Goal: Transaction & Acquisition: Purchase product/service

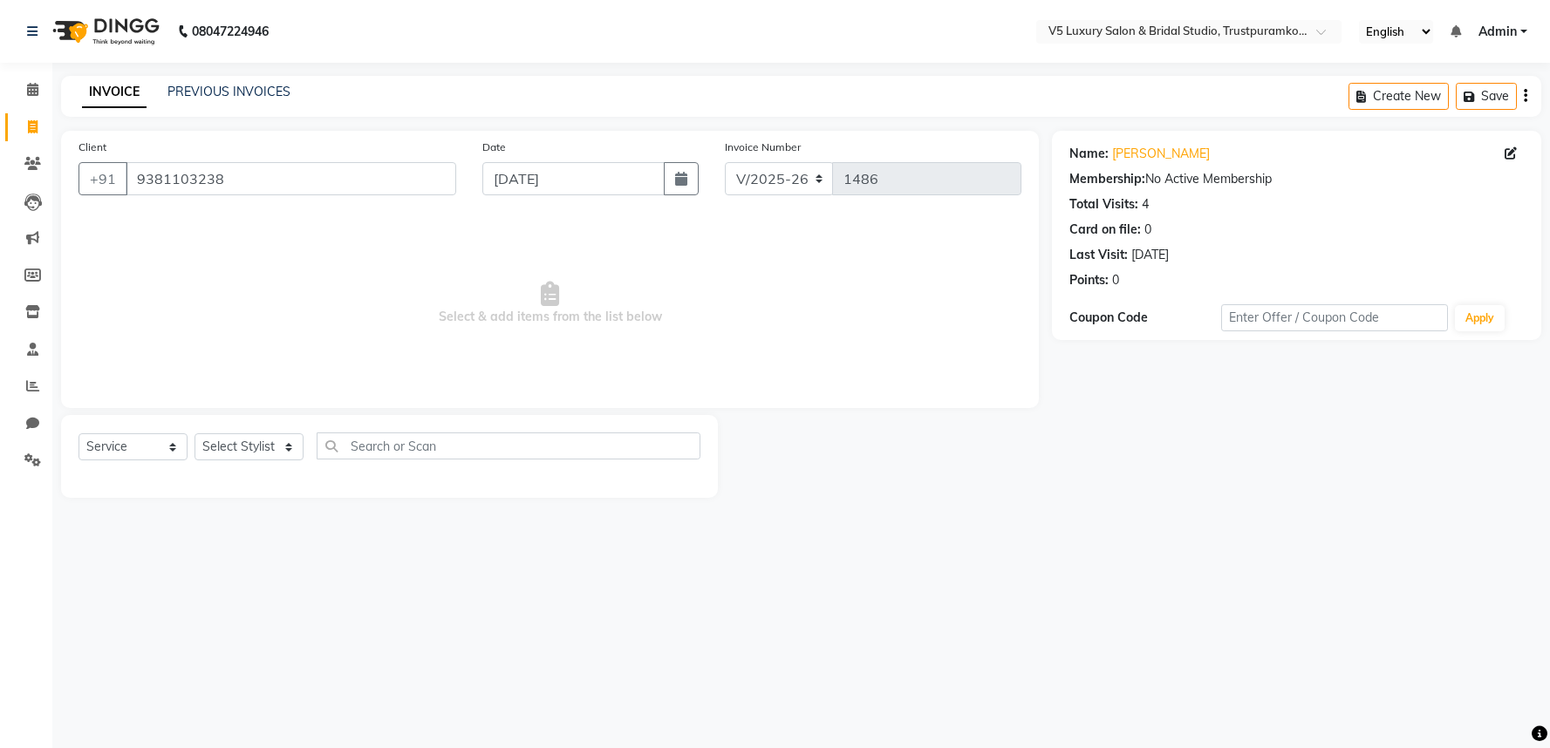
select select "7993"
select select "service"
click at [50, 152] on div "Client [PHONE_NUMBER] Date [DATE] Invoice Number V/2025 V/[PHONE_NUMBER] Select…" at bounding box center [550, 314] width 1004 height 367
click at [31, 162] on icon at bounding box center [32, 163] width 17 height 13
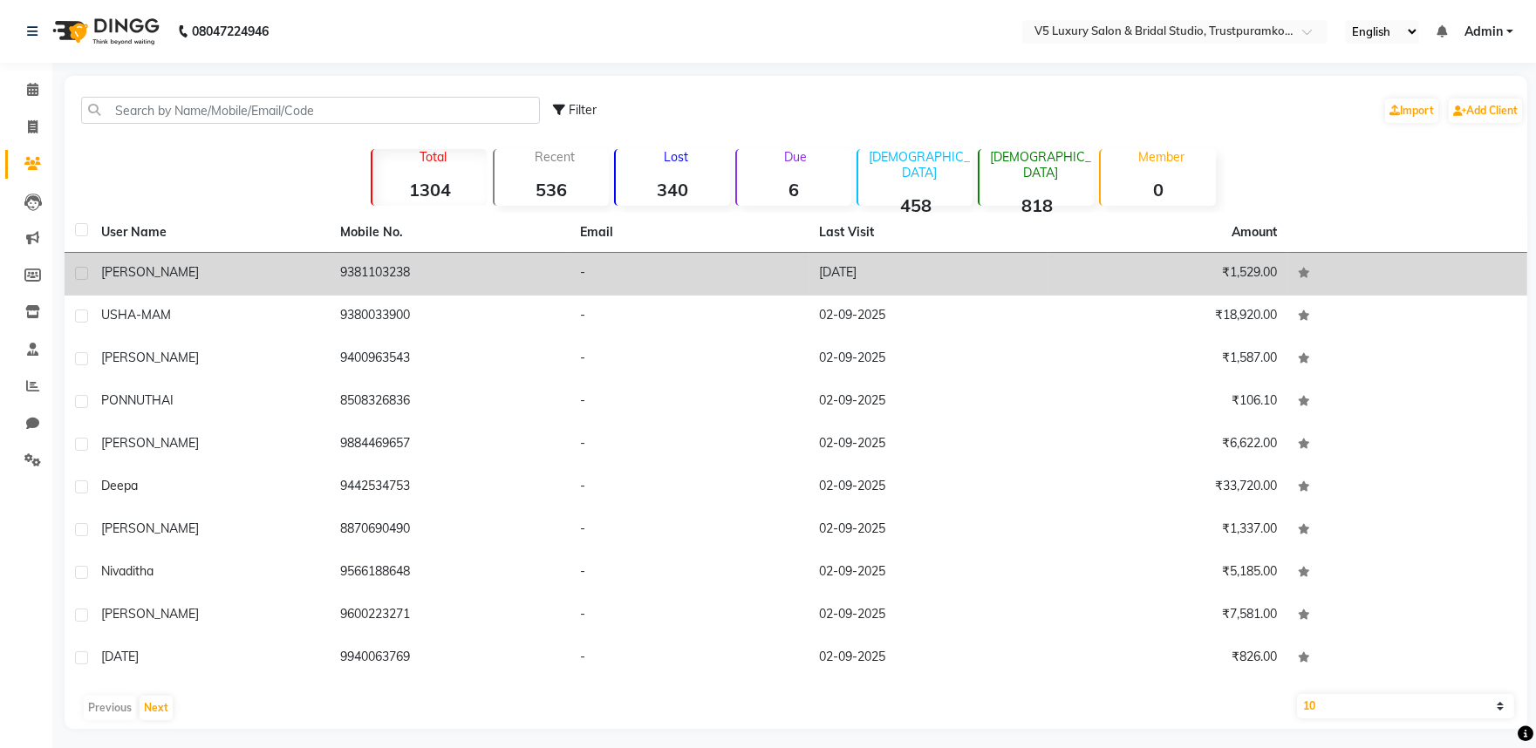
click at [239, 288] on td "[PERSON_NAME]" at bounding box center [211, 274] width 240 height 43
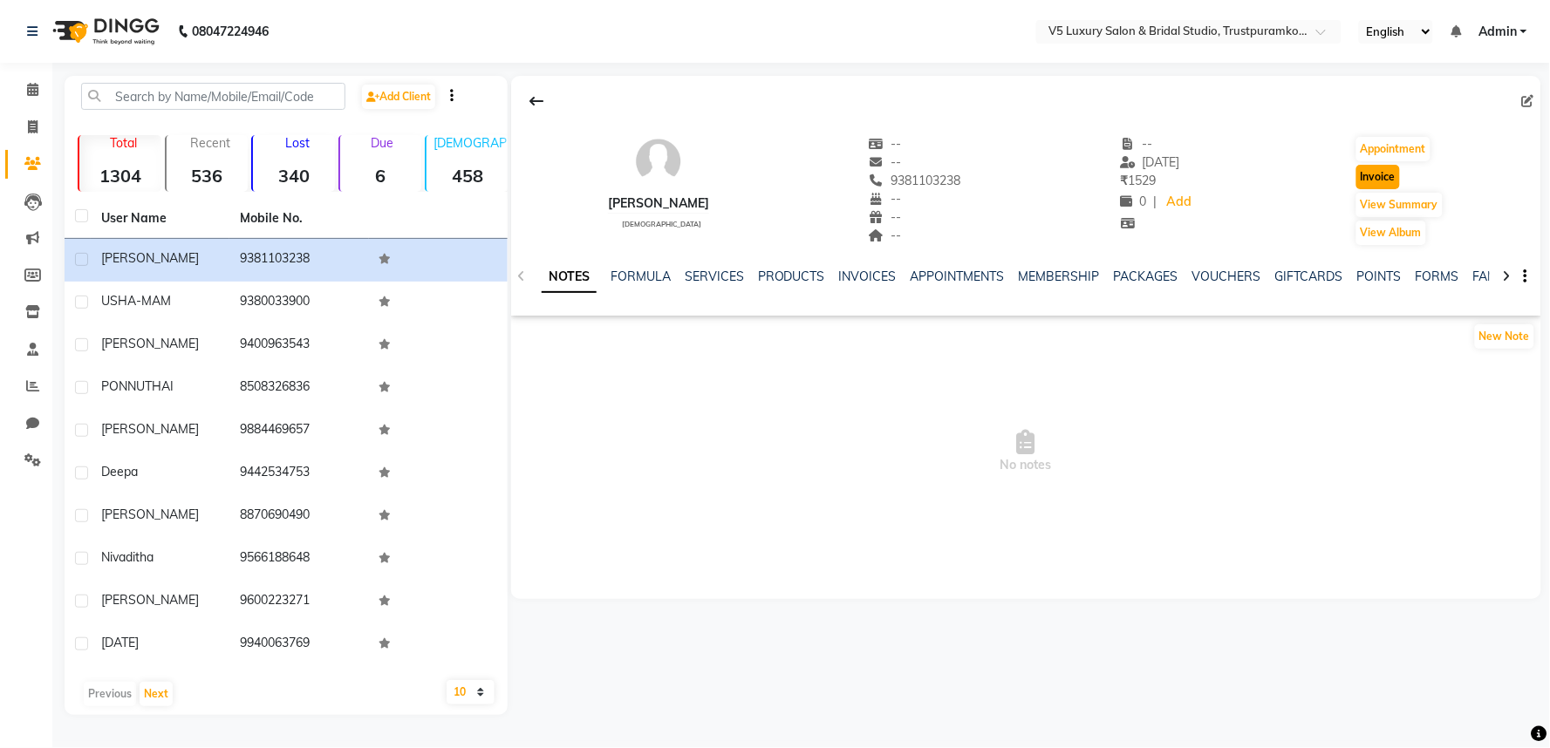
click at [1372, 181] on button "Invoice" at bounding box center [1378, 177] width 44 height 24
select select "service"
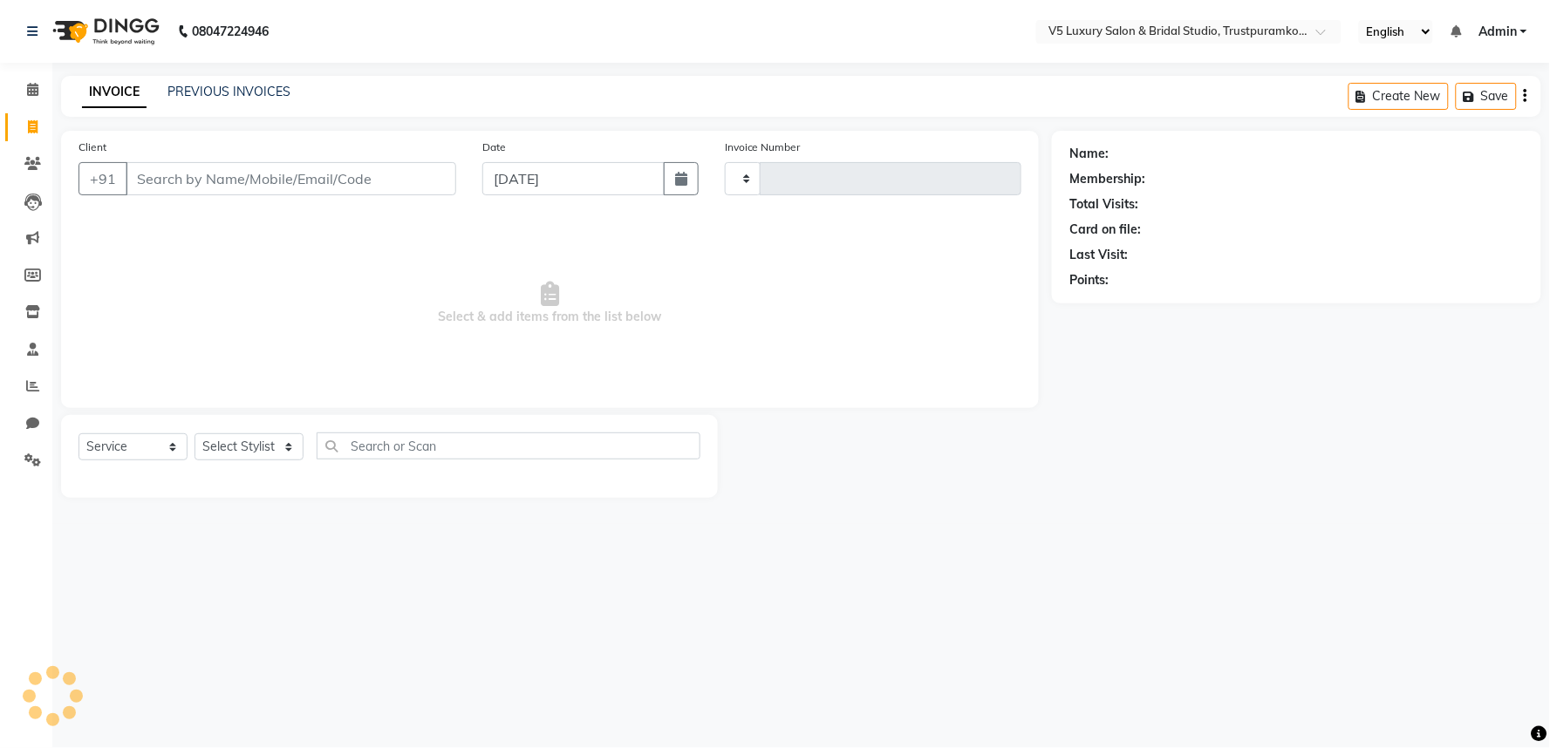
type input "1486"
select select "7993"
type input "9381103238"
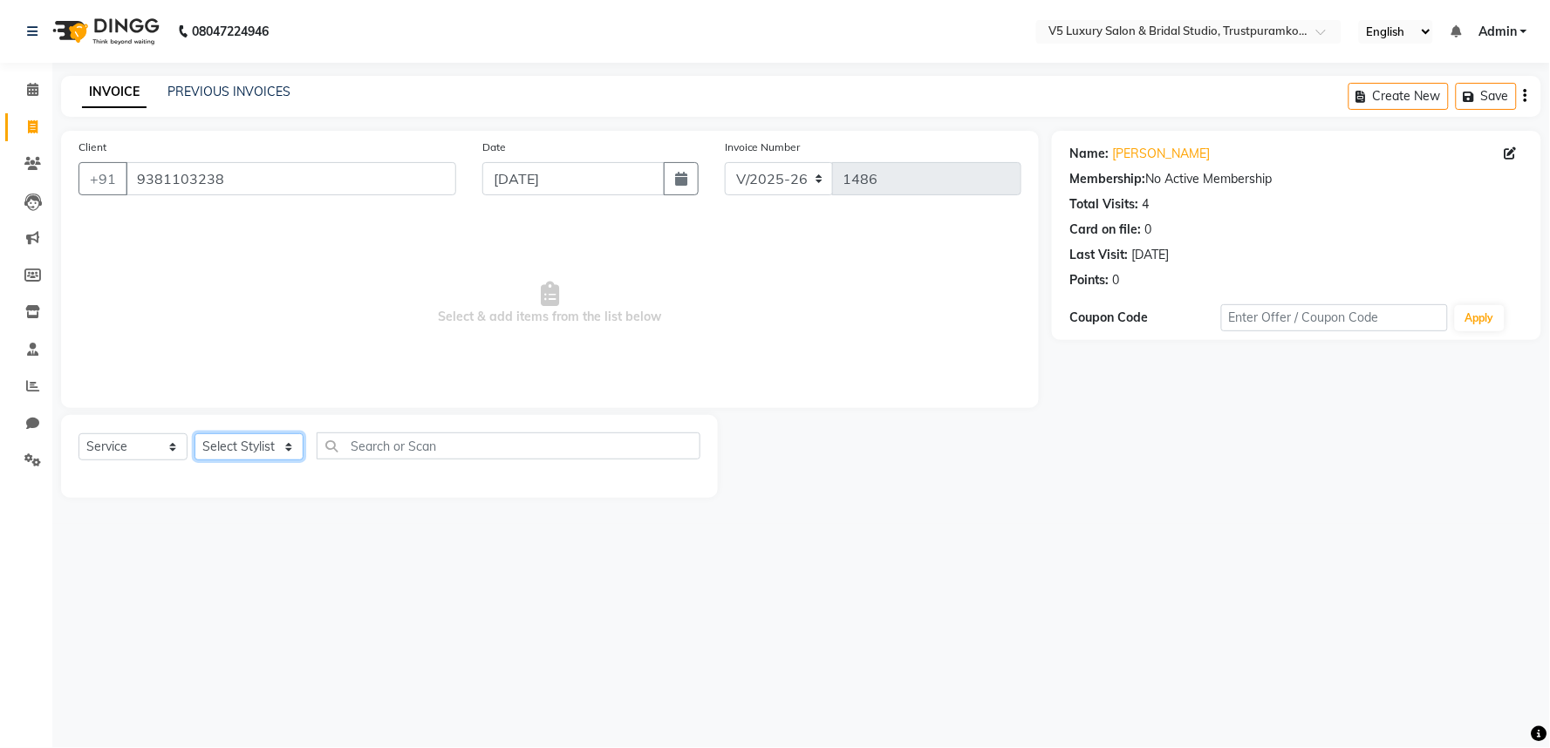
click at [236, 454] on select "Select Stylist [PERSON_NAME] [PERSON_NAME] [DATE] [PERSON_NAME]" at bounding box center [248, 446] width 109 height 27
select select "79377"
click at [194, 434] on select "Select Stylist [PERSON_NAME] [PERSON_NAME] [DATE] [PERSON_NAME]" at bounding box center [248, 446] width 109 height 27
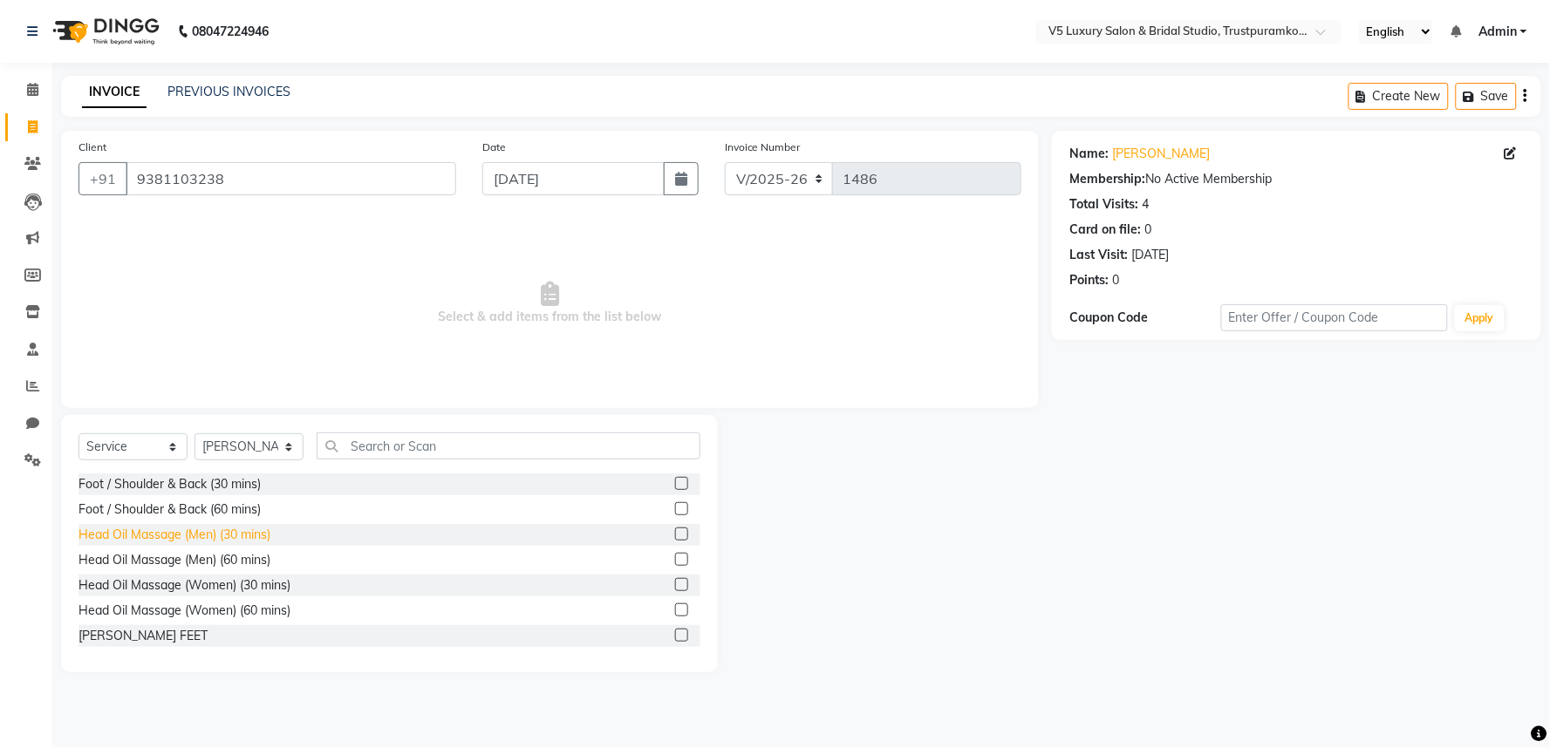
click at [201, 538] on div "Head Oil Massage (Men) (30 mins)" at bounding box center [174, 535] width 192 height 18
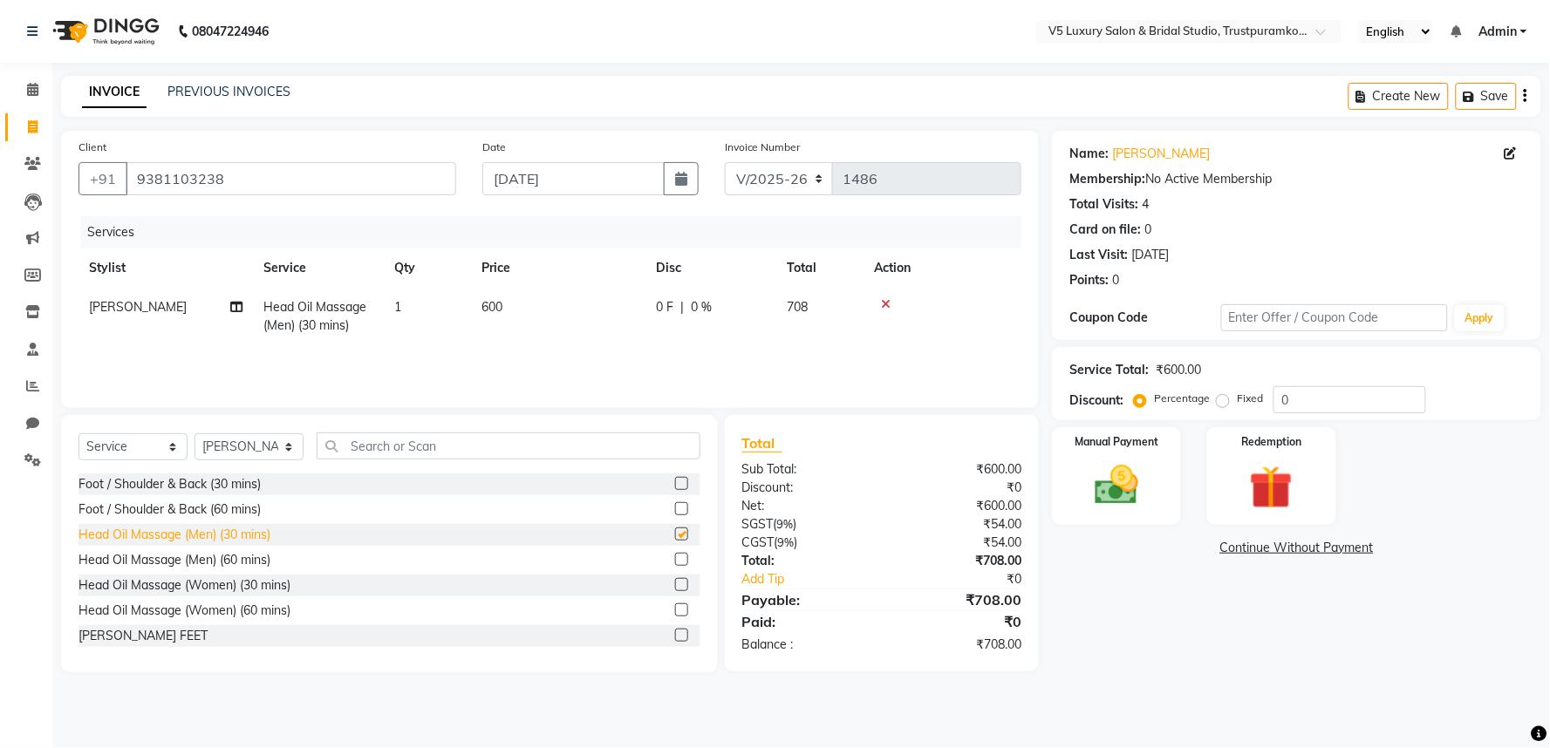
checkbox input "false"
click at [1100, 486] on img at bounding box center [1116, 486] width 73 height 52
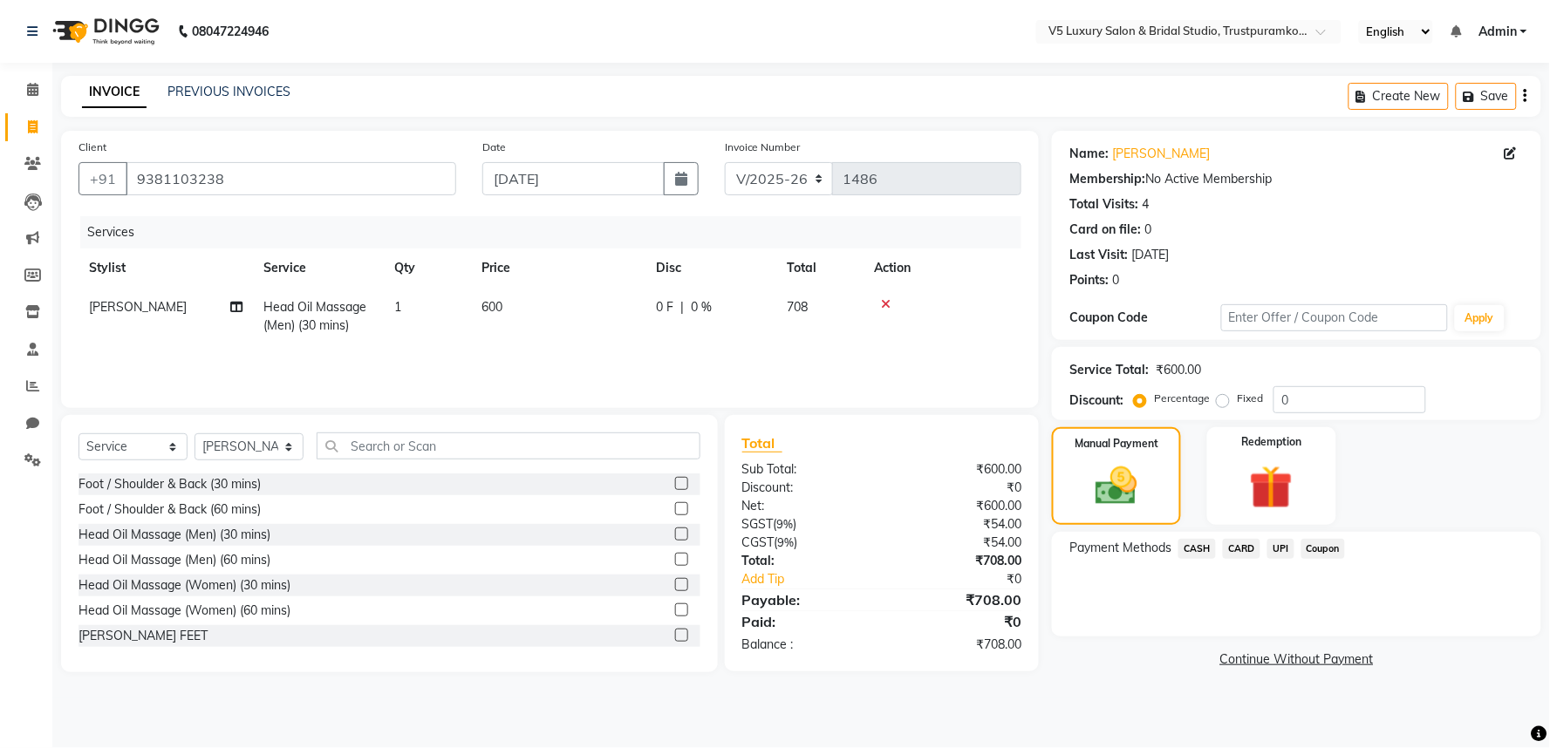
click at [1202, 550] on span "CASH" at bounding box center [1197, 549] width 38 height 20
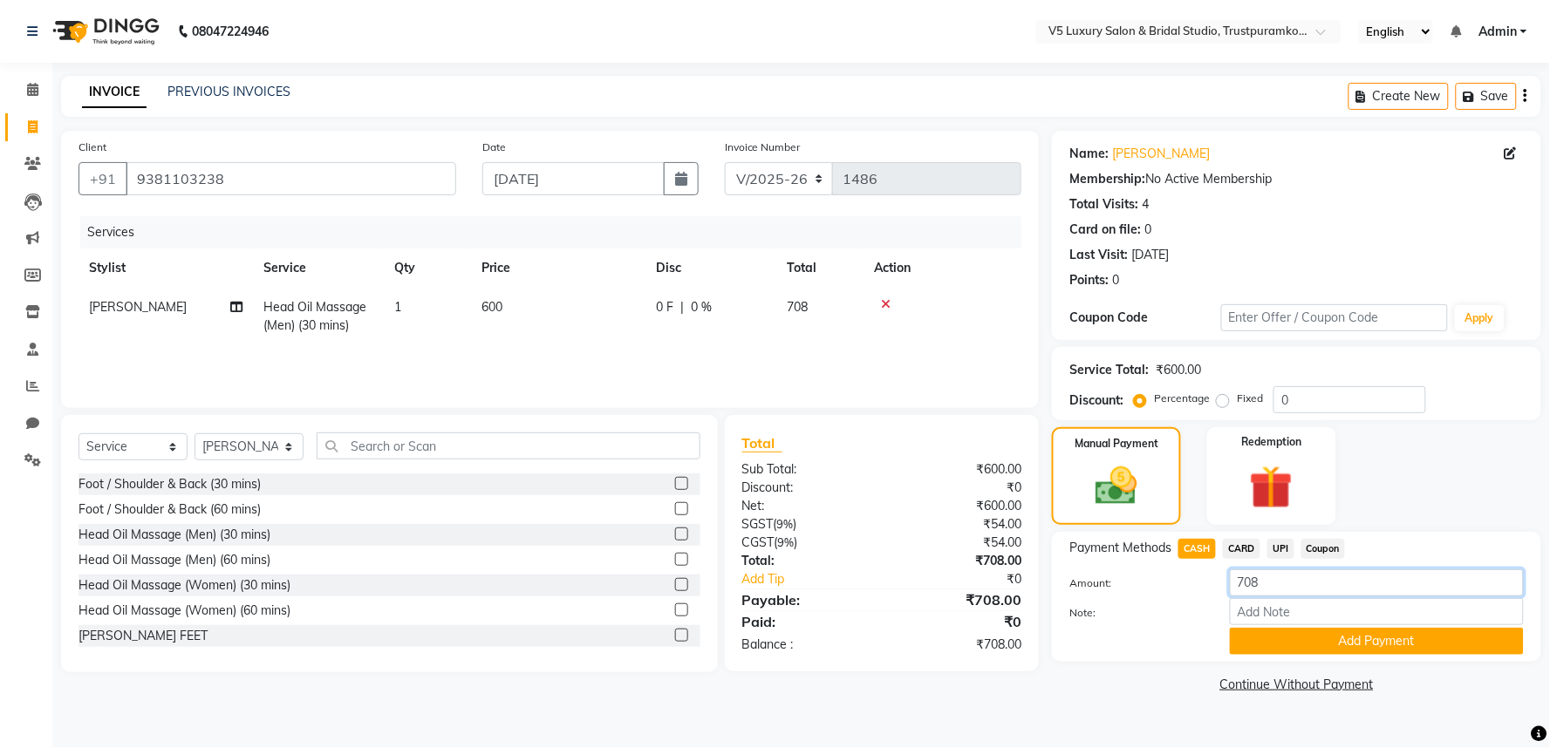
drag, startPoint x: 1268, startPoint y: 583, endPoint x: 1208, endPoint y: 587, distance: 60.3
click at [1208, 587] on div "Amount: 708" at bounding box center [1296, 584] width 481 height 30
type input "500"
click at [1313, 638] on button "Add Payment" at bounding box center [1377, 641] width 294 height 27
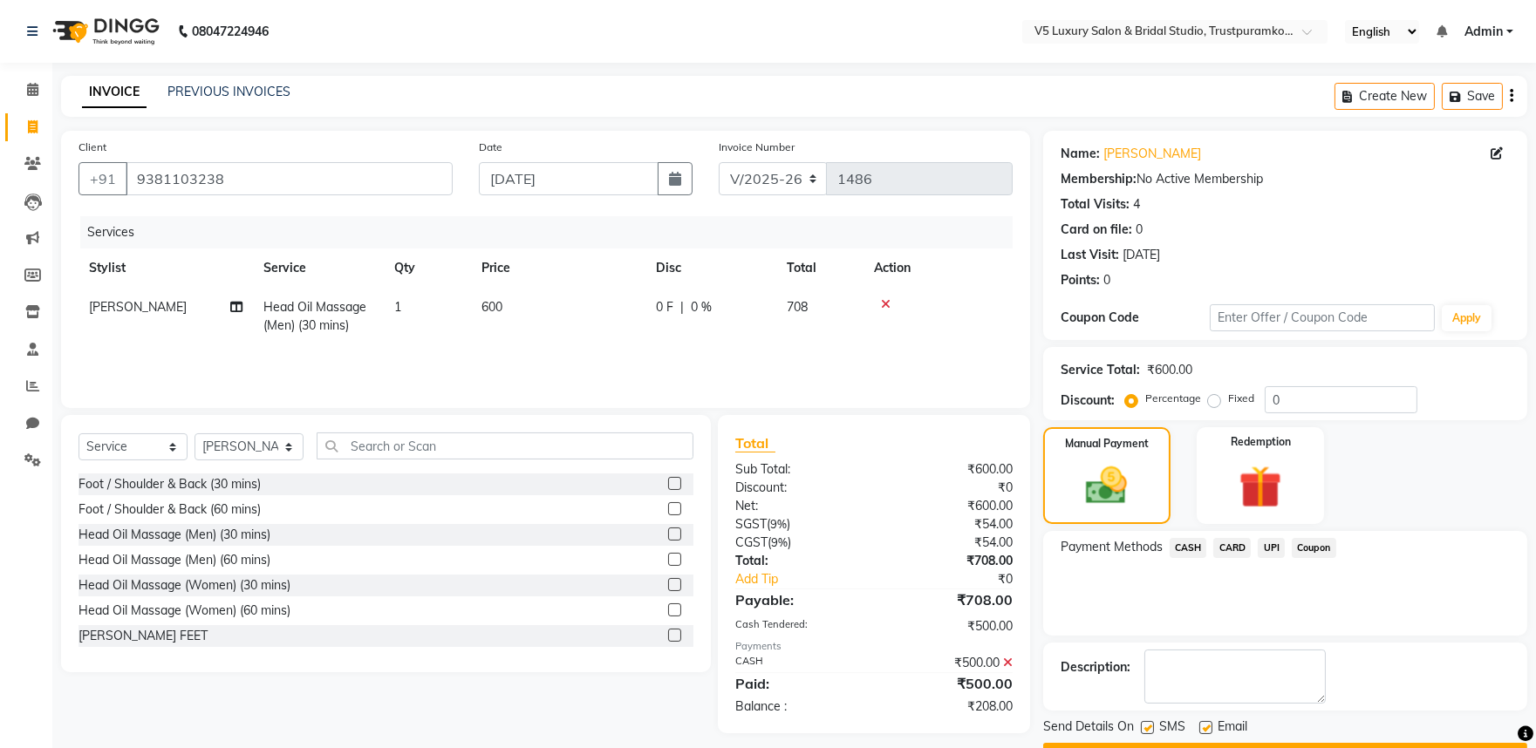
click at [1271, 544] on span "UPI" at bounding box center [1271, 548] width 27 height 20
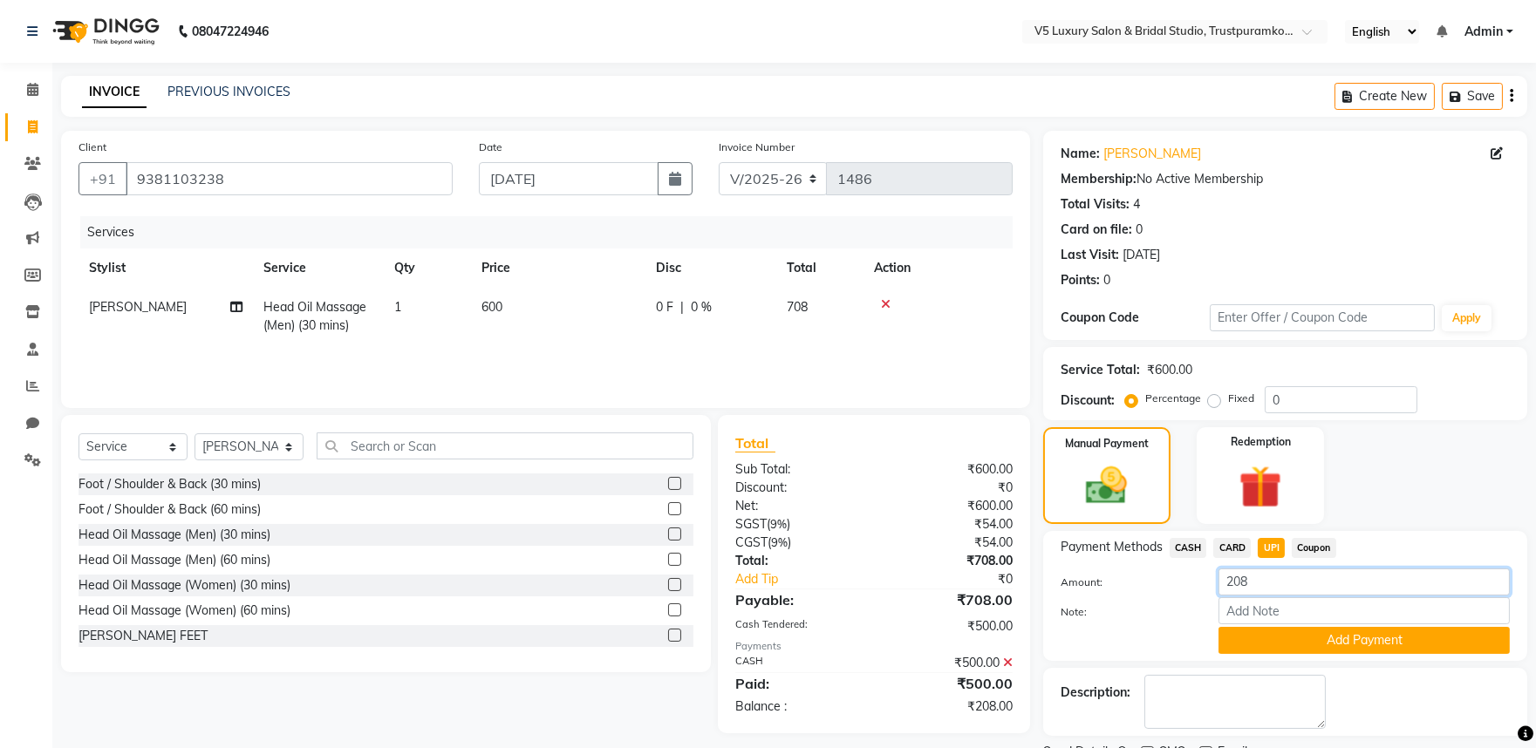
drag, startPoint x: 1251, startPoint y: 574, endPoint x: 1197, endPoint y: 572, distance: 53.2
click at [1197, 572] on div "Amount: 208" at bounding box center [1284, 584] width 475 height 30
click at [1344, 642] on button "Add Payment" at bounding box center [1363, 640] width 291 height 27
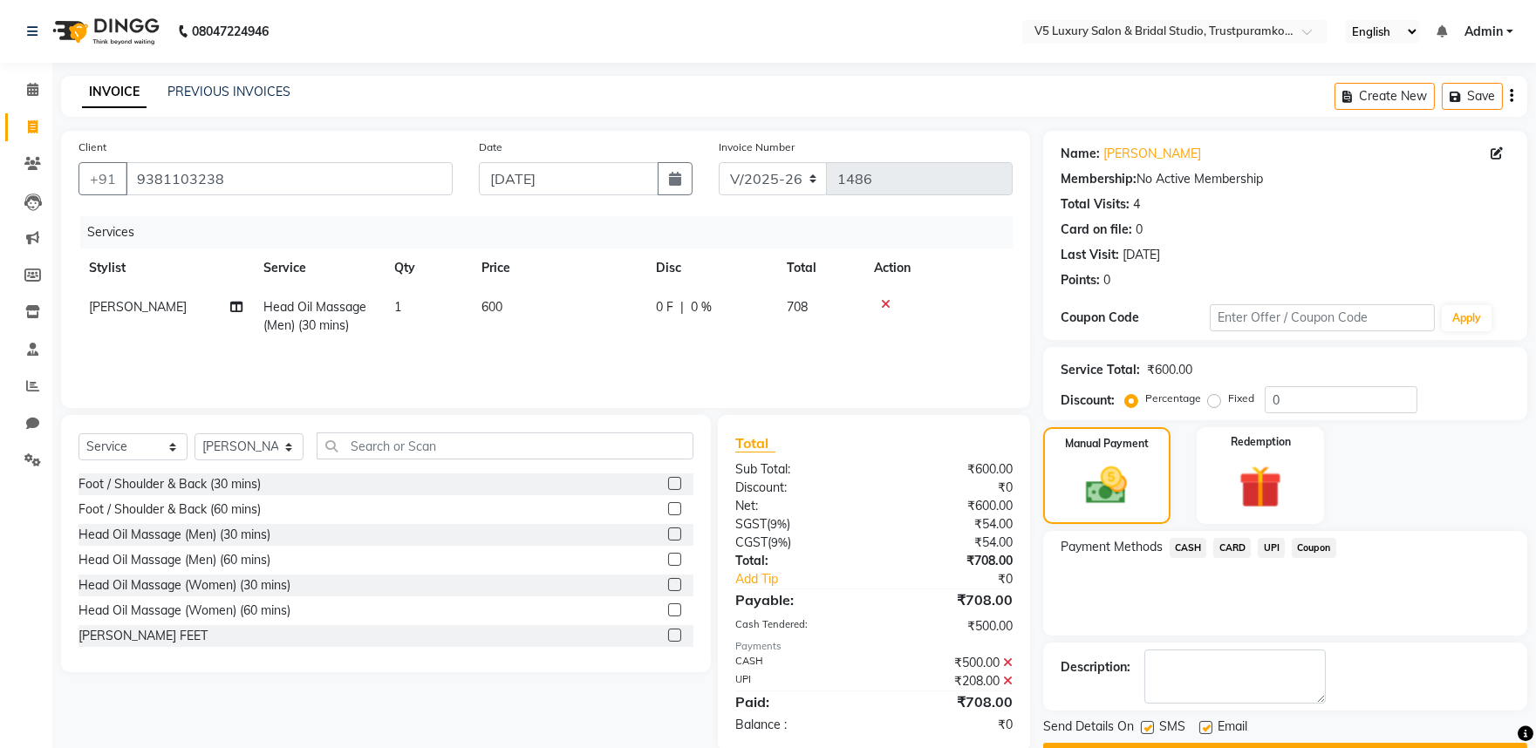
scroll to position [47, 0]
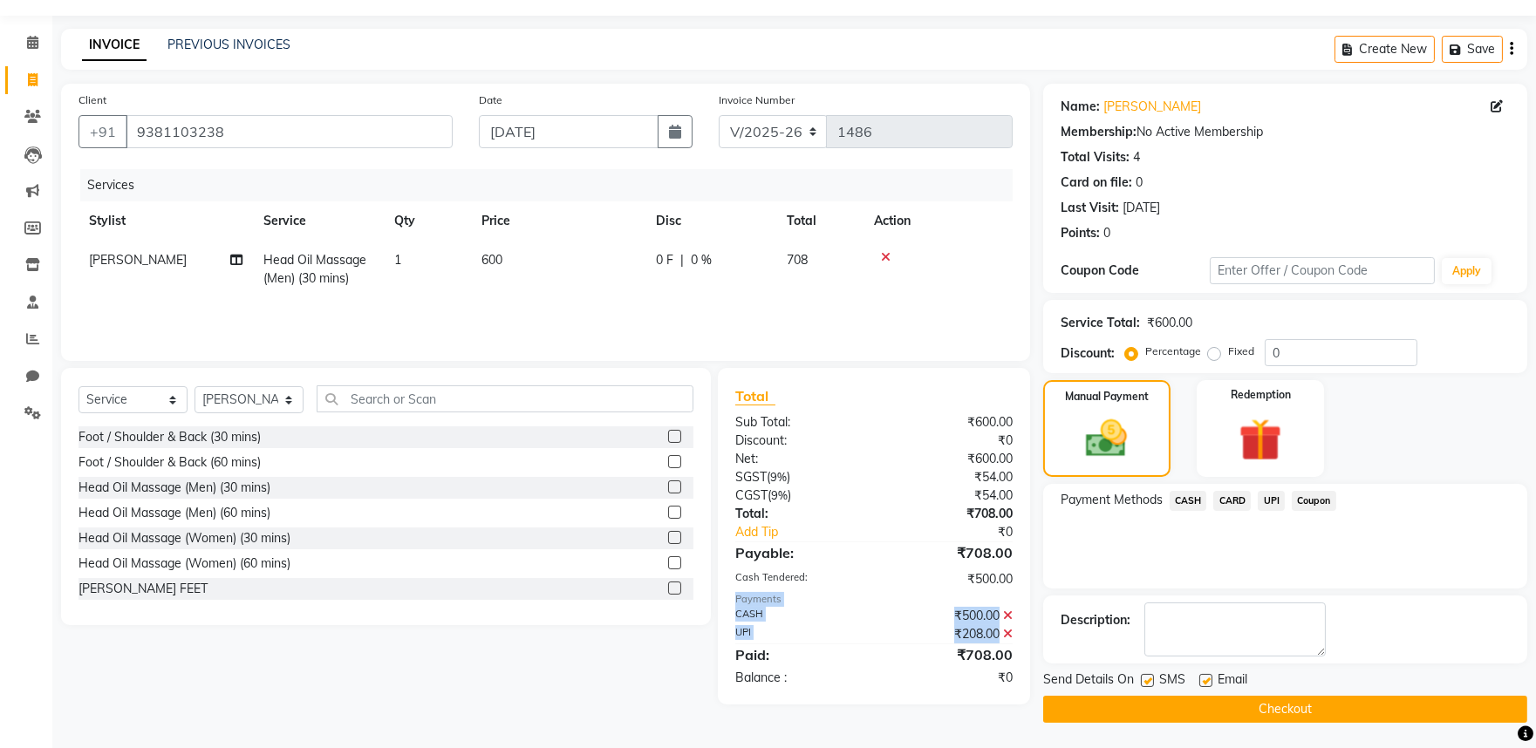
drag, startPoint x: 743, startPoint y: 593, endPoint x: 999, endPoint y: 631, distance: 259.1
click at [999, 631] on div "Total Sub Total: ₹600.00 Discount: ₹0 Net: ₹600.00 SGST ( 9% ) ₹54.00 CGST ( 9%…" at bounding box center [873, 536] width 311 height 337
click at [1153, 542] on div "Payment Methods CASH CARD UPI Coupon" at bounding box center [1285, 536] width 484 height 105
click at [1010, 614] on icon at bounding box center [1008, 616] width 10 height 12
click at [1008, 589] on icon at bounding box center [1008, 590] width 10 height 12
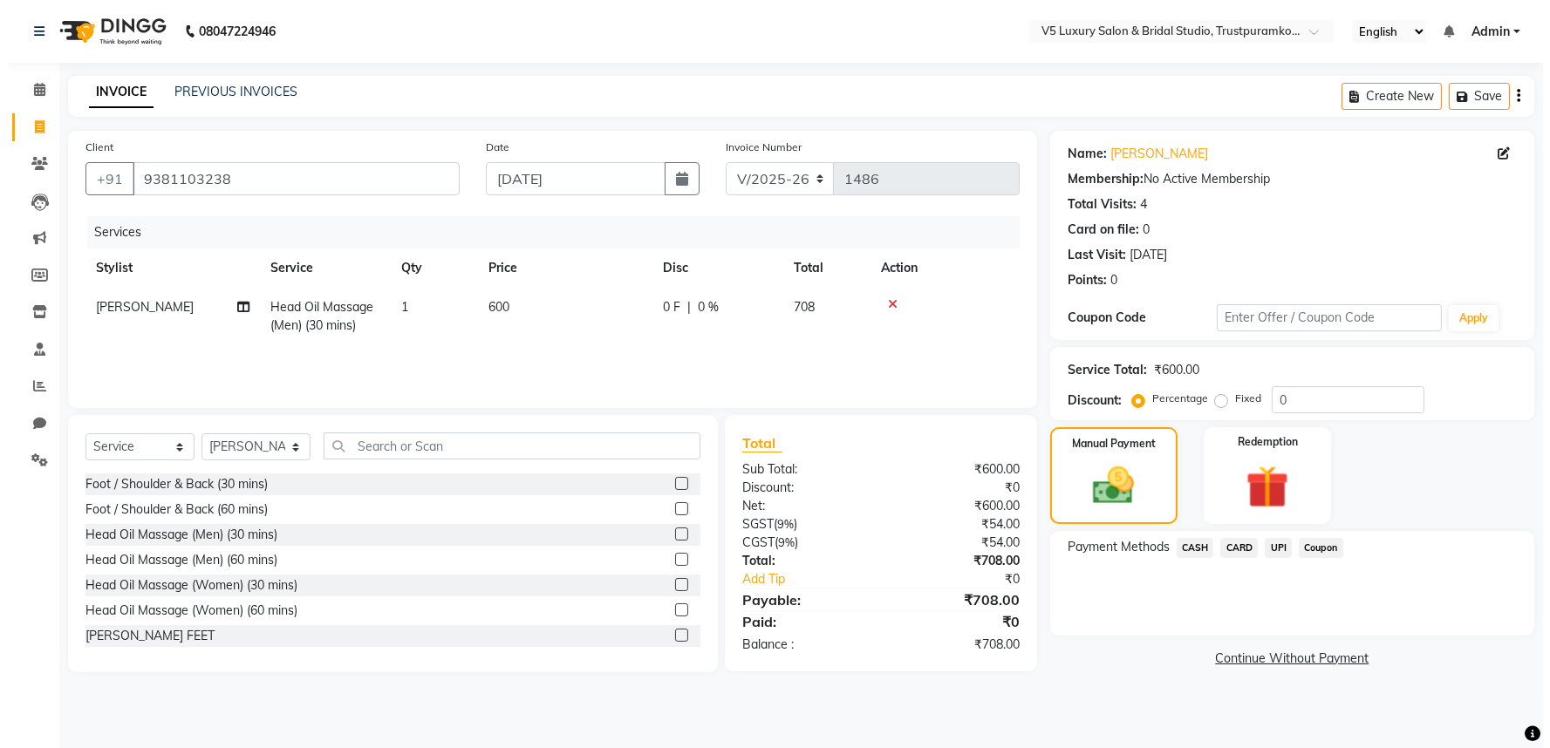
scroll to position [0, 0]
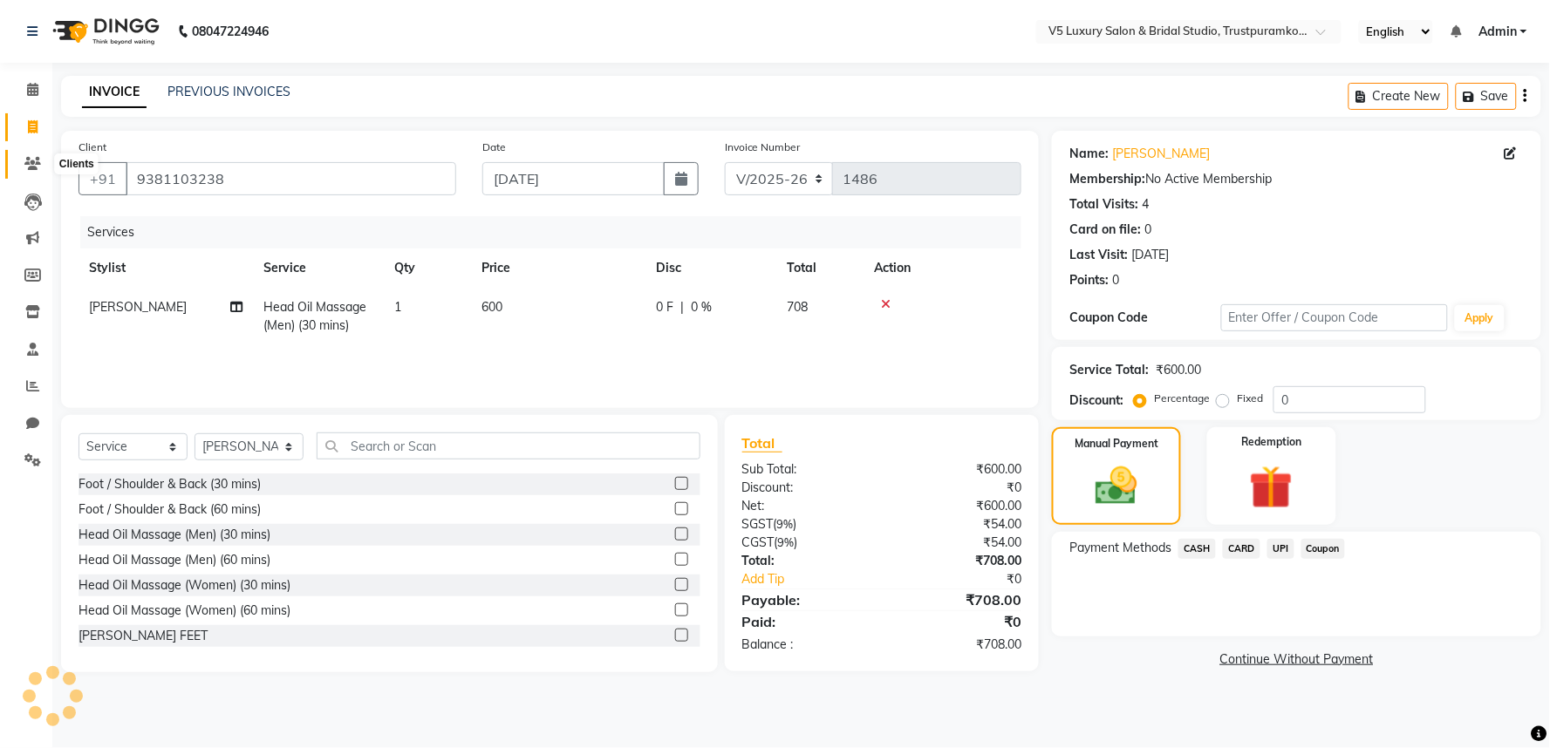
click at [35, 167] on icon at bounding box center [32, 163] width 17 height 13
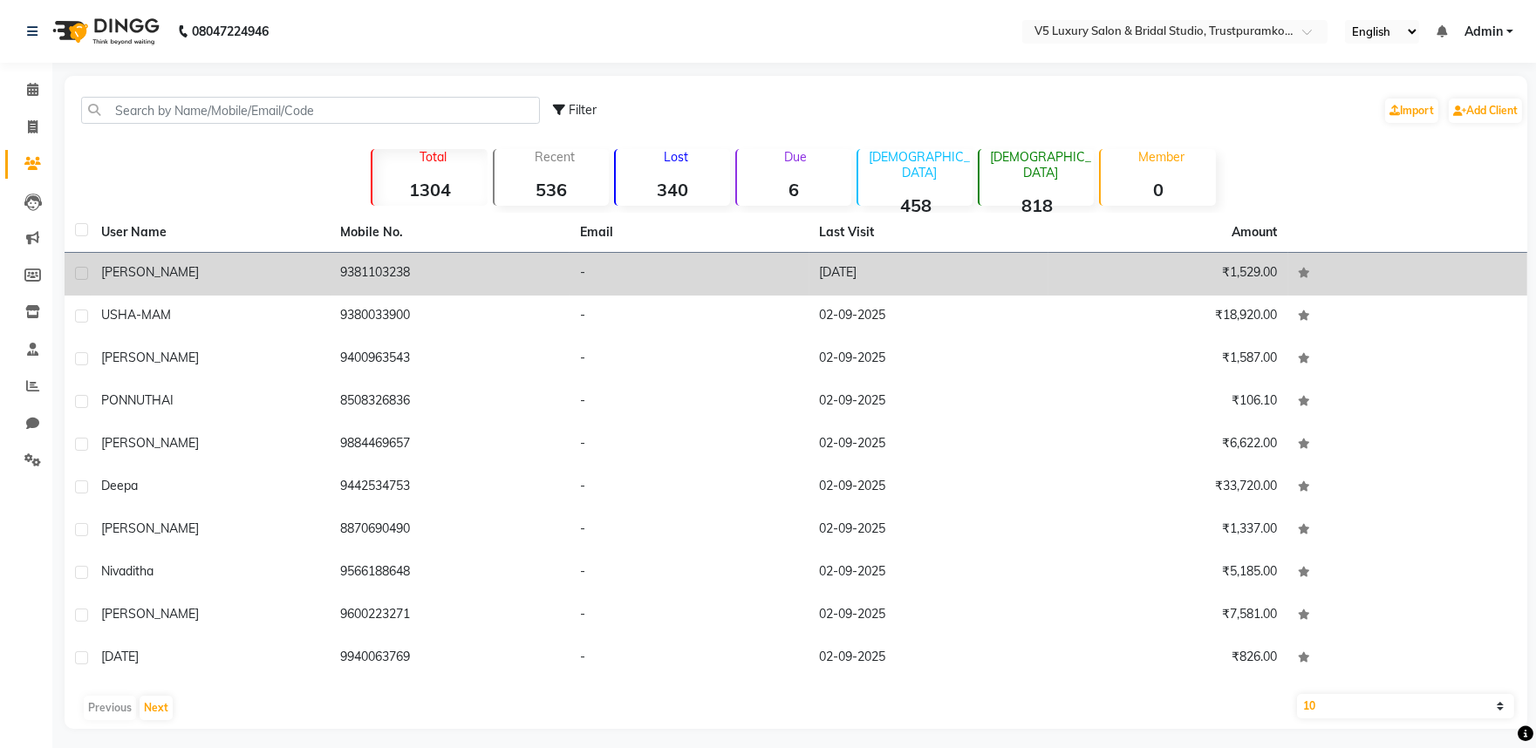
click at [158, 269] on div "[PERSON_NAME]" at bounding box center [210, 272] width 219 height 18
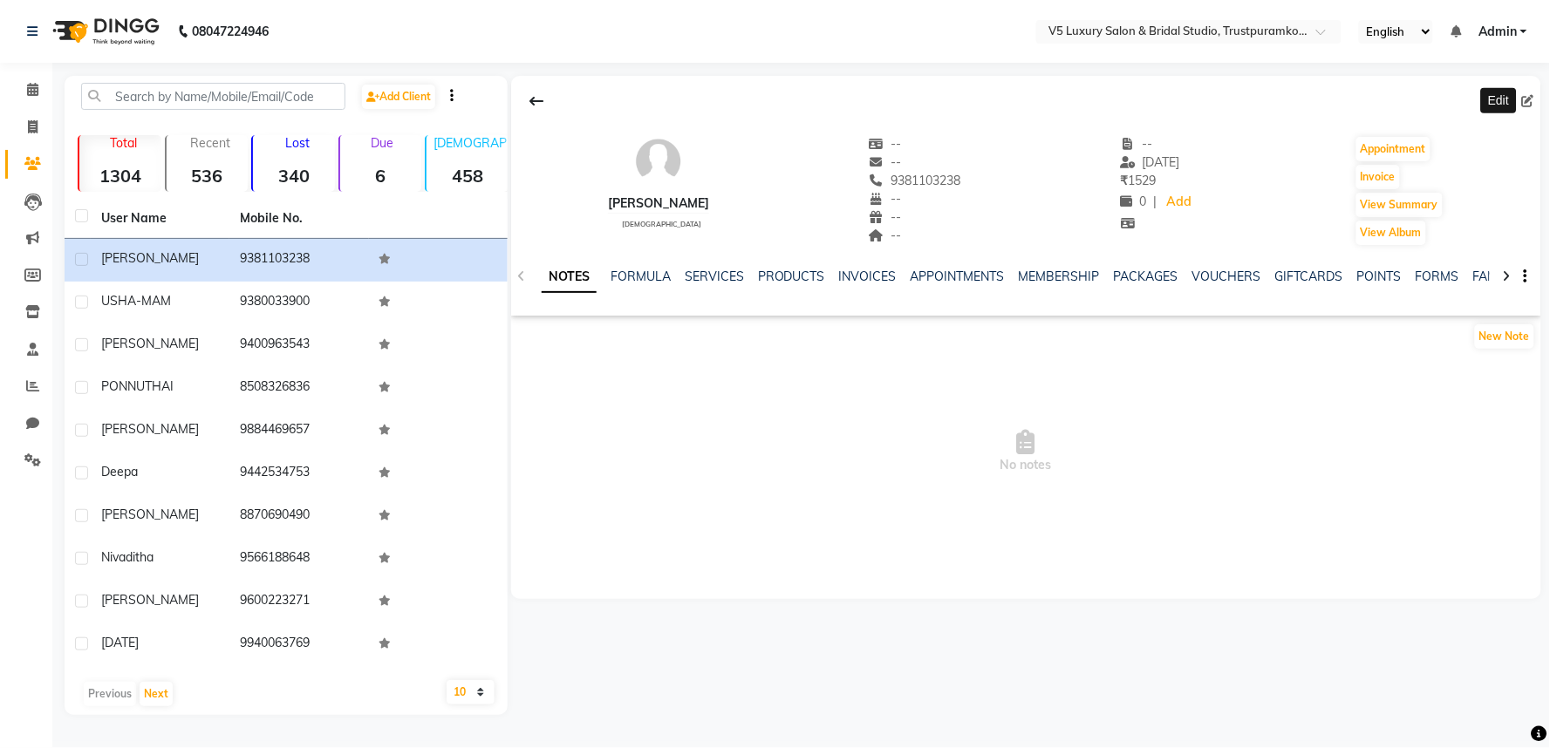
click at [1526, 101] on icon at bounding box center [1528, 101] width 12 height 12
select select "[DEMOGRAPHIC_DATA]"
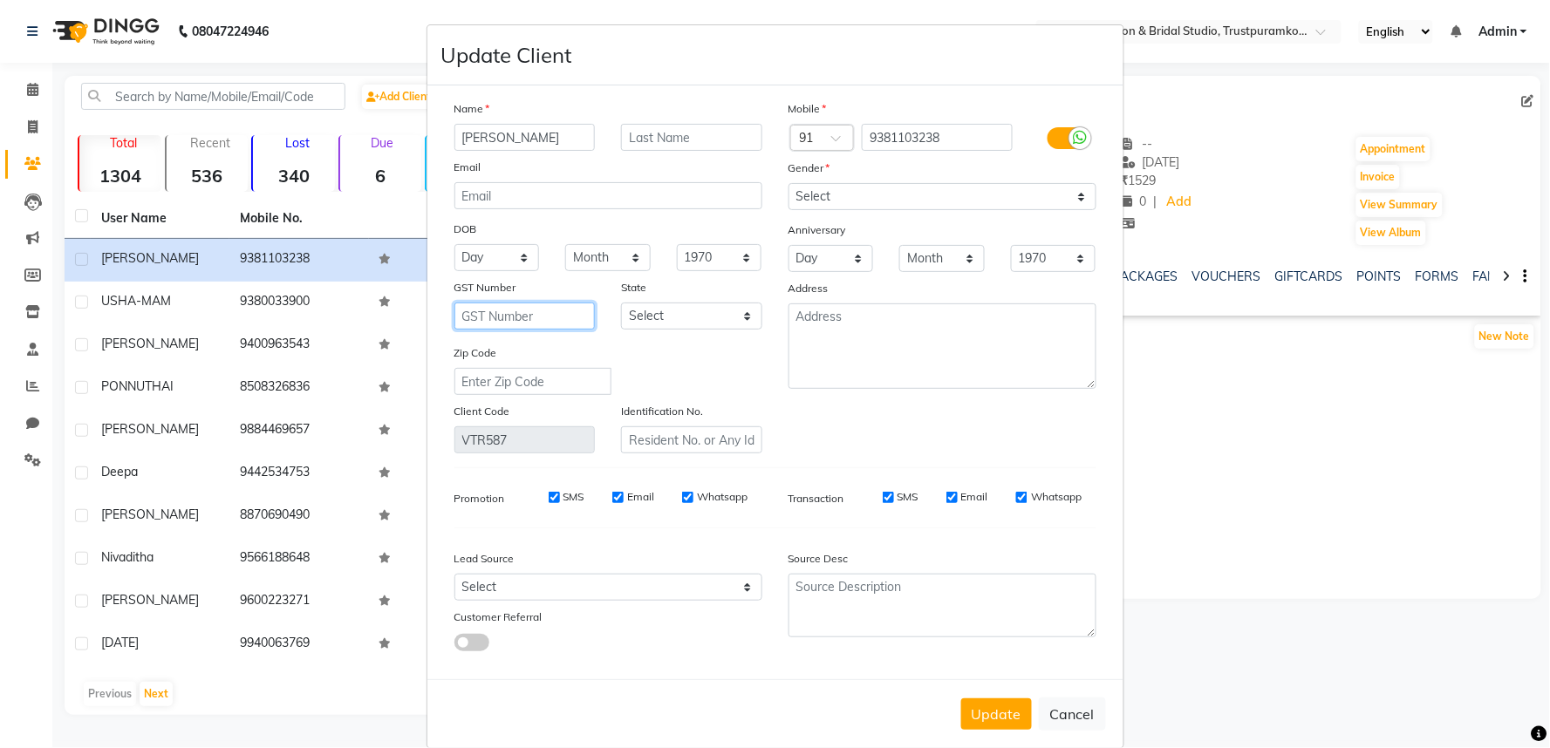
click at [473, 312] on input "text" at bounding box center [524, 316] width 141 height 27
drag, startPoint x: 440, startPoint y: 289, endPoint x: 518, endPoint y: 289, distance: 78.5
click at [518, 289] on div "GST Number" at bounding box center [524, 290] width 167 height 24
click at [480, 311] on input "text" at bounding box center [524, 316] width 141 height 27
click at [668, 315] on select "Select [GEOGRAPHIC_DATA] [GEOGRAPHIC_DATA] [GEOGRAPHIC_DATA] [GEOGRAPHIC_DATA] …" at bounding box center [691, 316] width 141 height 27
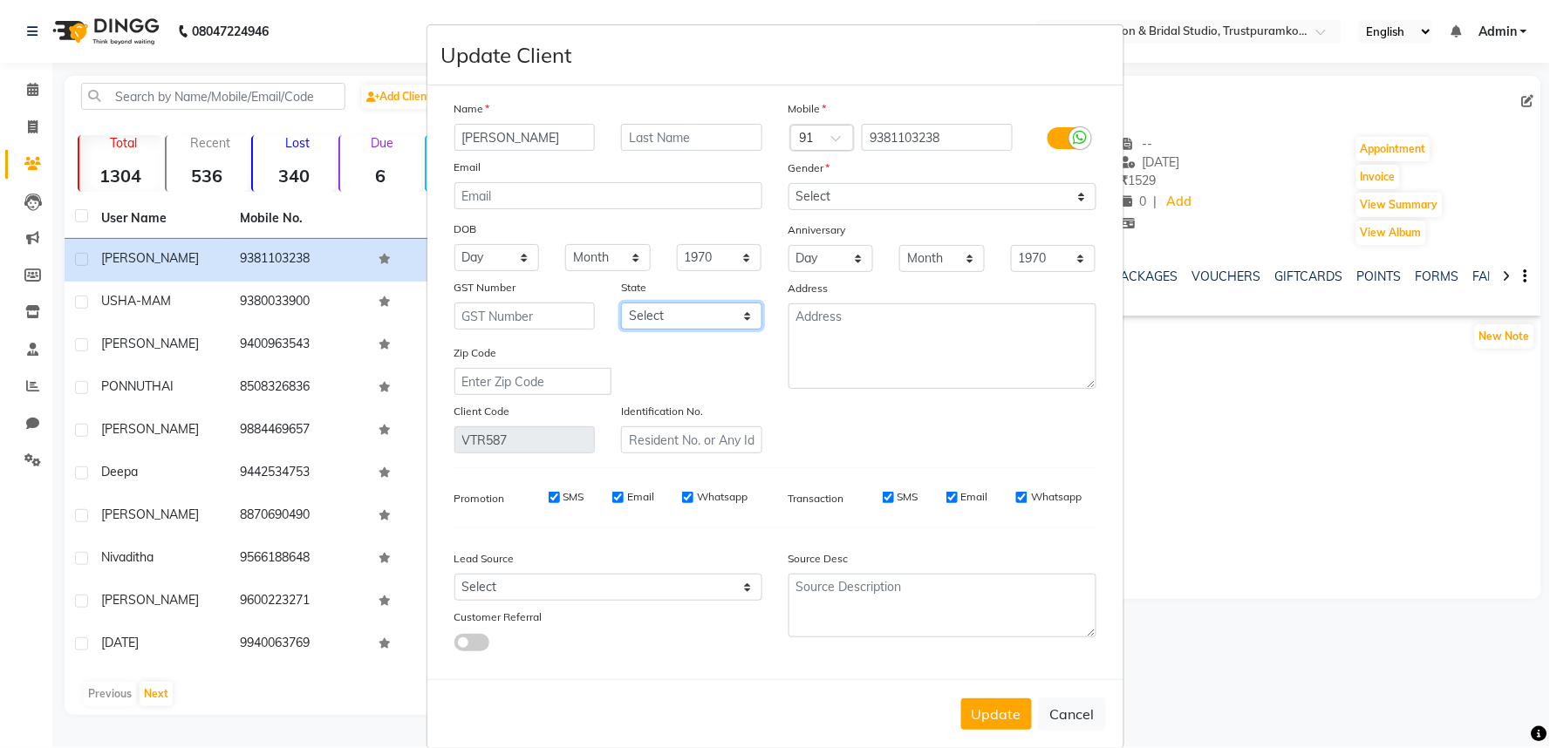
select select "9"
click at [621, 303] on select "Select [GEOGRAPHIC_DATA] [GEOGRAPHIC_DATA] [GEOGRAPHIC_DATA] [GEOGRAPHIC_DATA] …" at bounding box center [691, 316] width 141 height 27
click at [487, 318] on input "text" at bounding box center [524, 316] width 141 height 27
click at [1078, 709] on button "Cancel" at bounding box center [1072, 714] width 67 height 33
select select
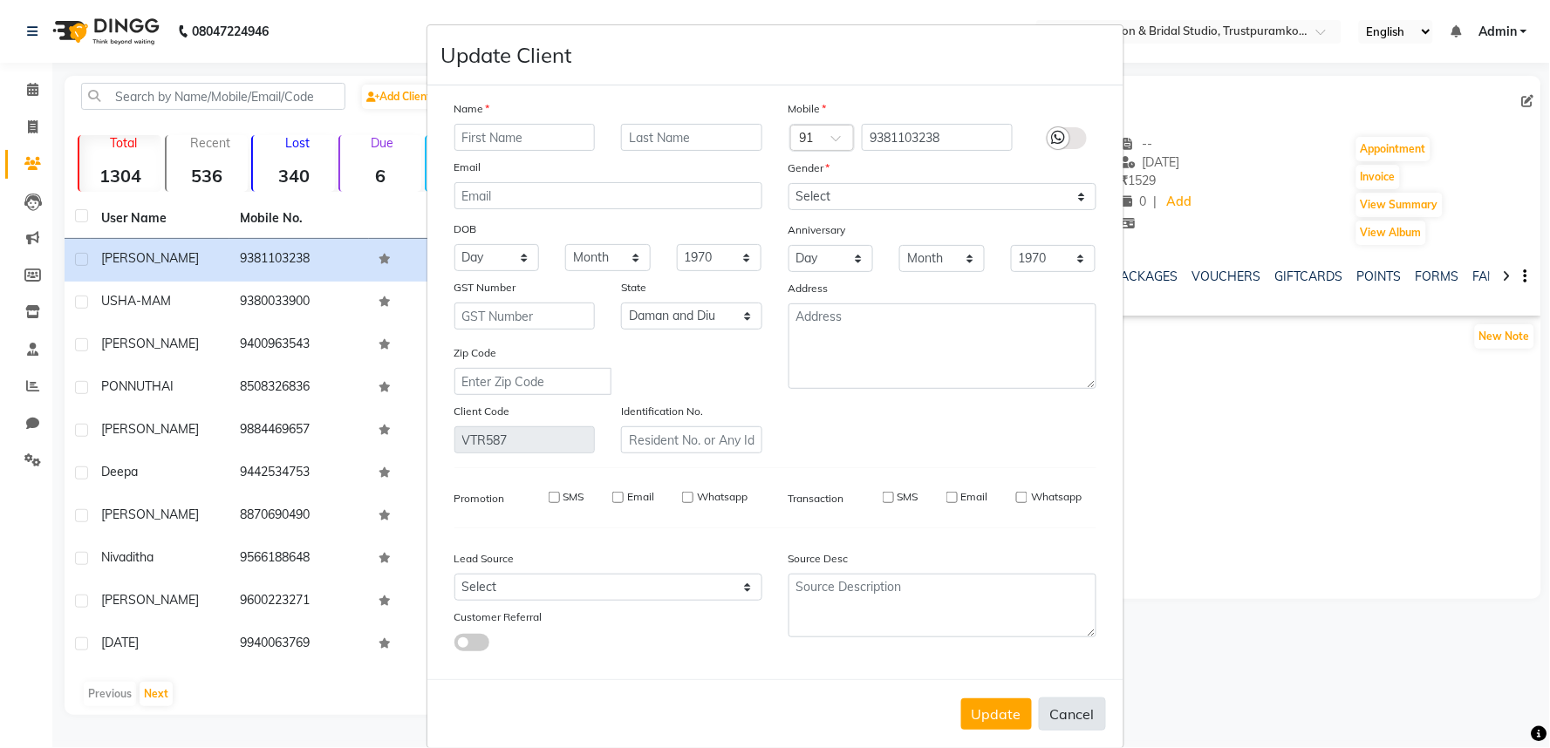
select select
select select "null"
select select
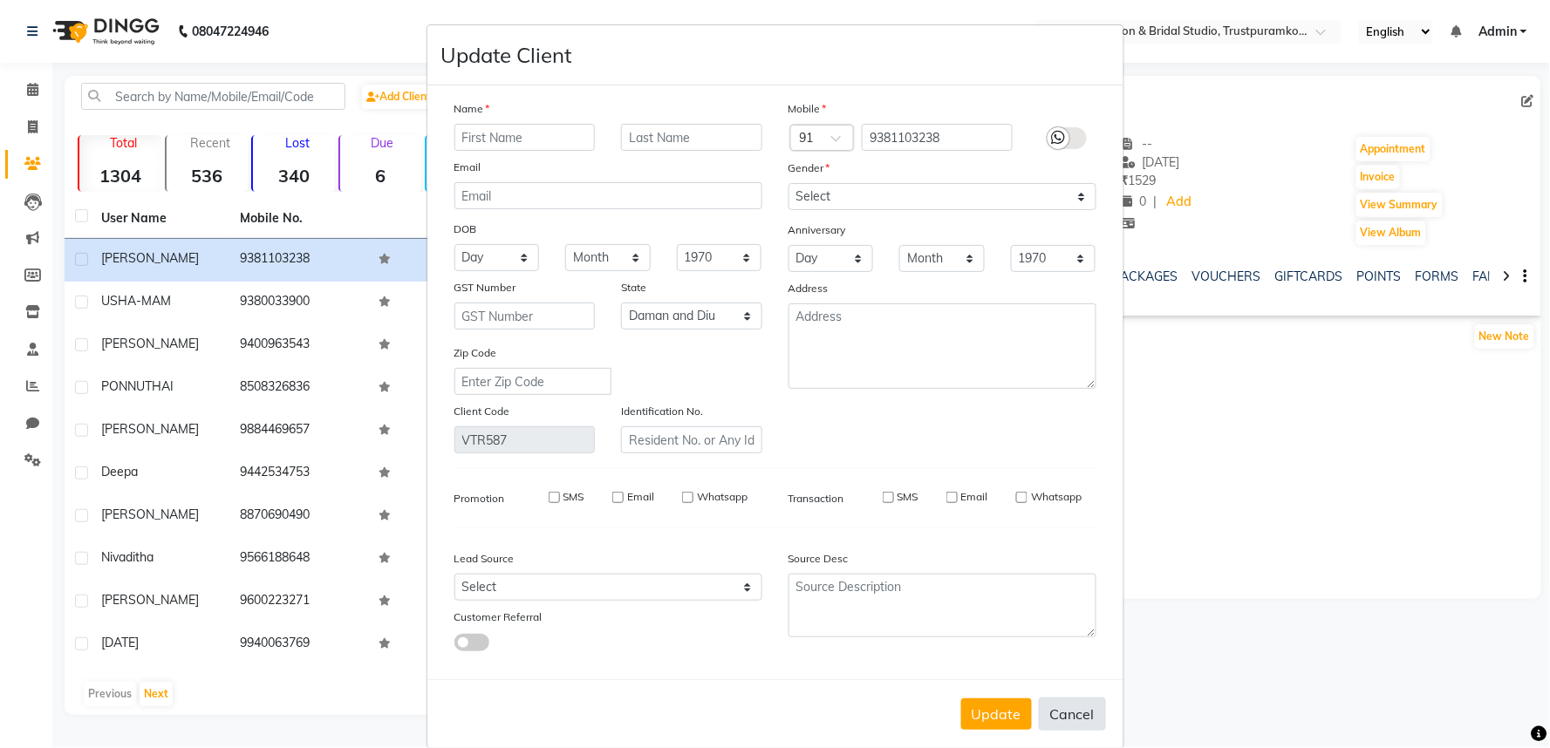
select select
checkbox input "false"
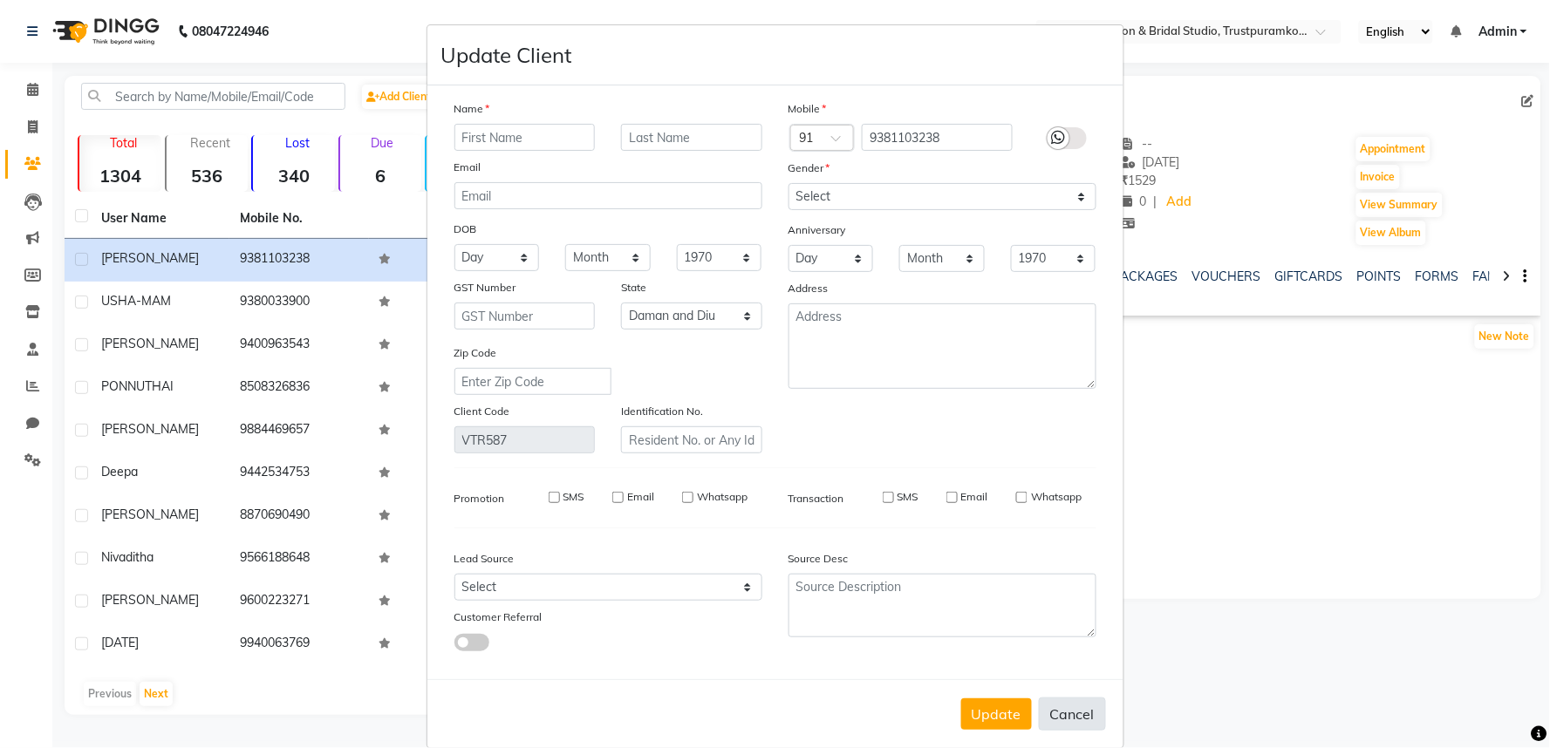
checkbox input "false"
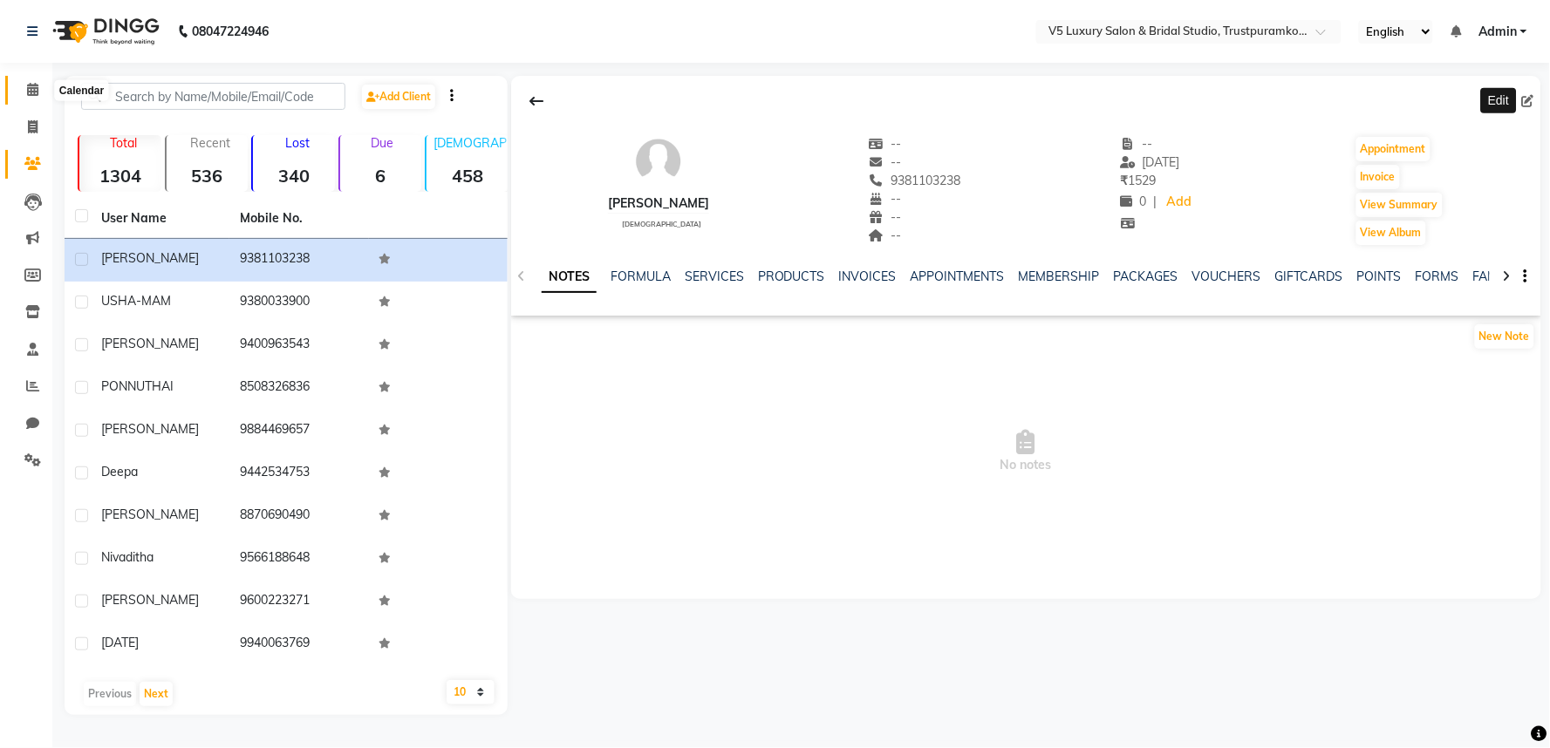
click at [33, 85] on icon at bounding box center [32, 89] width 11 height 13
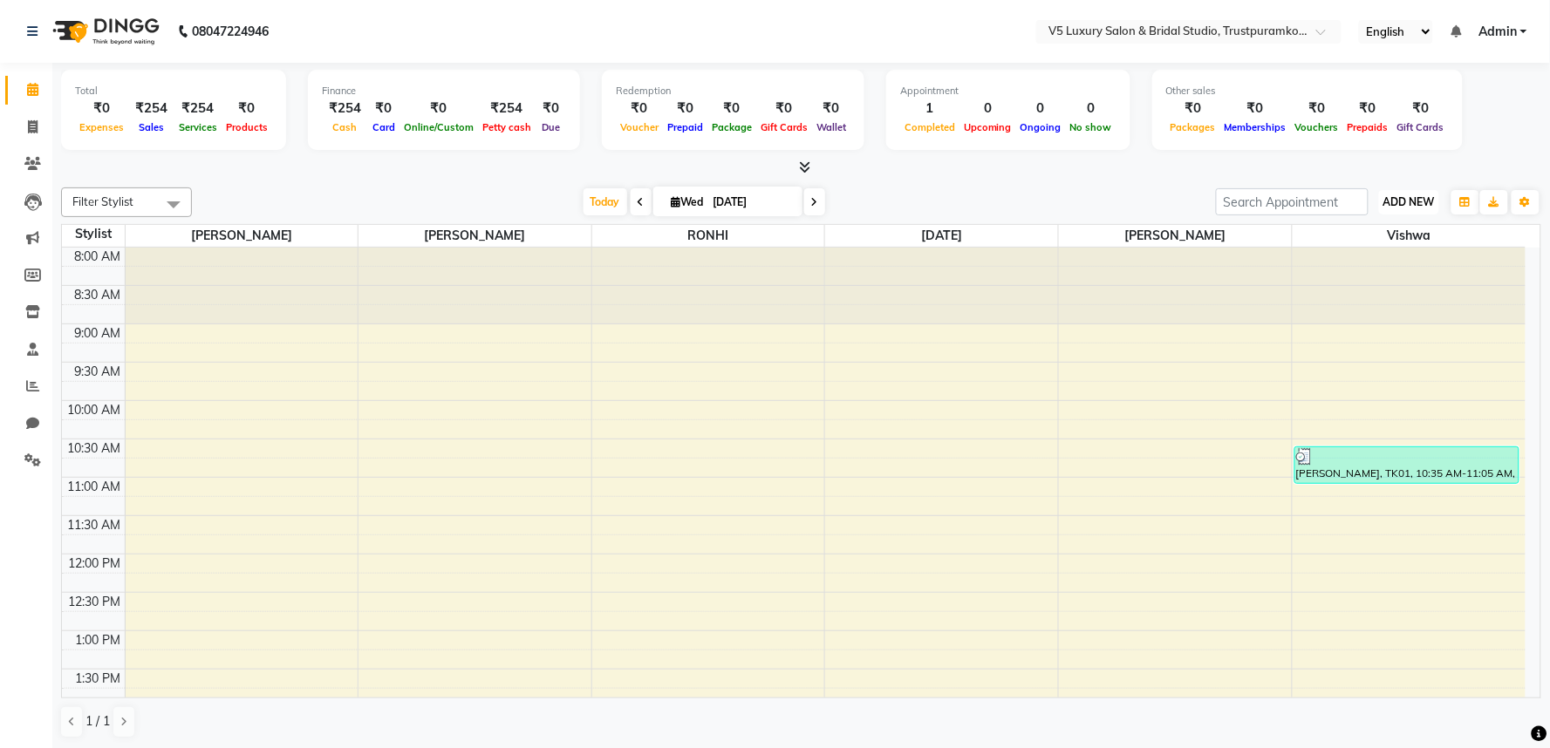
click at [1410, 201] on span "ADD NEW" at bounding box center [1408, 201] width 51 height 13
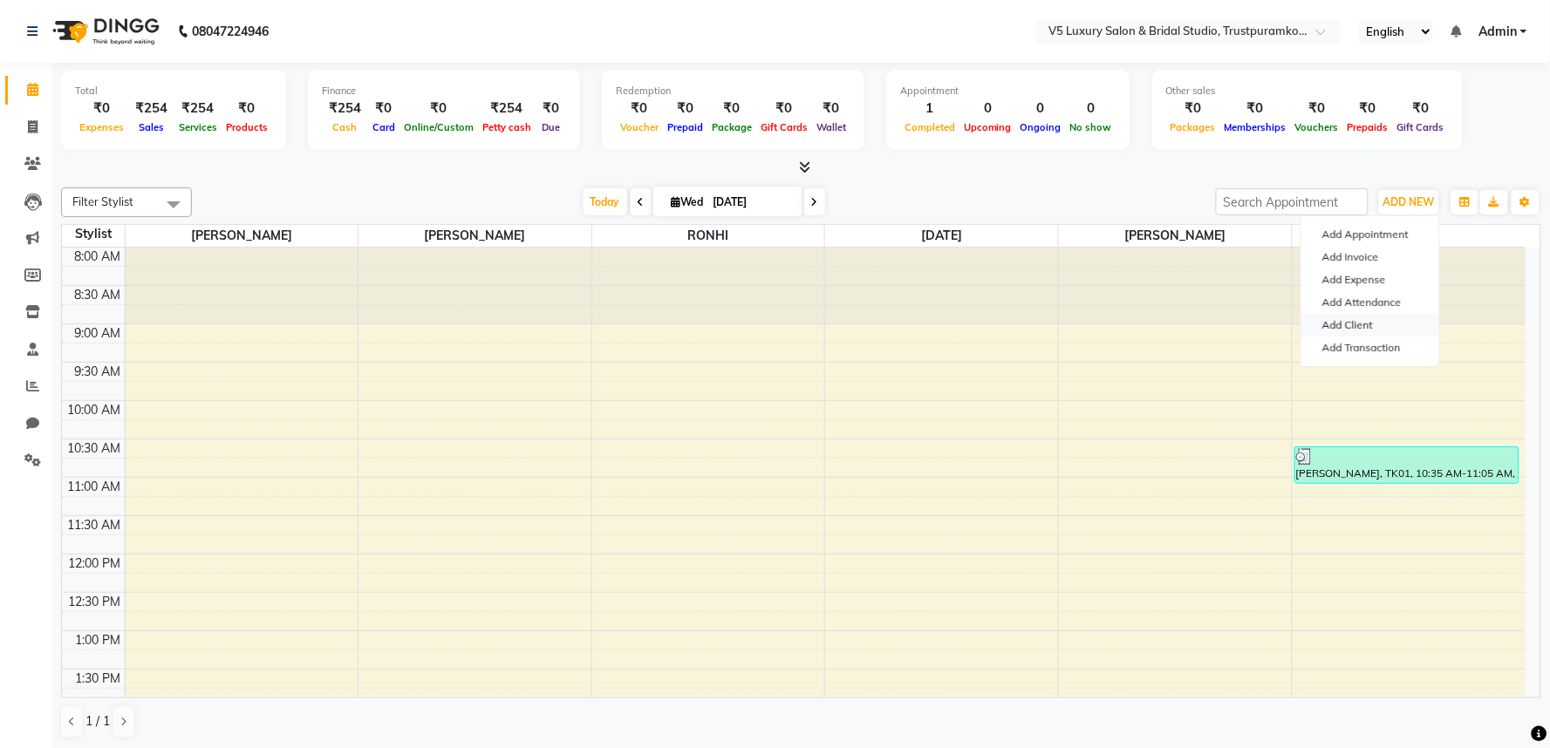
click at [1347, 325] on link "Add Client" at bounding box center [1370, 325] width 138 height 23
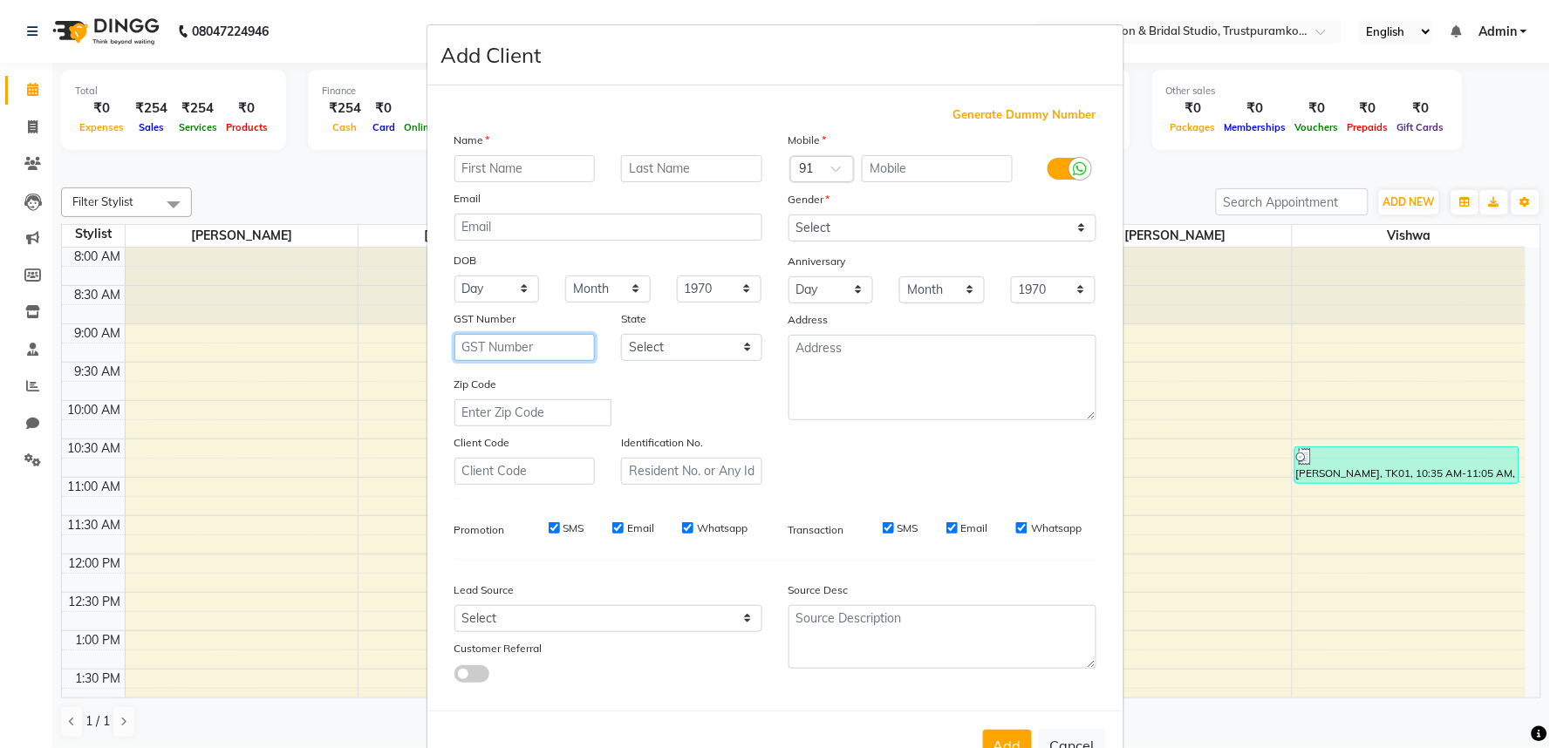
drag, startPoint x: 494, startPoint y: 349, endPoint x: 451, endPoint y: 338, distance: 44.2
click at [492, 349] on input "text" at bounding box center [524, 347] width 141 height 27
drag, startPoint x: 438, startPoint y: 310, endPoint x: 545, endPoint y: 324, distance: 108.2
click at [545, 319] on div "GST Number" at bounding box center [524, 322] width 167 height 24
click at [533, 346] on input "text" at bounding box center [524, 347] width 141 height 27
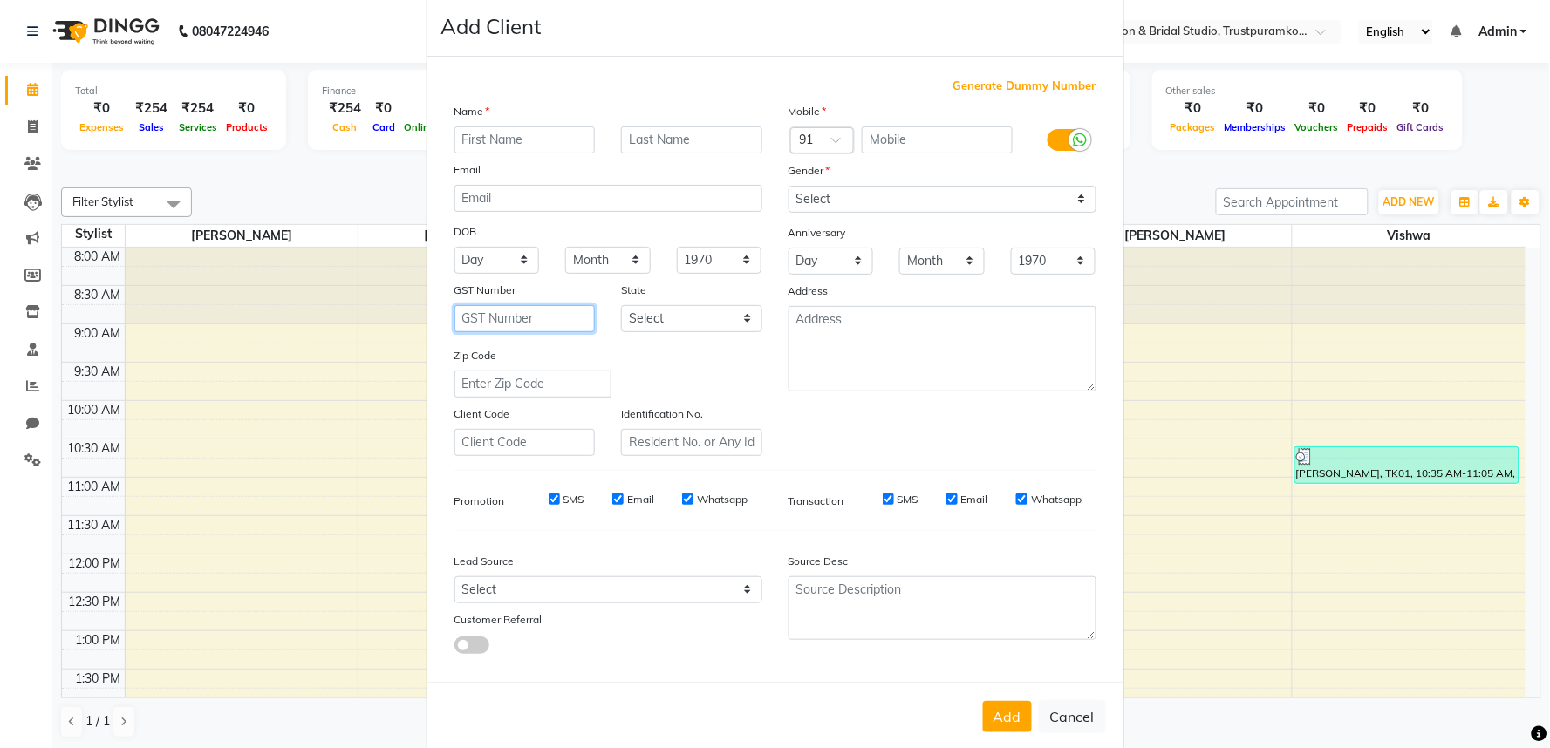
scroll to position [57, 0]
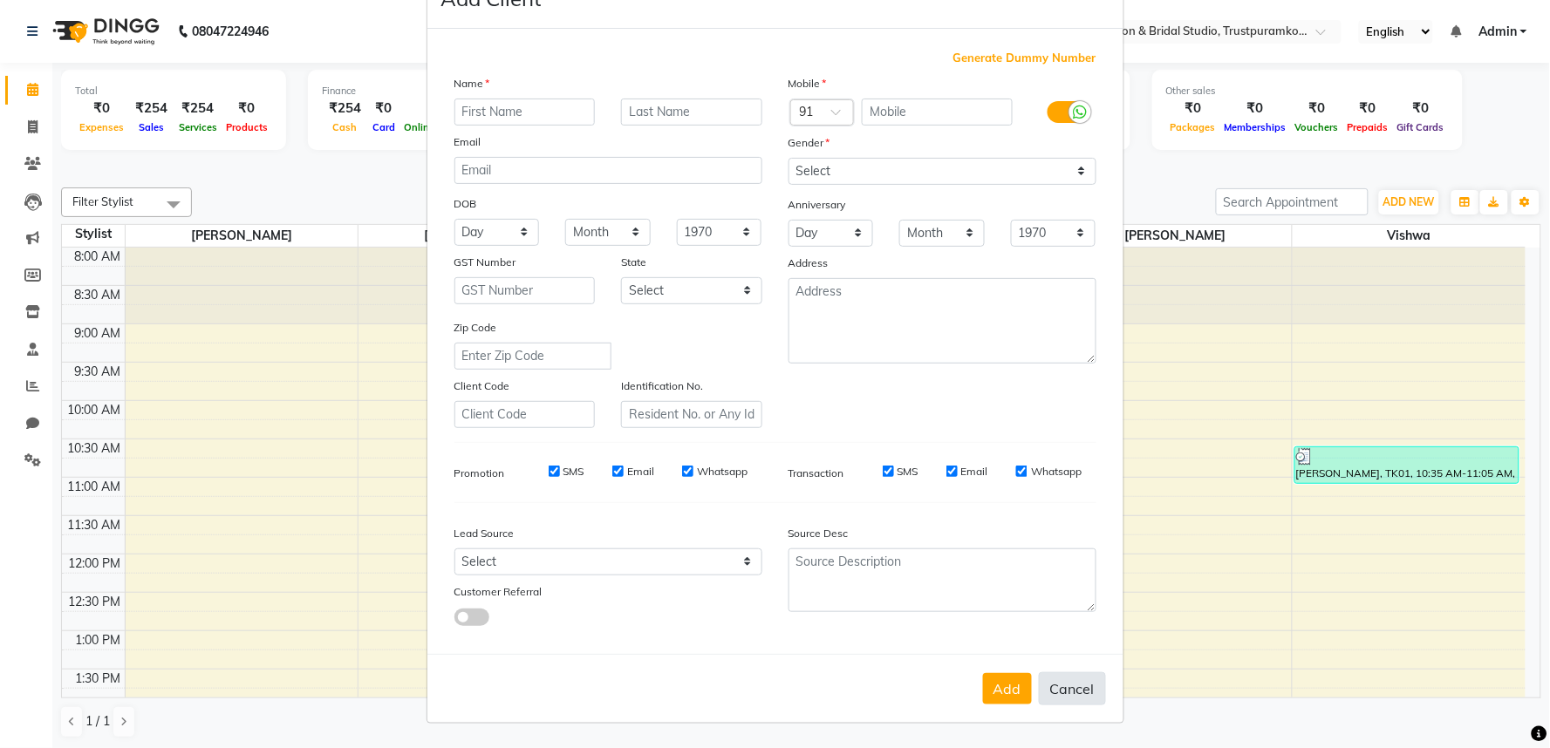
click at [1052, 687] on button "Cancel" at bounding box center [1072, 688] width 67 height 33
select select
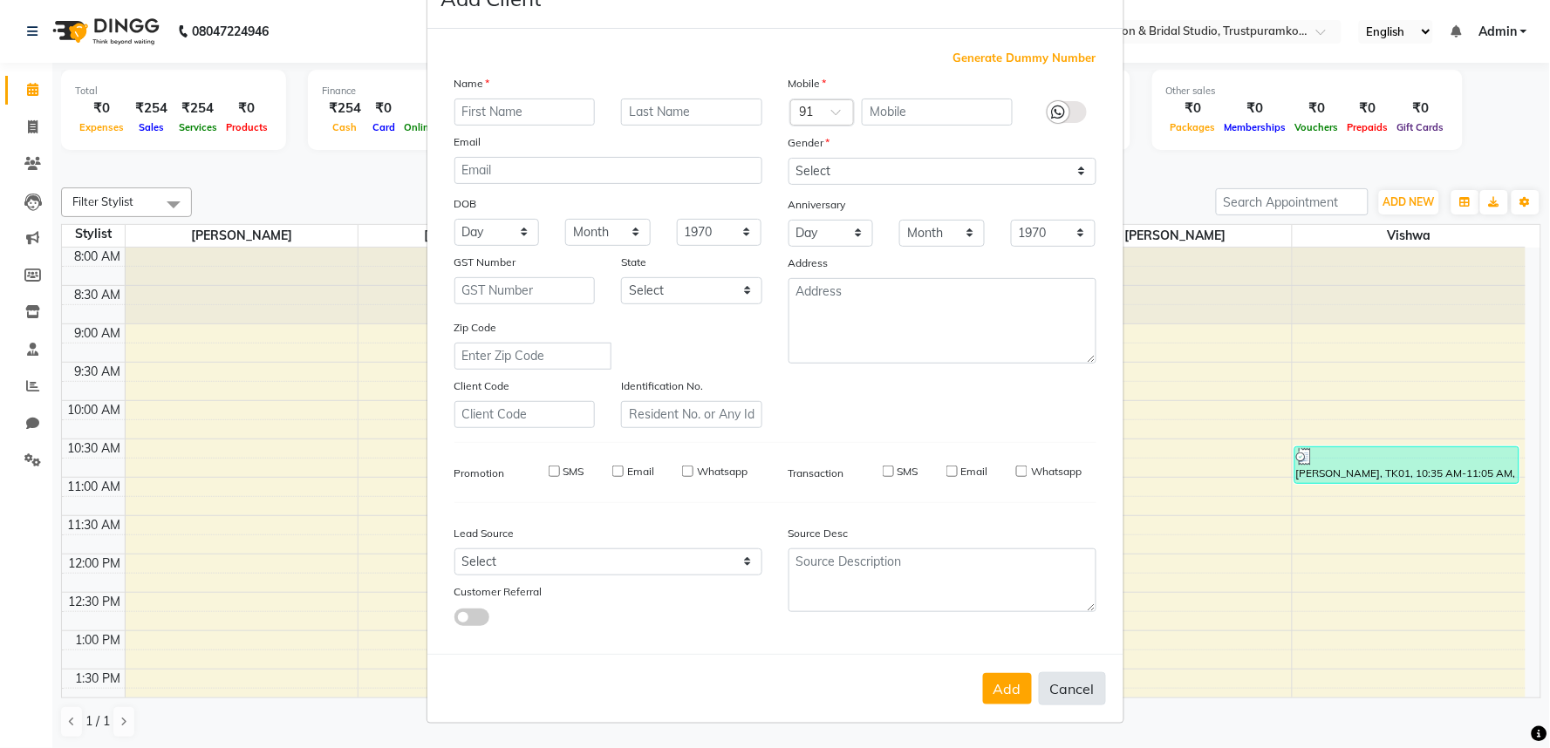
select select
checkbox input "false"
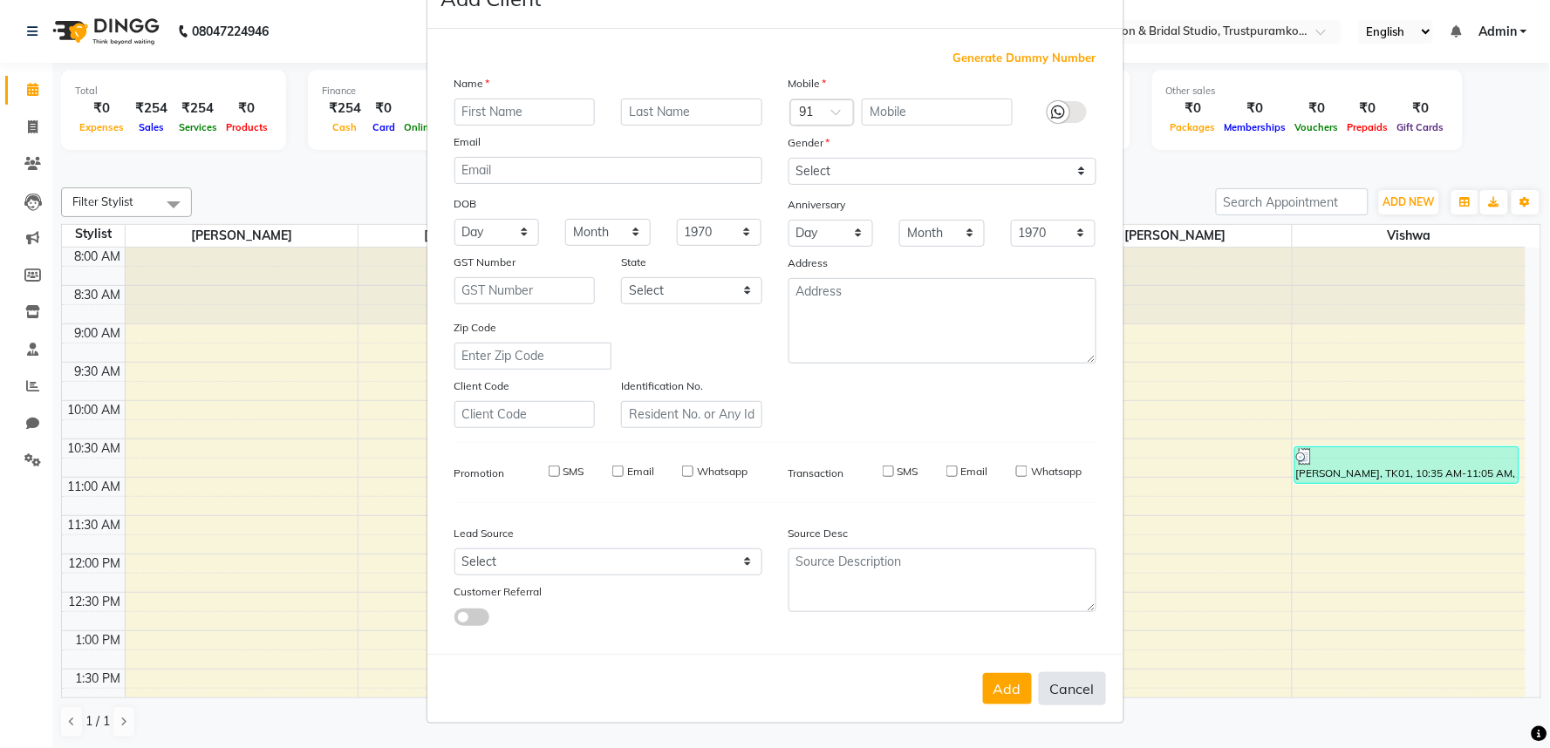
checkbox input "false"
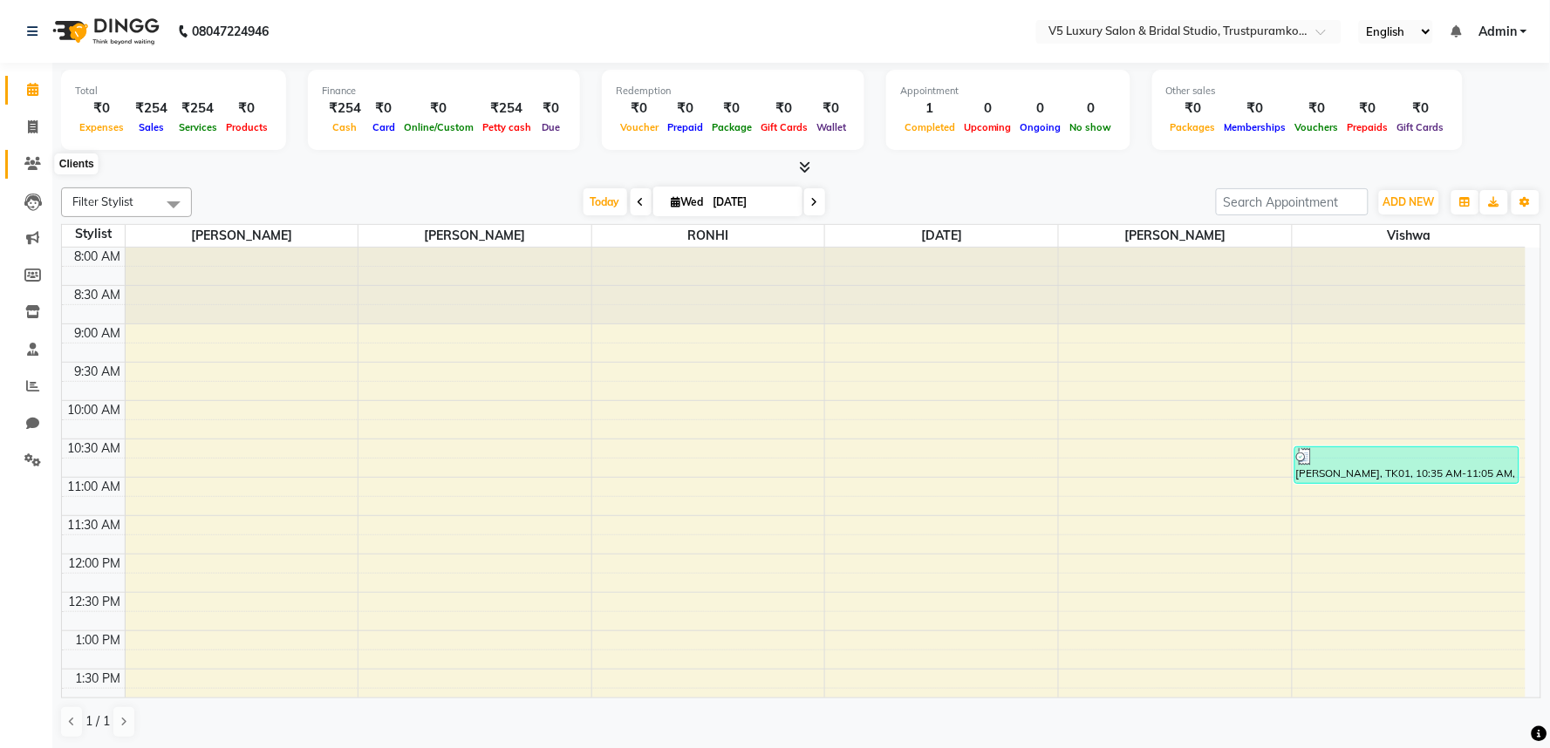
click at [31, 161] on icon at bounding box center [32, 163] width 17 height 13
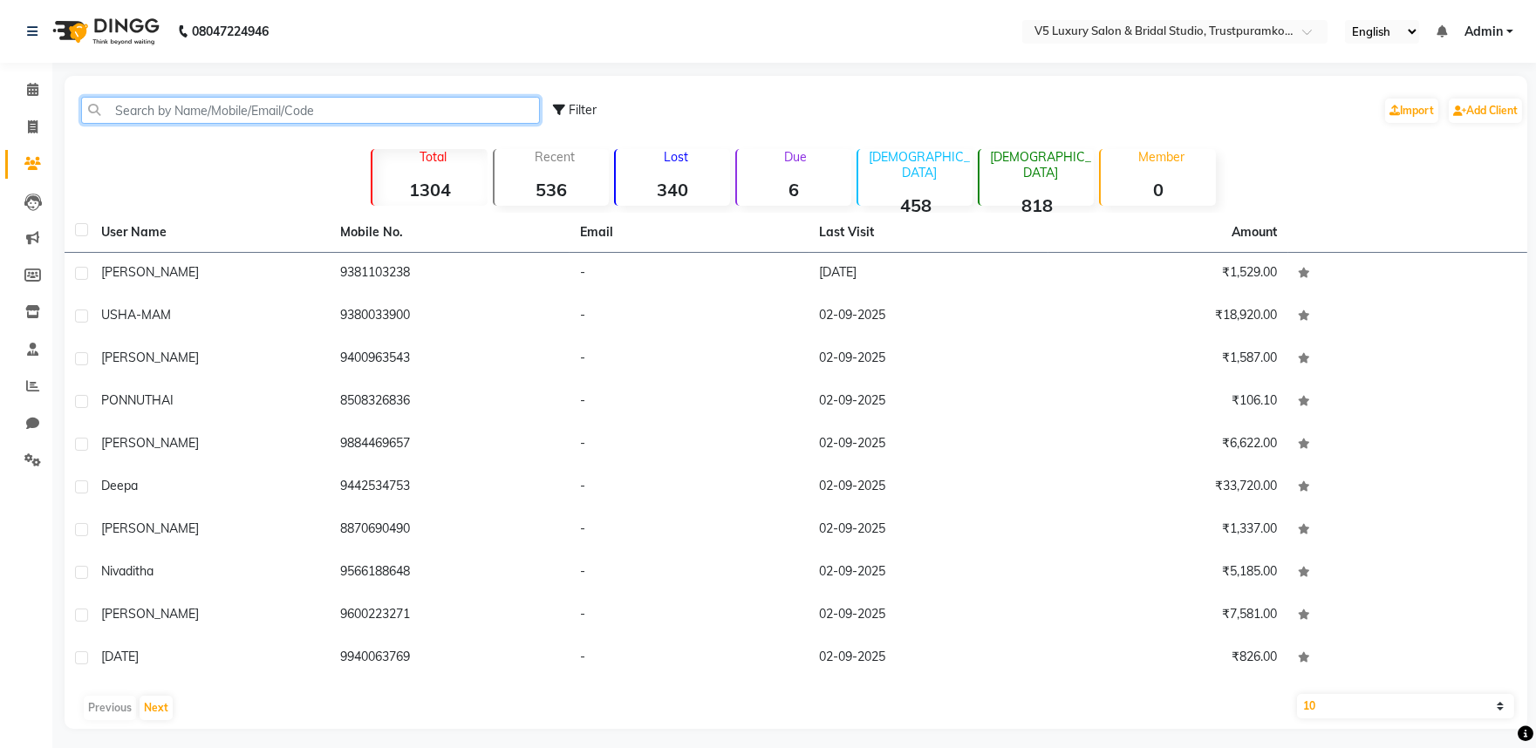
click at [180, 105] on input "text" at bounding box center [310, 110] width 459 height 27
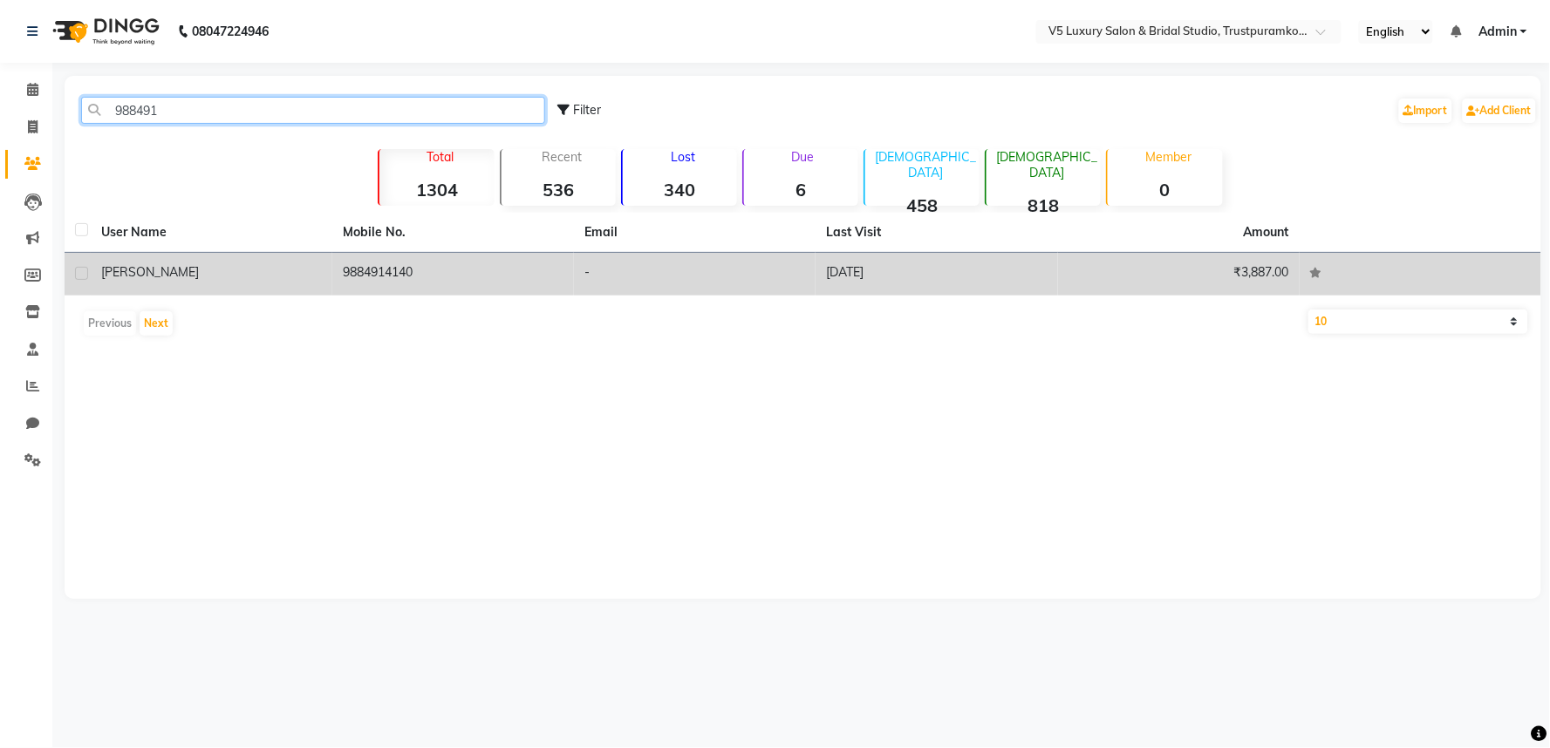
type input "988491"
click at [375, 271] on td "9884914140" at bounding box center [453, 274] width 242 height 43
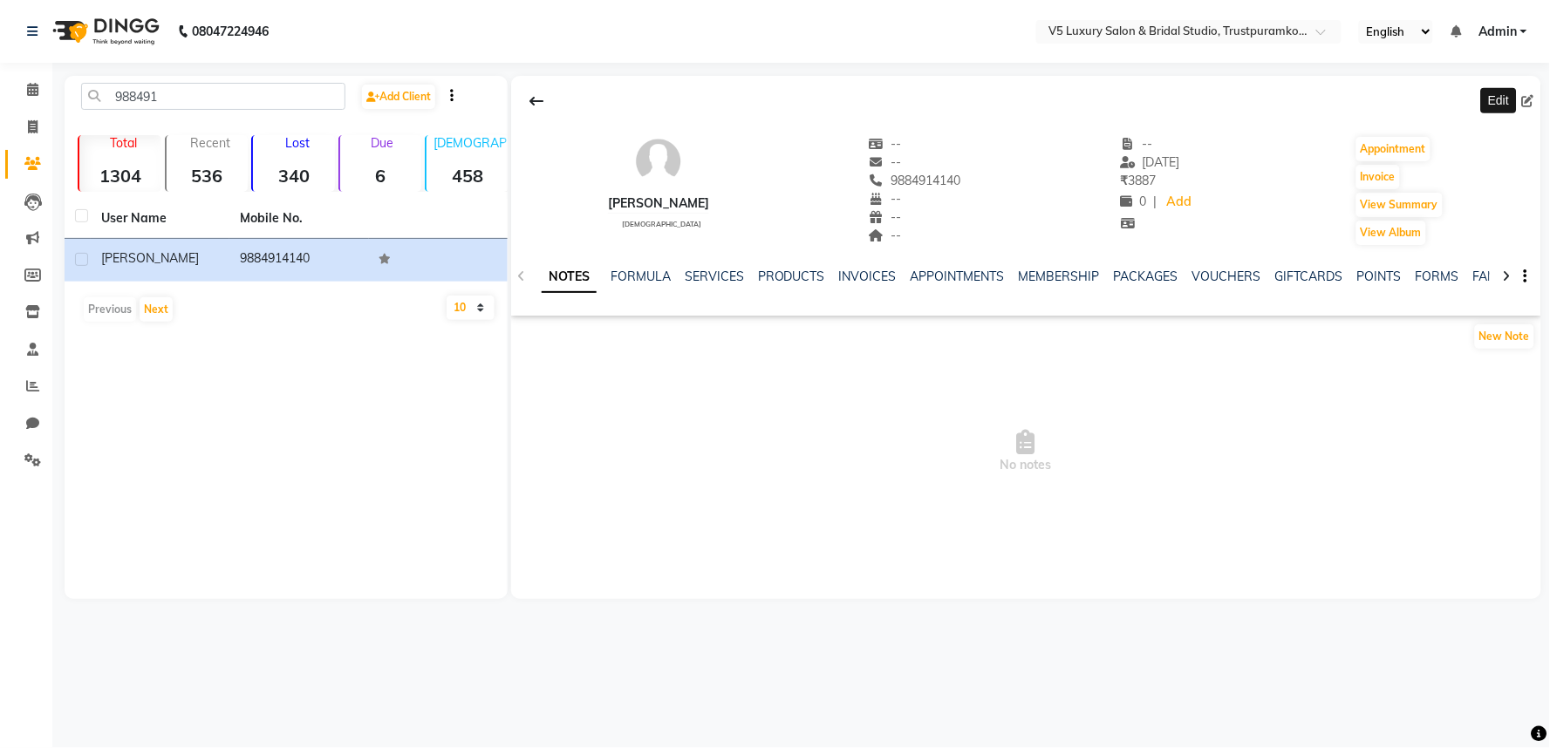
click at [1526, 99] on icon at bounding box center [1528, 101] width 12 height 12
select select "[DEMOGRAPHIC_DATA]"
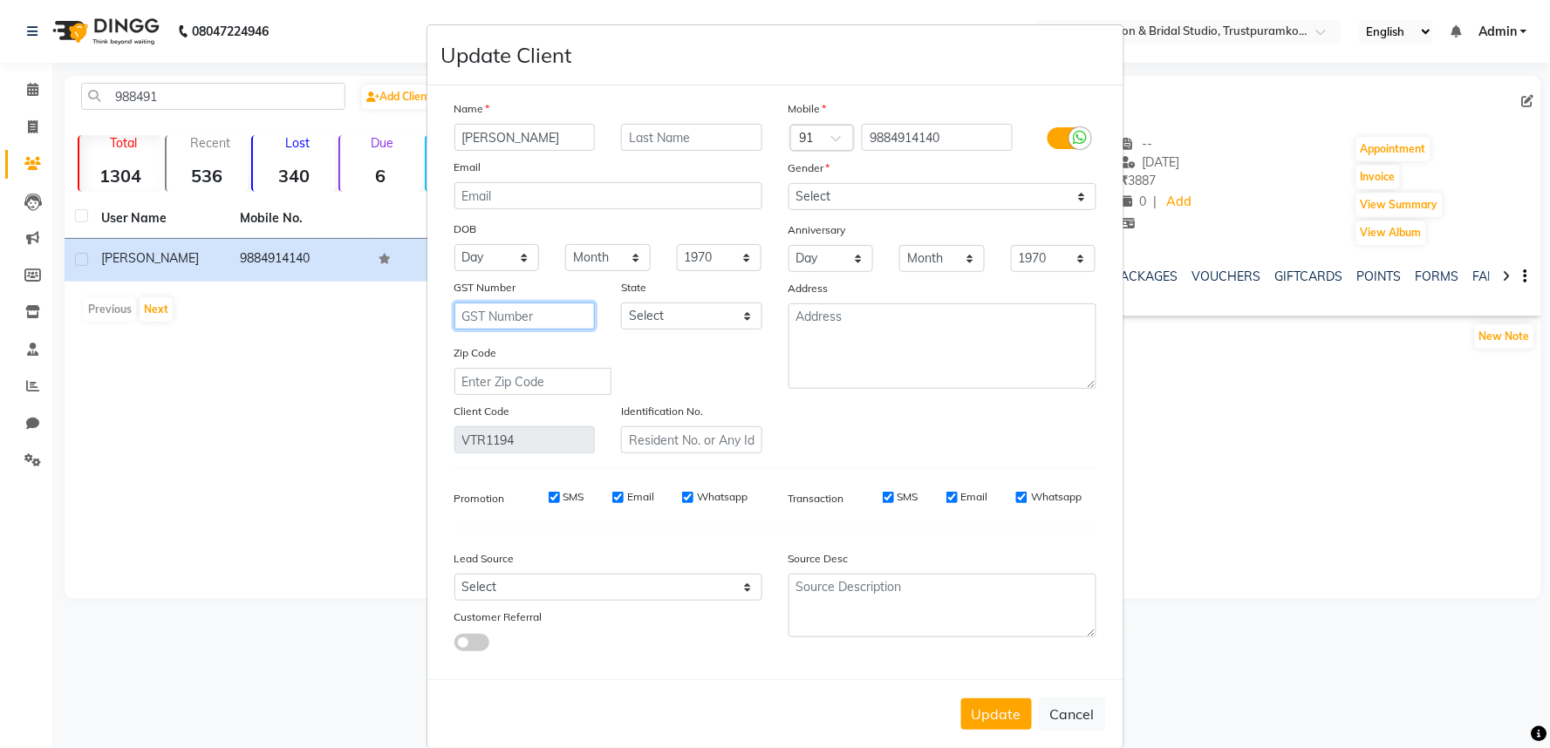
click at [493, 315] on input "text" at bounding box center [524, 316] width 141 height 27
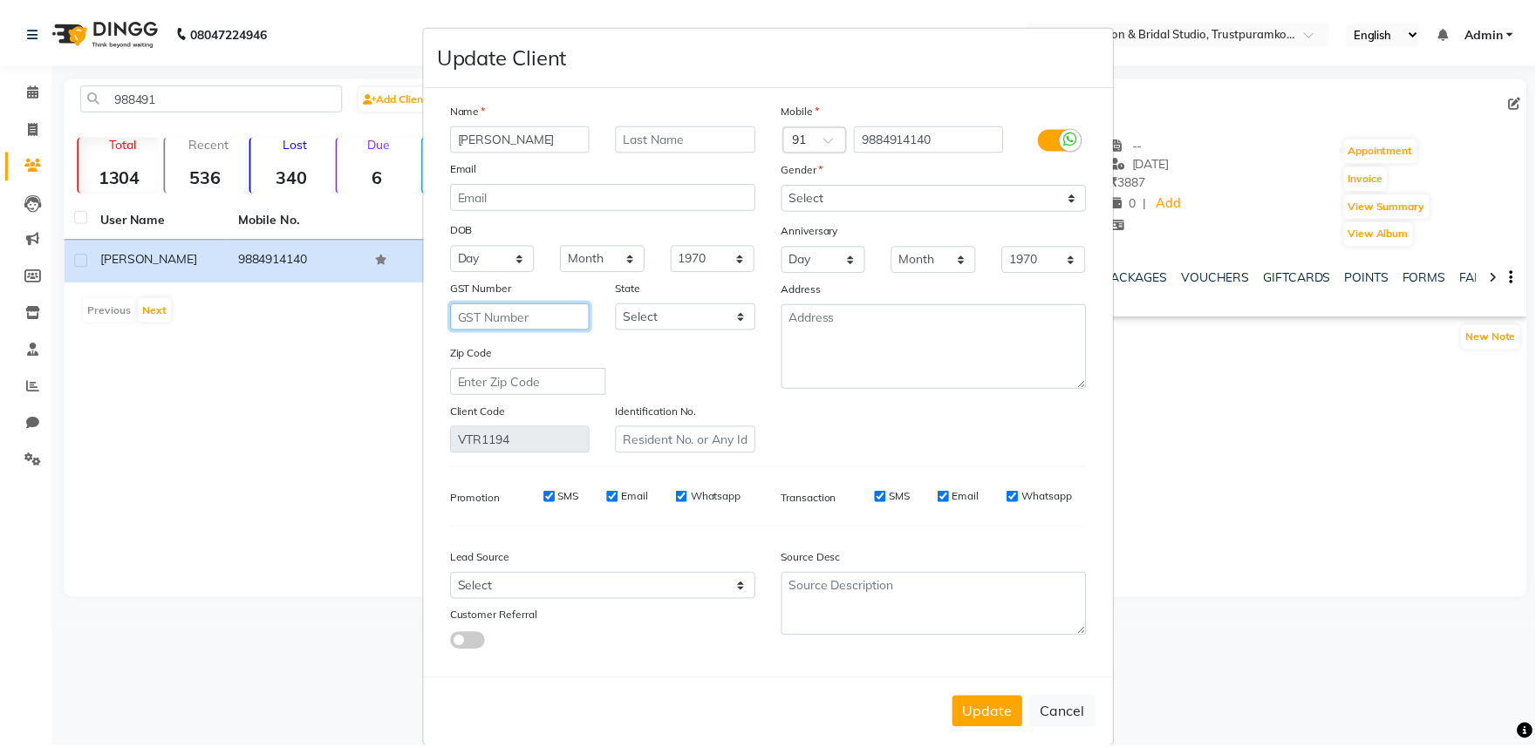
scroll to position [27, 0]
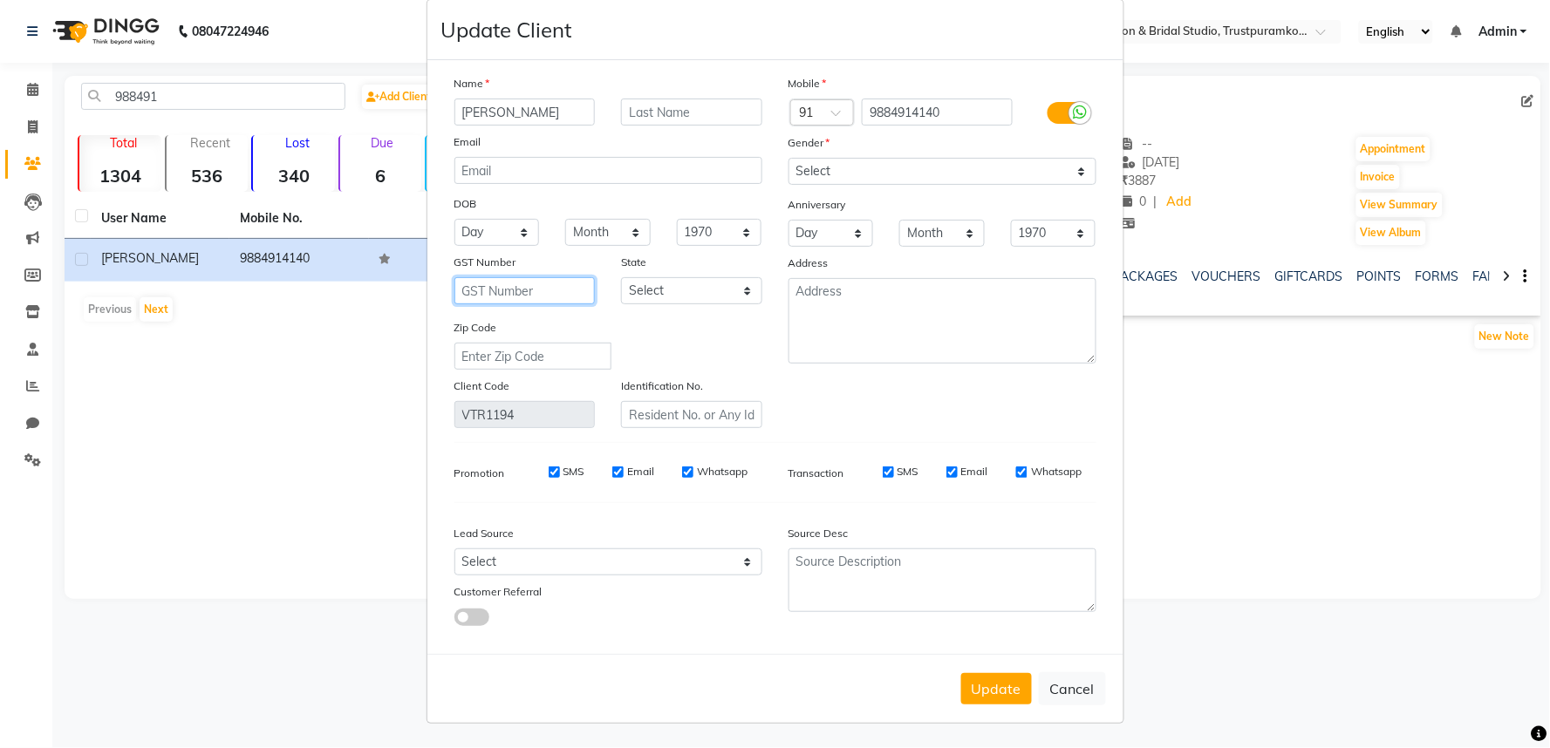
type input "c"
click at [482, 298] on input "text" at bounding box center [524, 290] width 141 height 27
type input "33CVNPR9256D1Z5"
click at [719, 290] on select "Select [GEOGRAPHIC_DATA] [GEOGRAPHIC_DATA] [GEOGRAPHIC_DATA] [GEOGRAPHIC_DATA] …" at bounding box center [691, 290] width 141 height 27
select select "35"
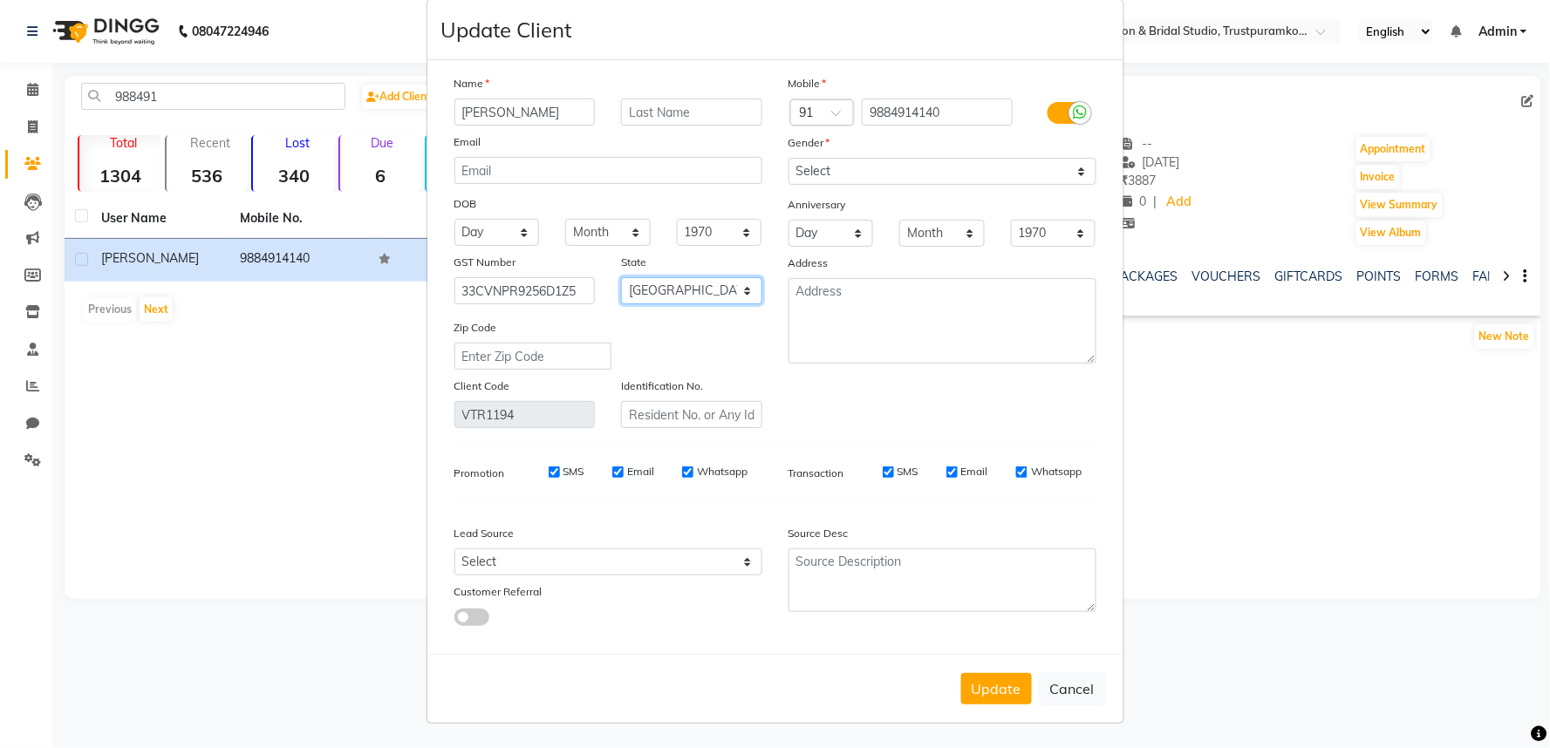
click at [621, 277] on select "Select [GEOGRAPHIC_DATA] [GEOGRAPHIC_DATA] [GEOGRAPHIC_DATA] [GEOGRAPHIC_DATA] …" at bounding box center [691, 290] width 141 height 27
click at [663, 332] on div "Zip Code" at bounding box center [608, 343] width 334 height 51
click at [992, 692] on button "Update" at bounding box center [996, 688] width 71 height 31
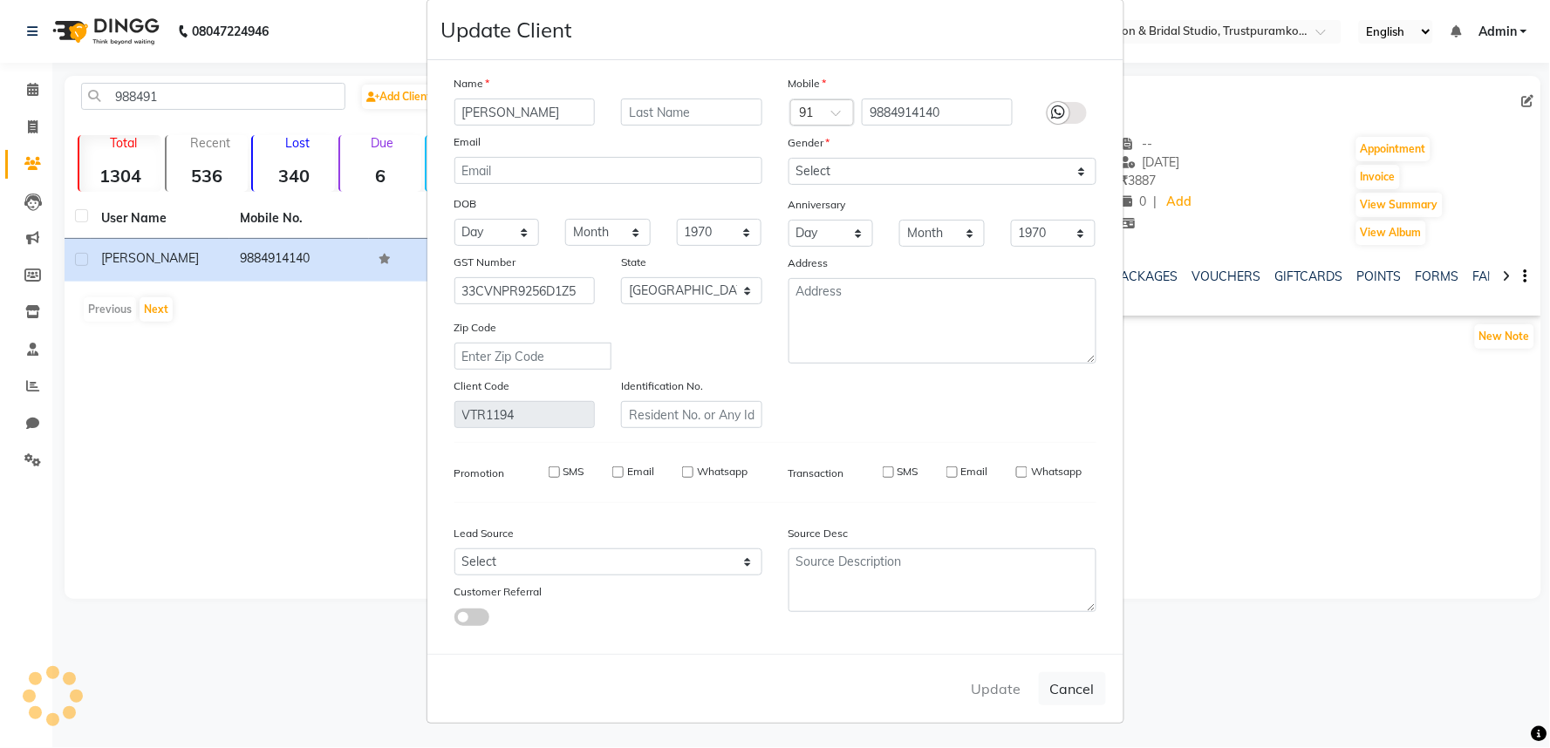
select select
select select "null"
select select
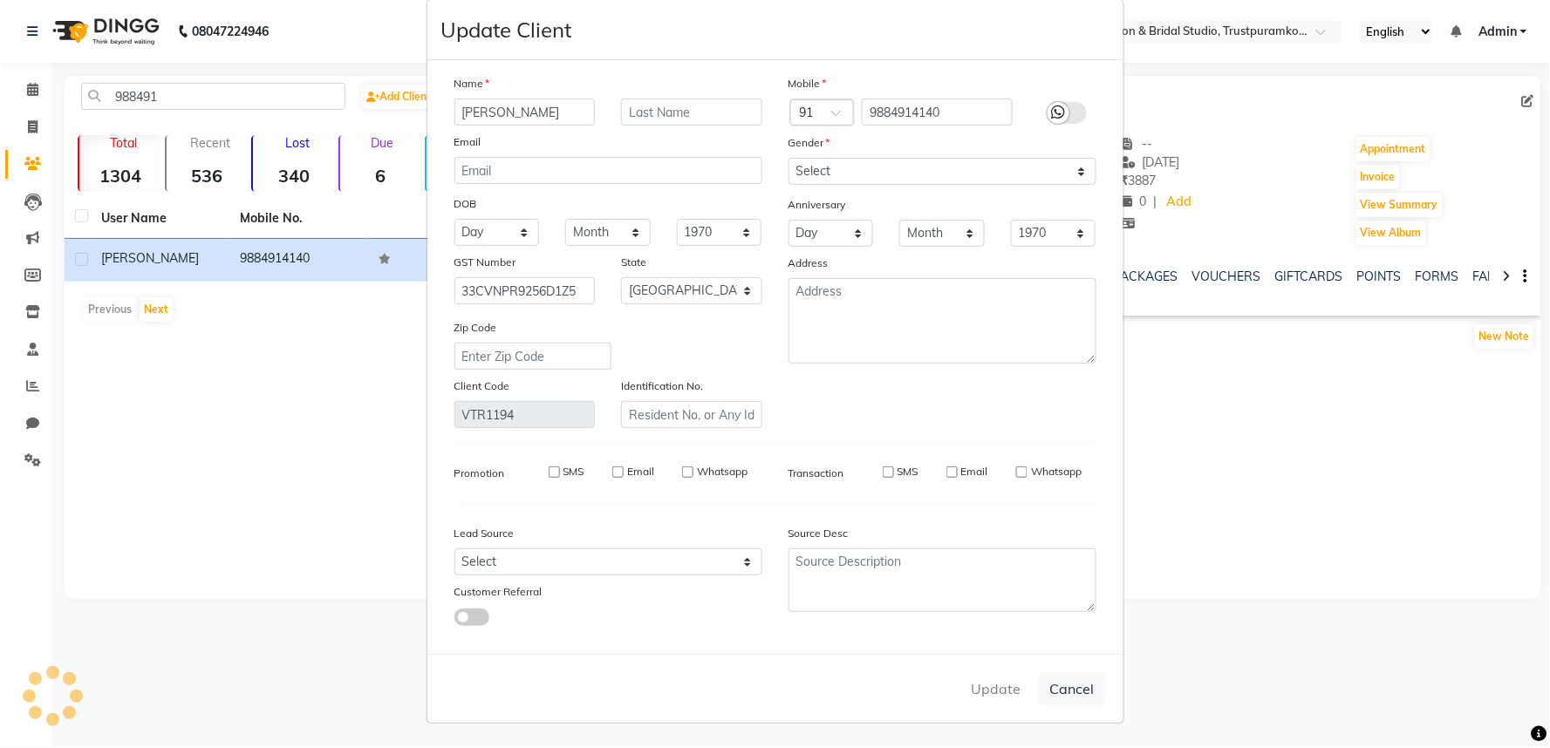
select select
checkbox input "false"
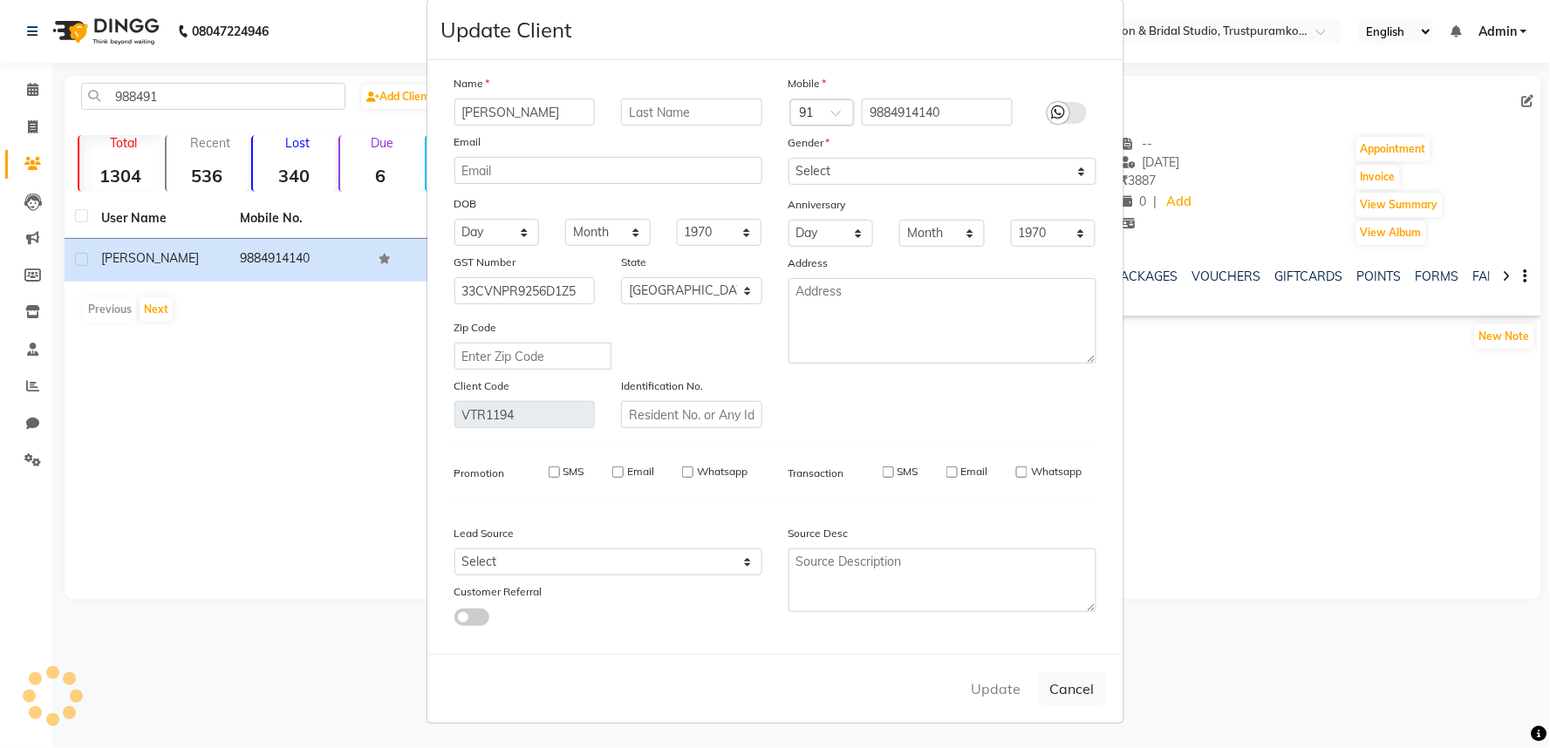
checkbox input "false"
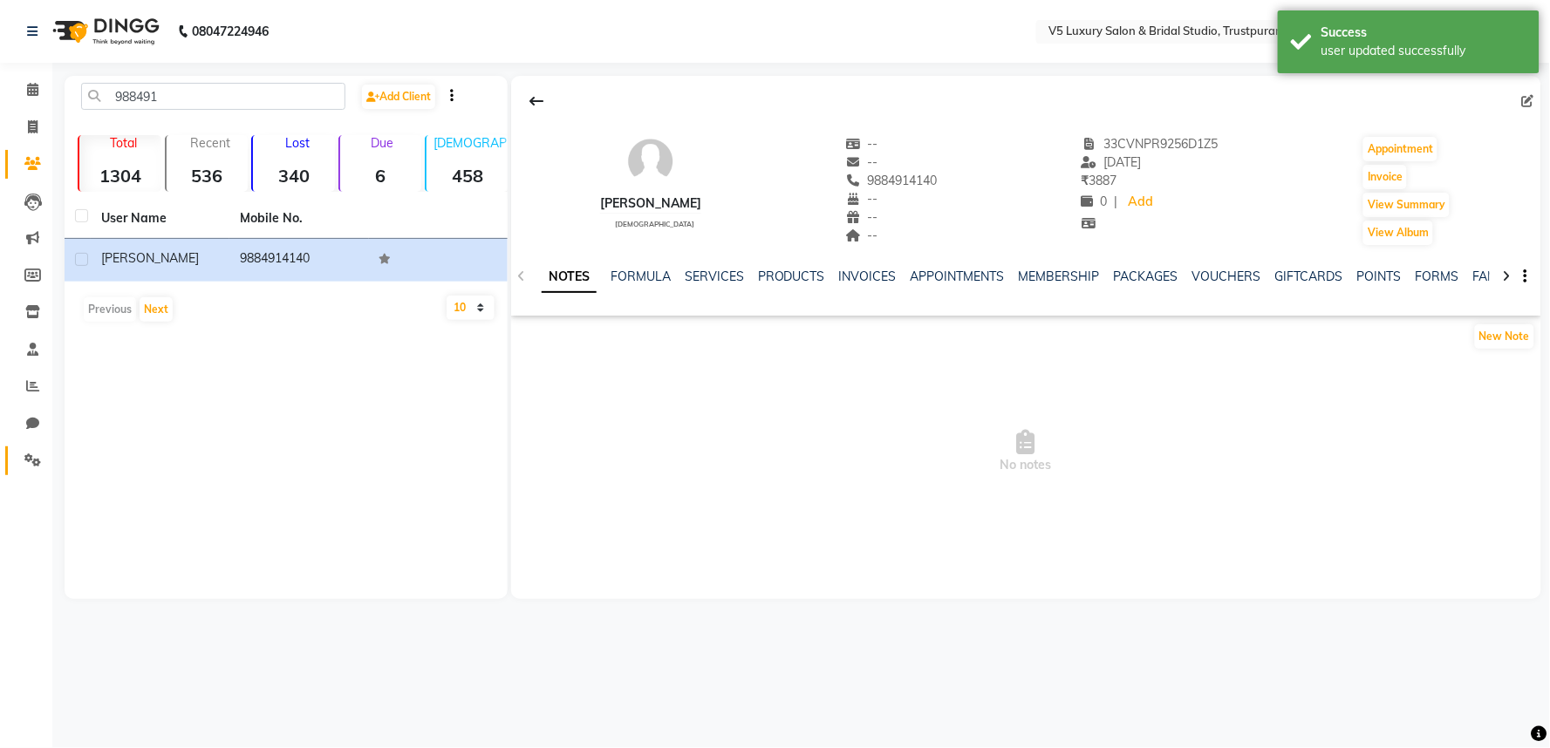
click at [29, 447] on link "Settings" at bounding box center [26, 461] width 42 height 29
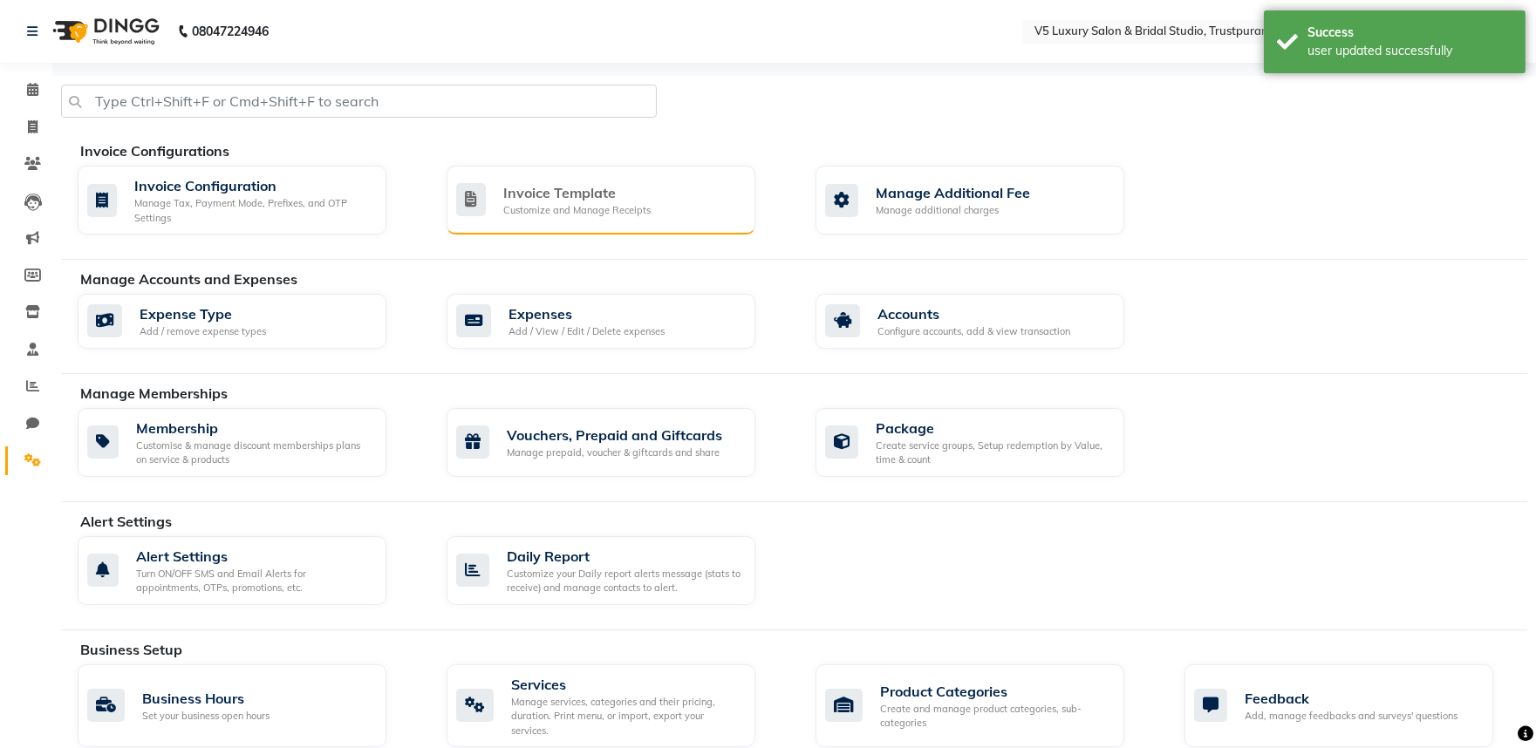
click at [536, 189] on div "Invoice Template" at bounding box center [576, 192] width 147 height 21
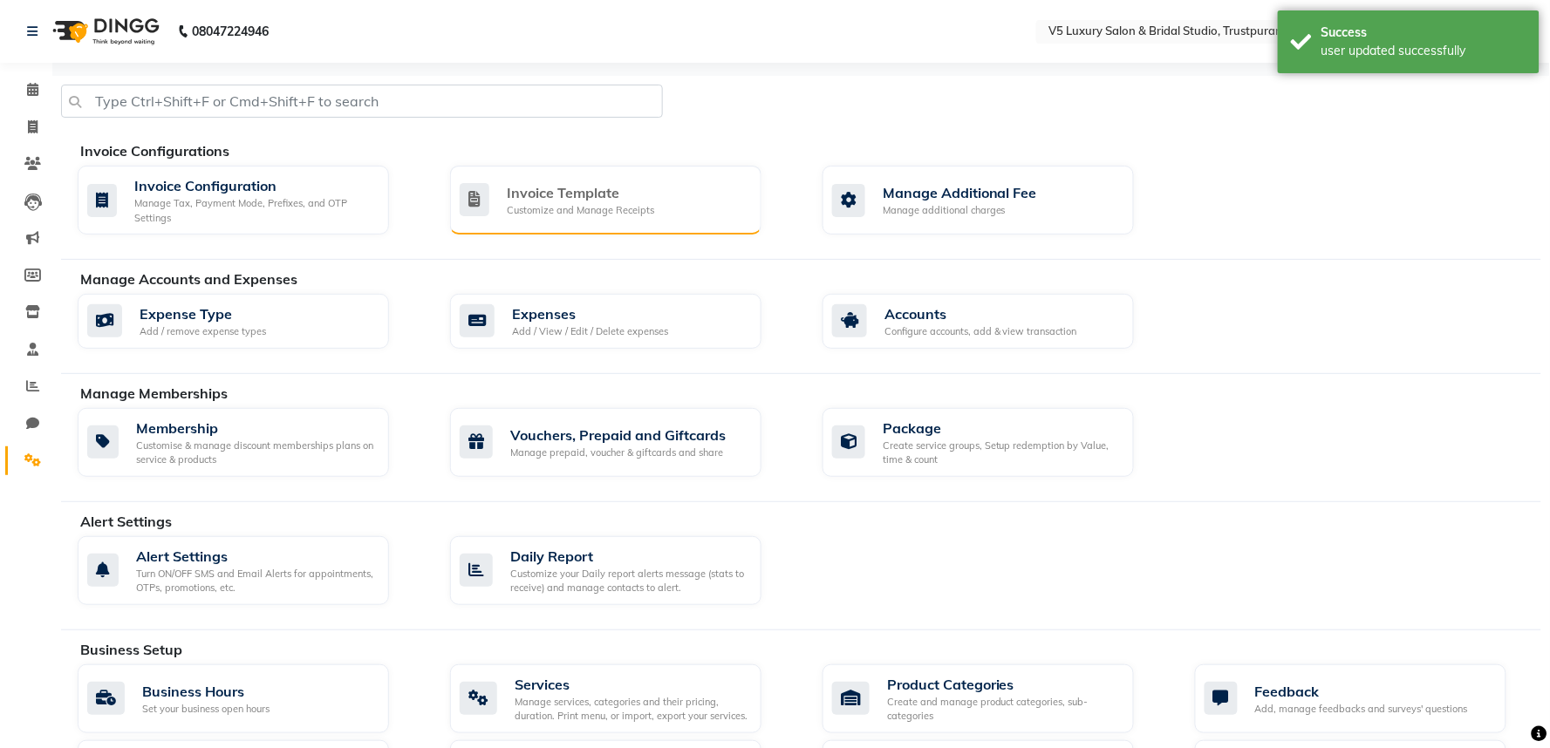
select select "thermal"
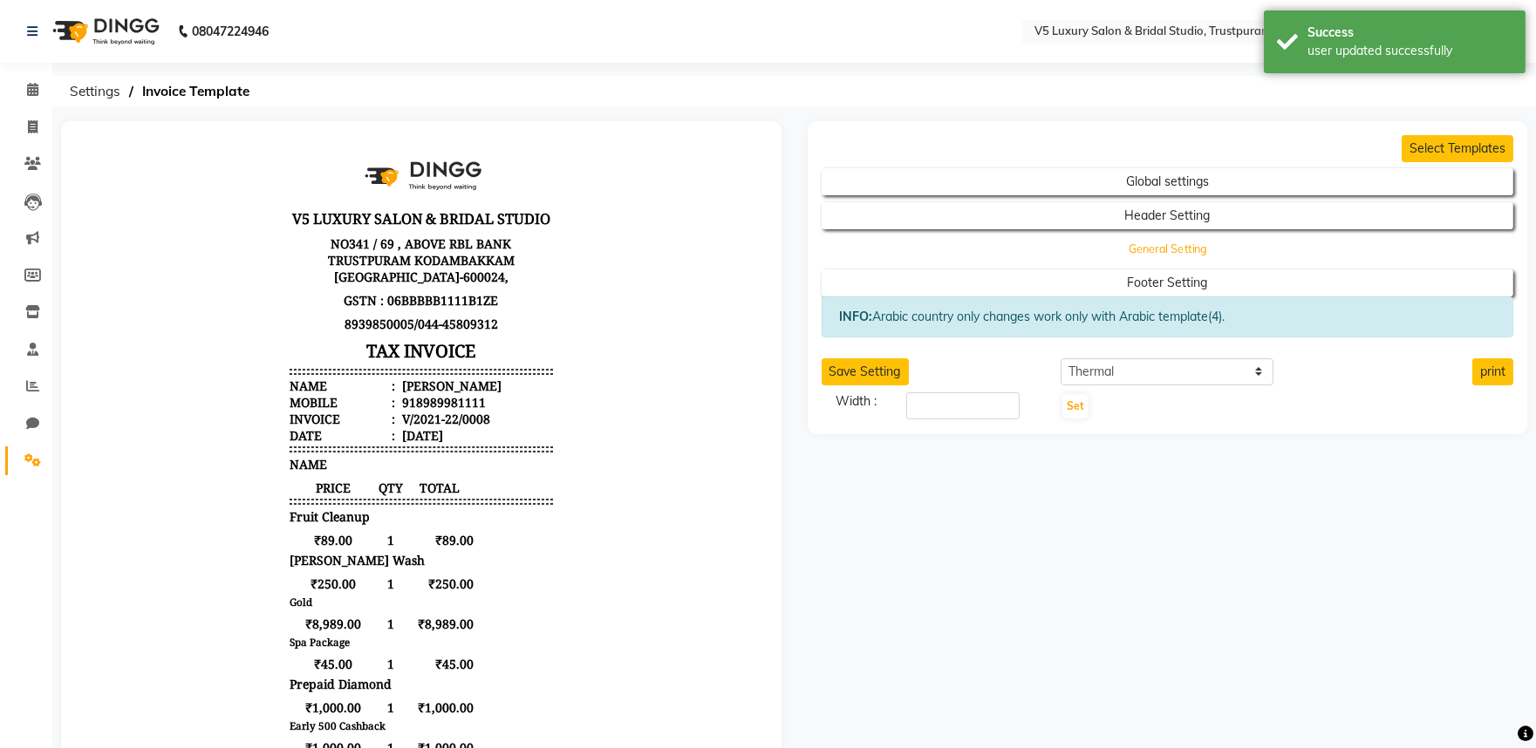
click at [1162, 249] on button "General Setting" at bounding box center [1167, 249] width 623 height 24
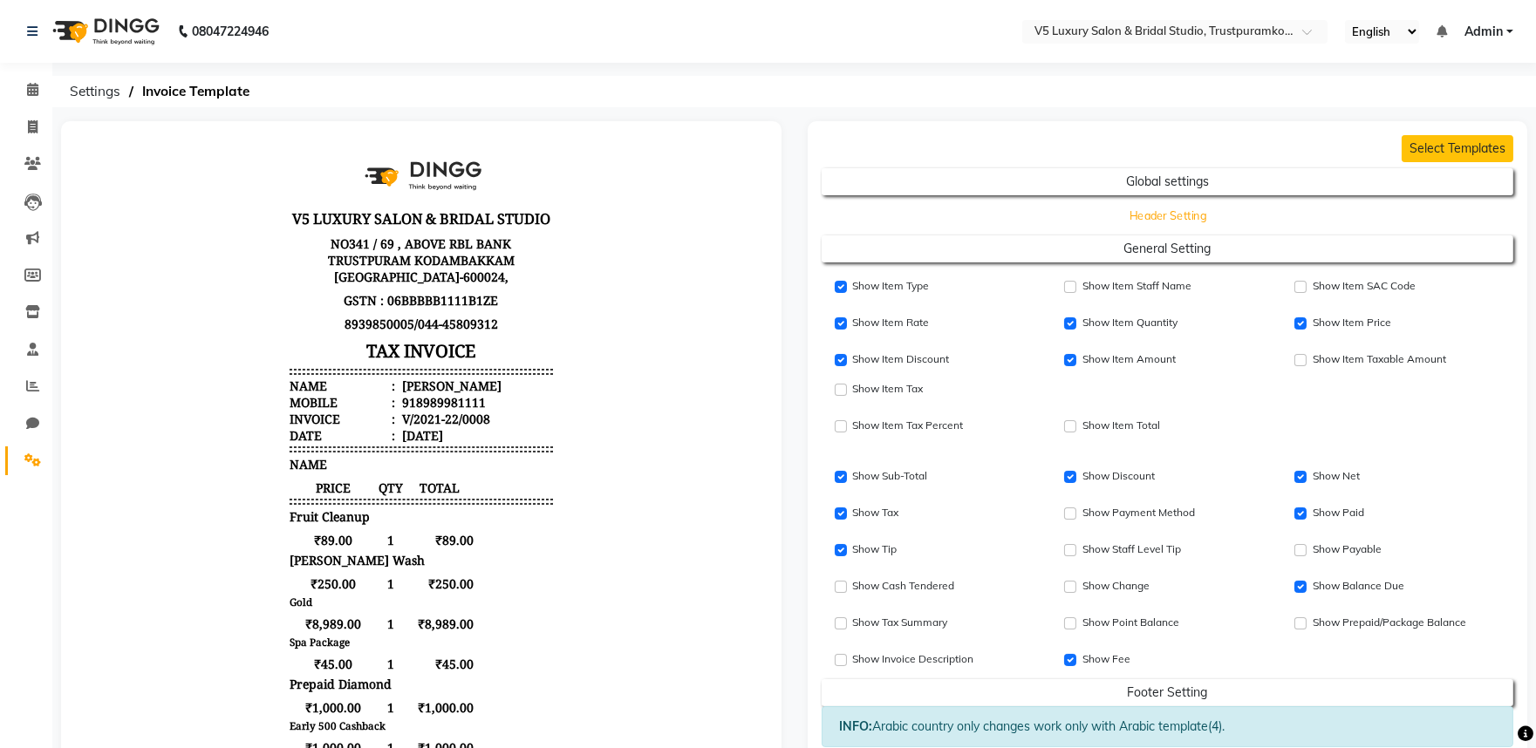
click at [1151, 214] on button "Header Setting" at bounding box center [1167, 215] width 623 height 24
select select "end"
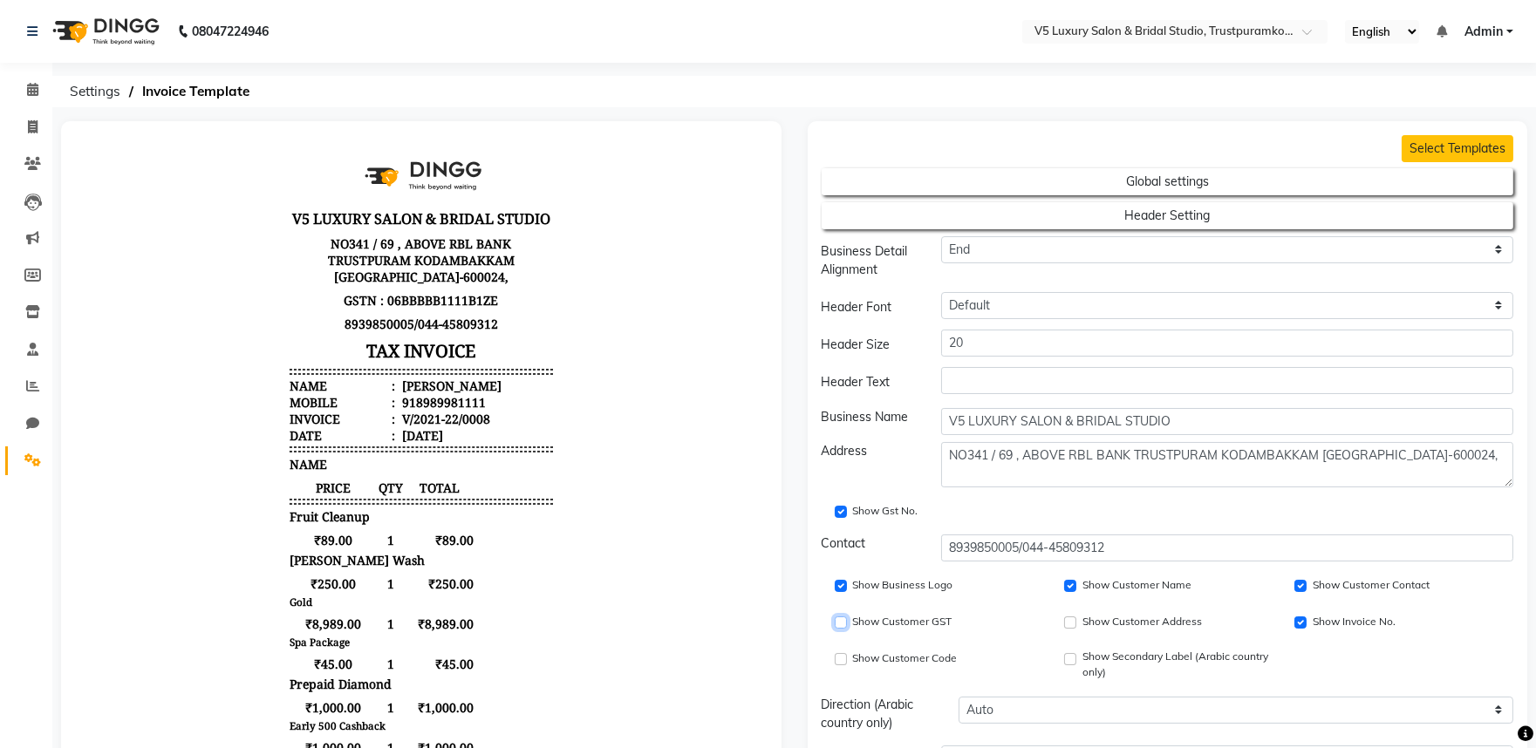
click at [835, 624] on input "Show Customer GST" at bounding box center [841, 623] width 12 height 12
checkbox input "true"
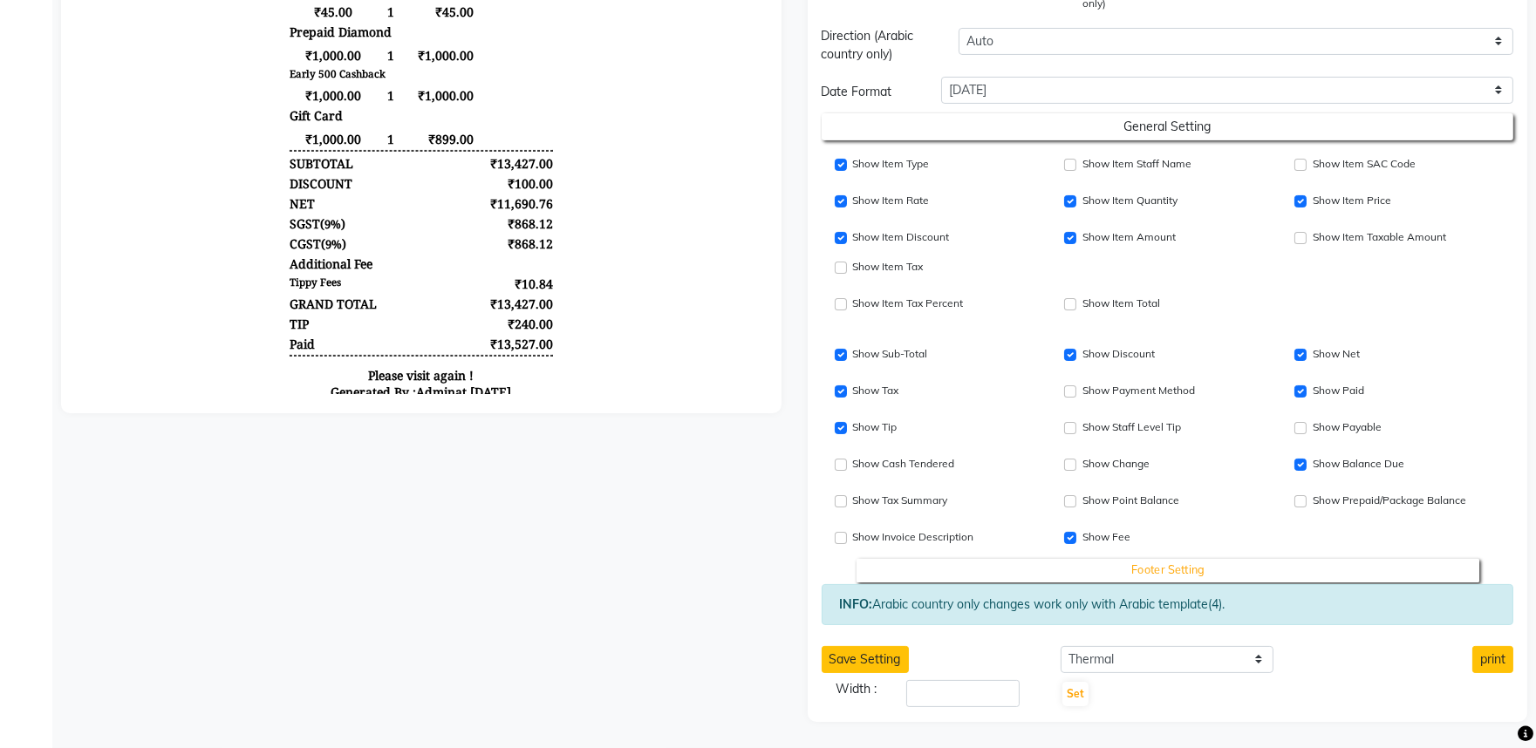
scroll to position [686, 0]
click at [840, 665] on button "Save Setting" at bounding box center [865, 659] width 87 height 27
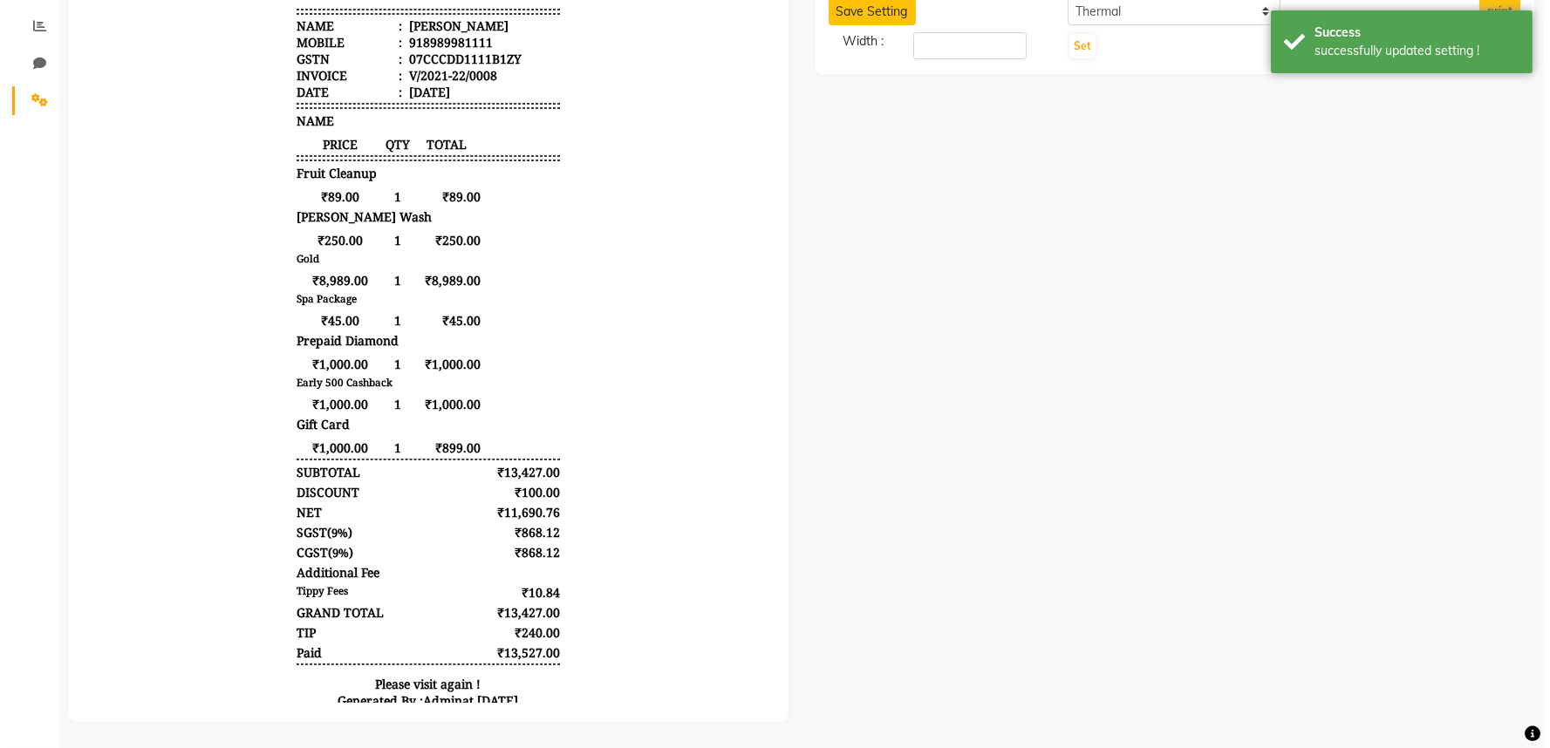
scroll to position [0, 0]
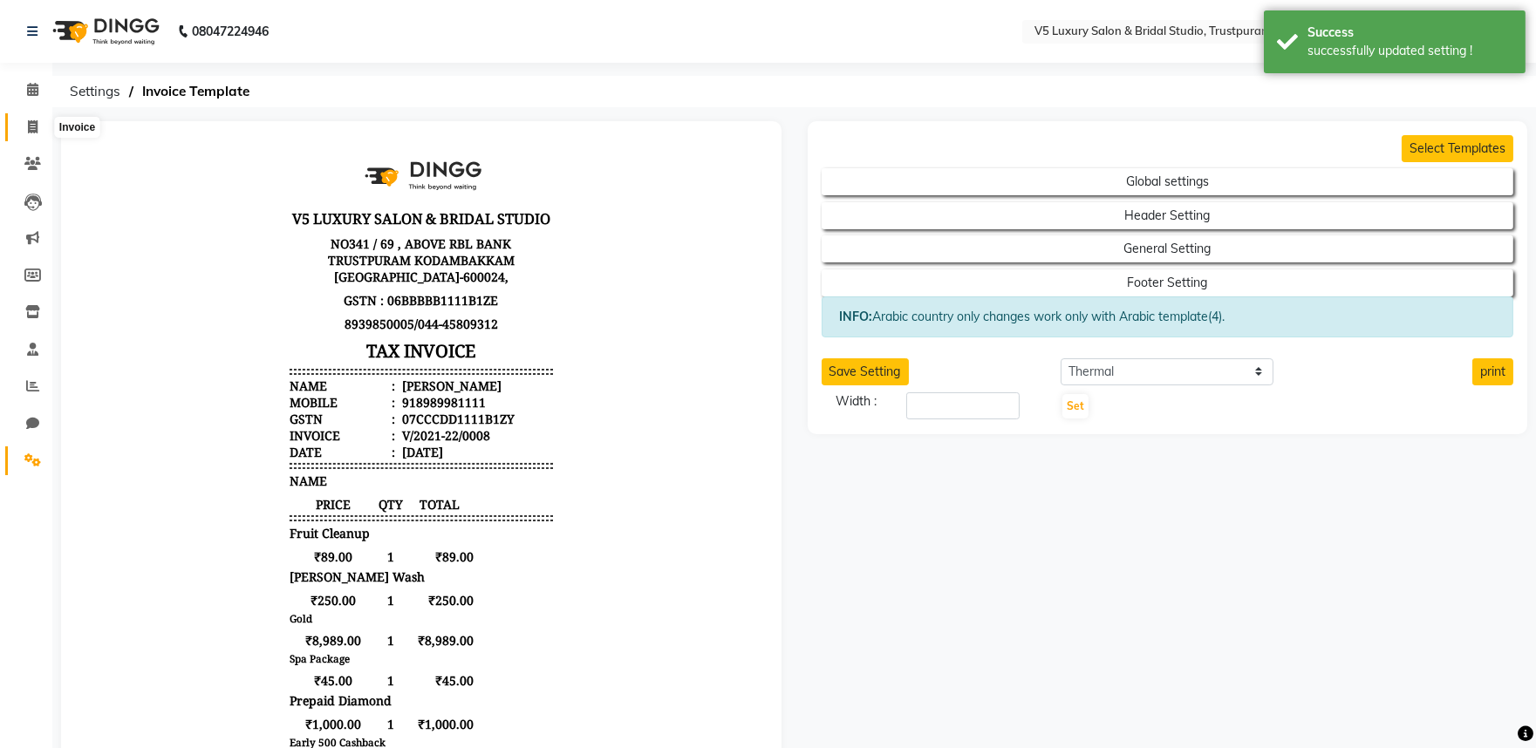
click at [33, 128] on icon at bounding box center [33, 126] width 10 height 13
select select "service"
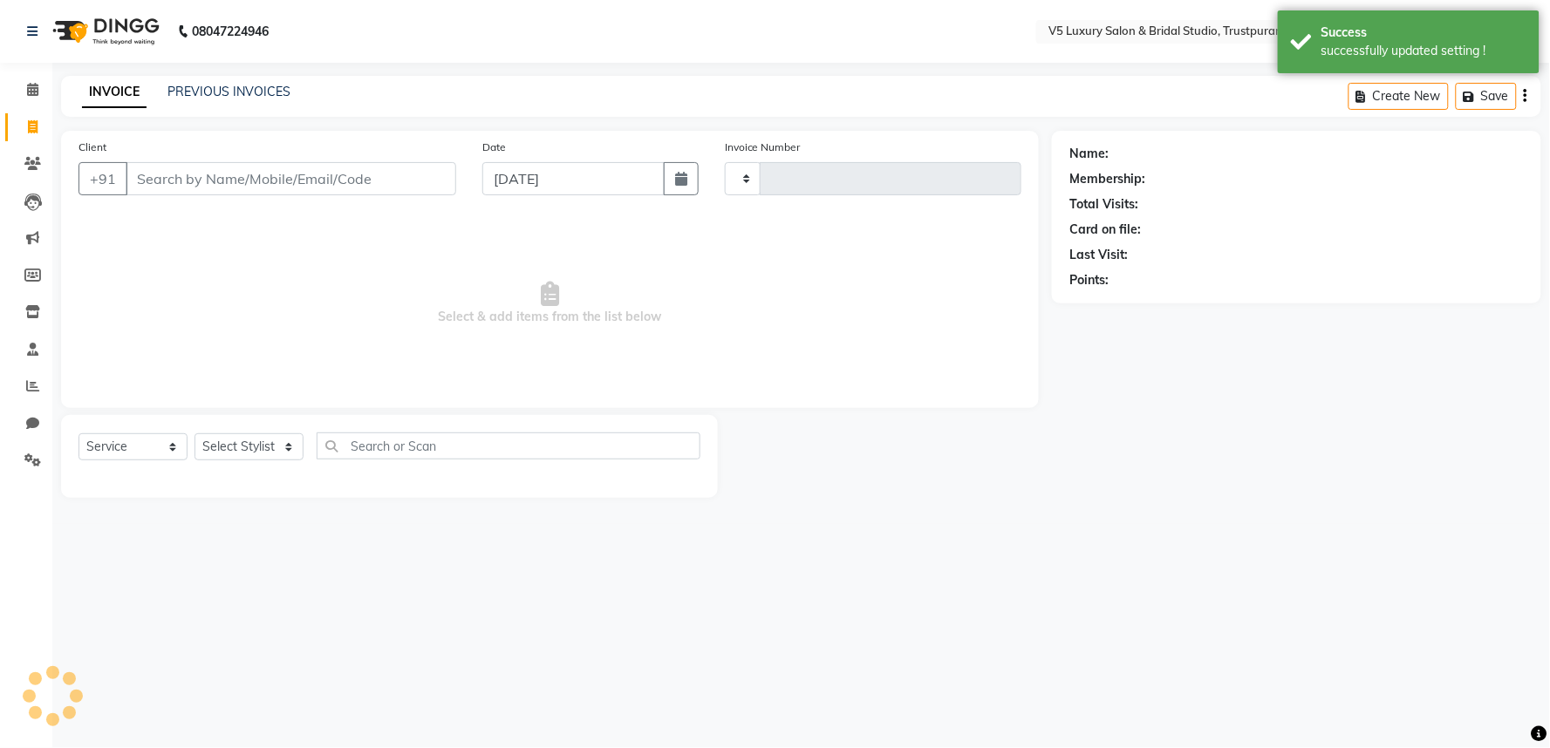
type input "1486"
select select "7993"
click at [31, 83] on icon at bounding box center [32, 89] width 11 height 13
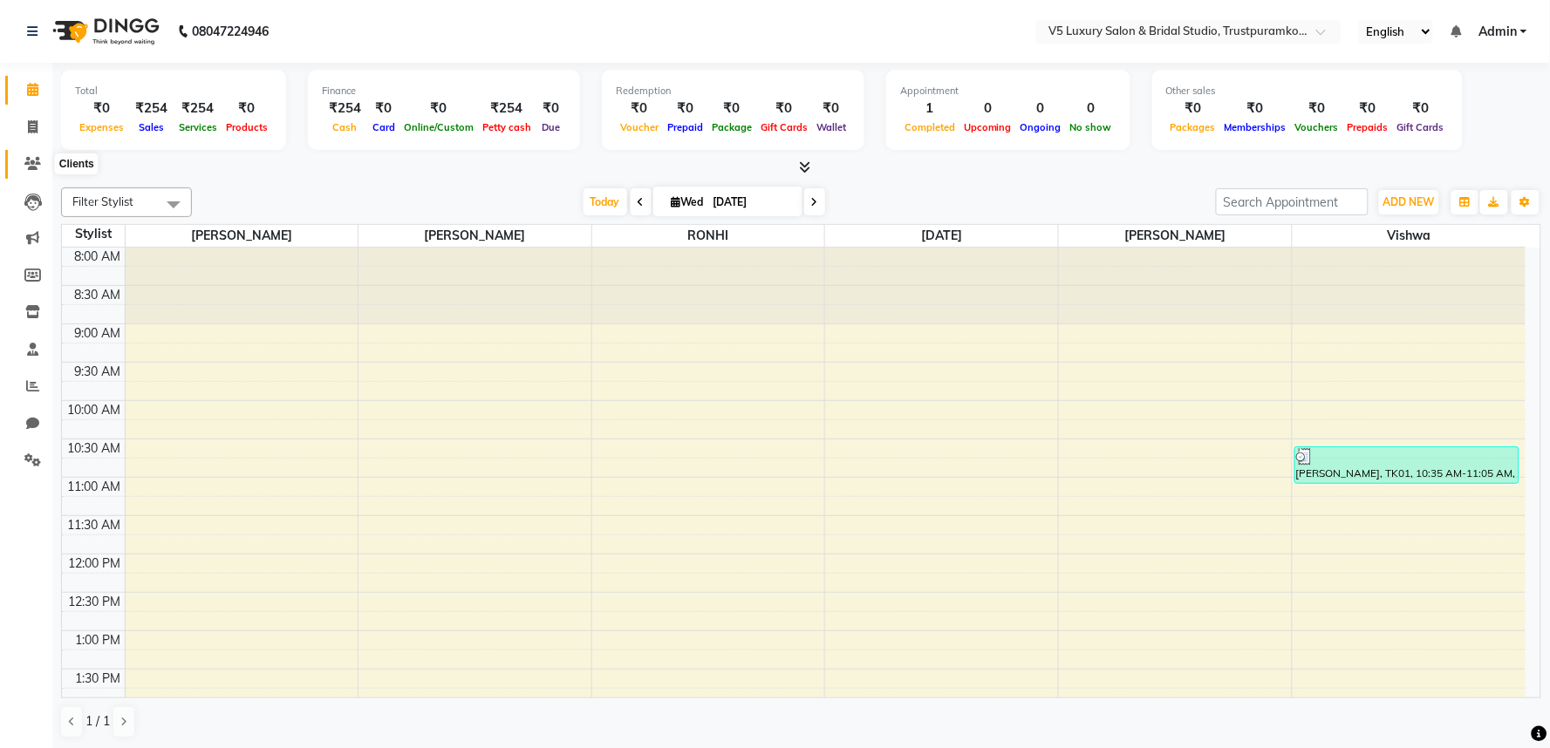
click at [35, 164] on icon at bounding box center [32, 163] width 17 height 13
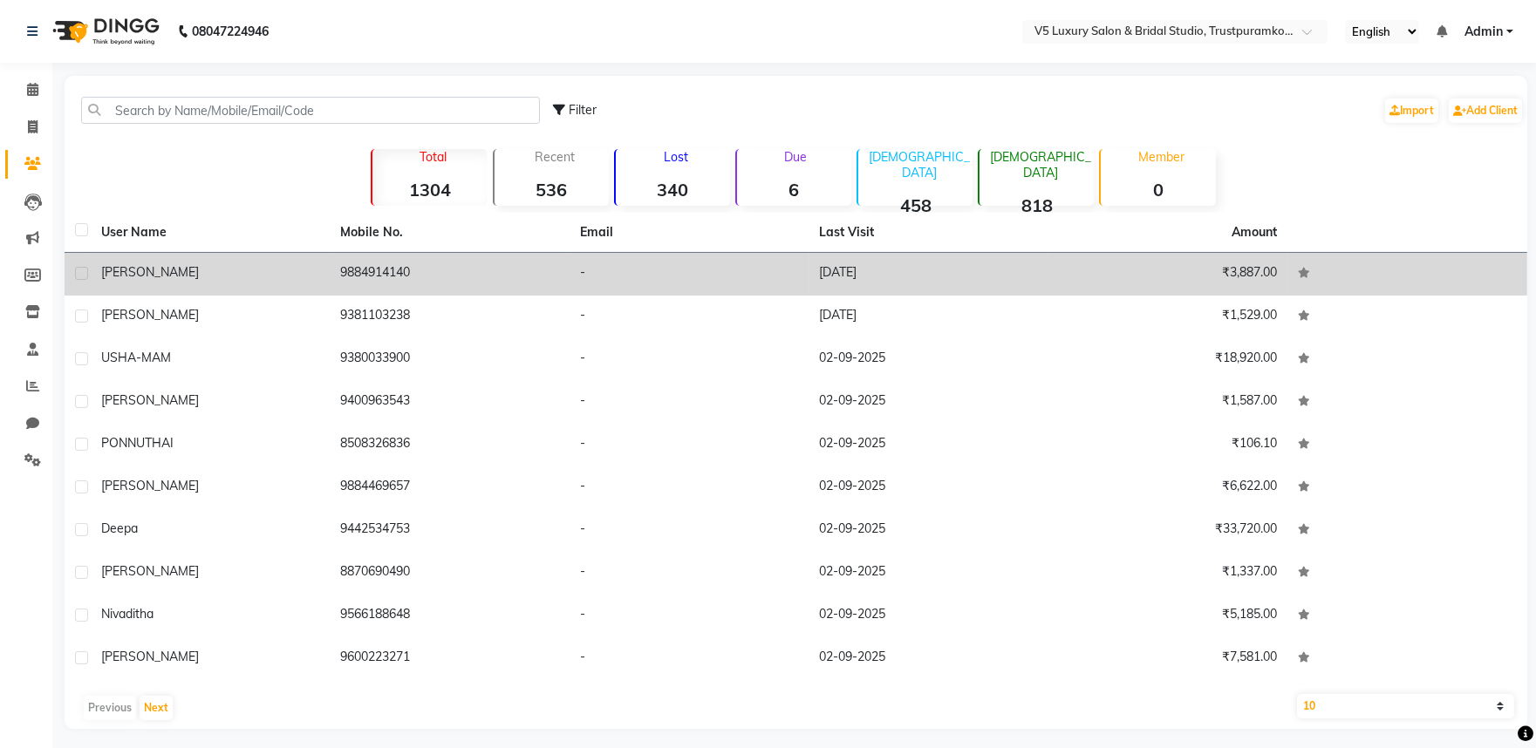
click at [128, 266] on span "[PERSON_NAME]" at bounding box center [150, 272] width 98 height 16
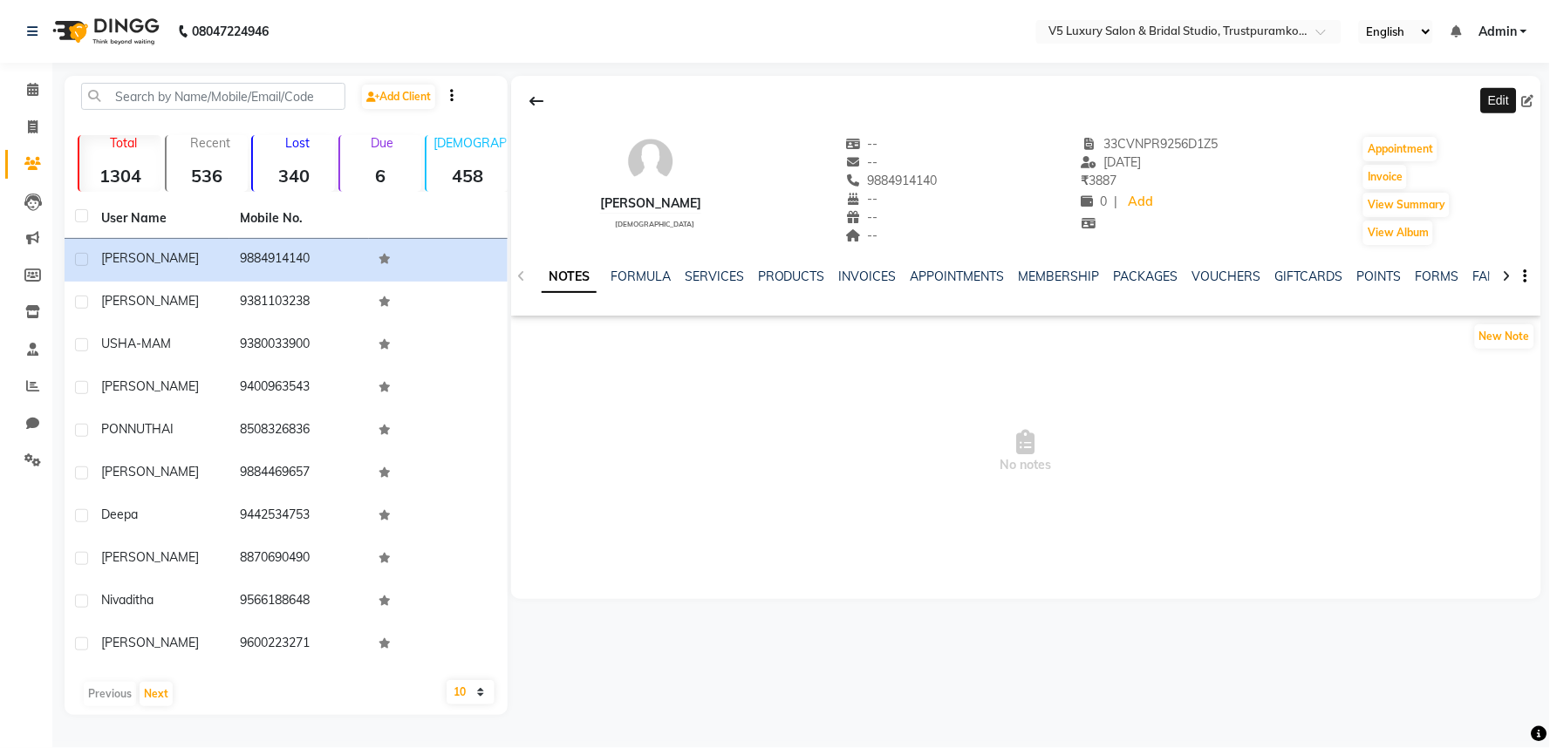
click at [1526, 100] on icon at bounding box center [1528, 101] width 12 height 12
select select "35"
select select "[DEMOGRAPHIC_DATA]"
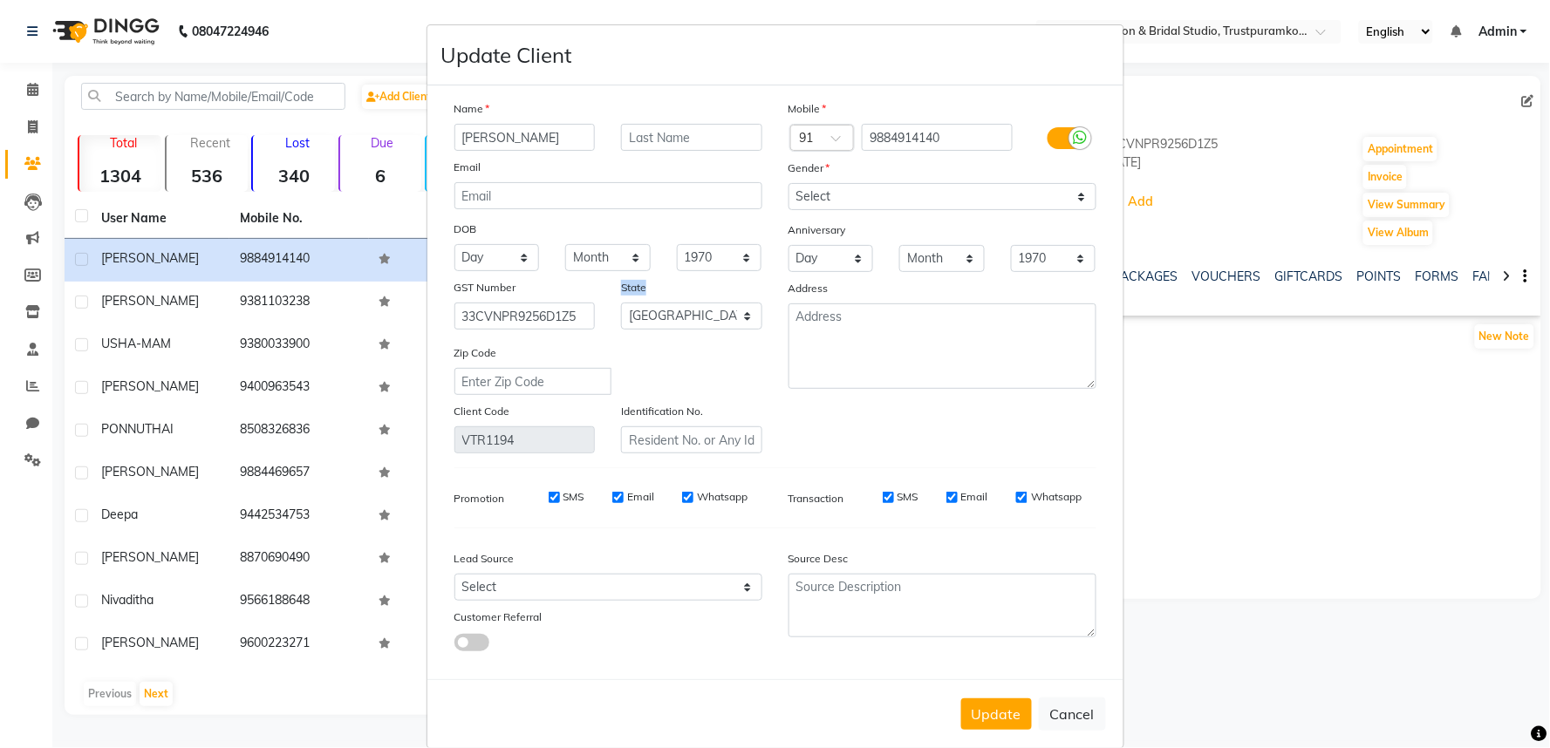
drag, startPoint x: 608, startPoint y: 291, endPoint x: 687, endPoint y: 307, distance: 80.9
click at [691, 291] on div "State" at bounding box center [691, 290] width 167 height 24
click at [1081, 722] on button "Cancel" at bounding box center [1072, 714] width 67 height 33
select select
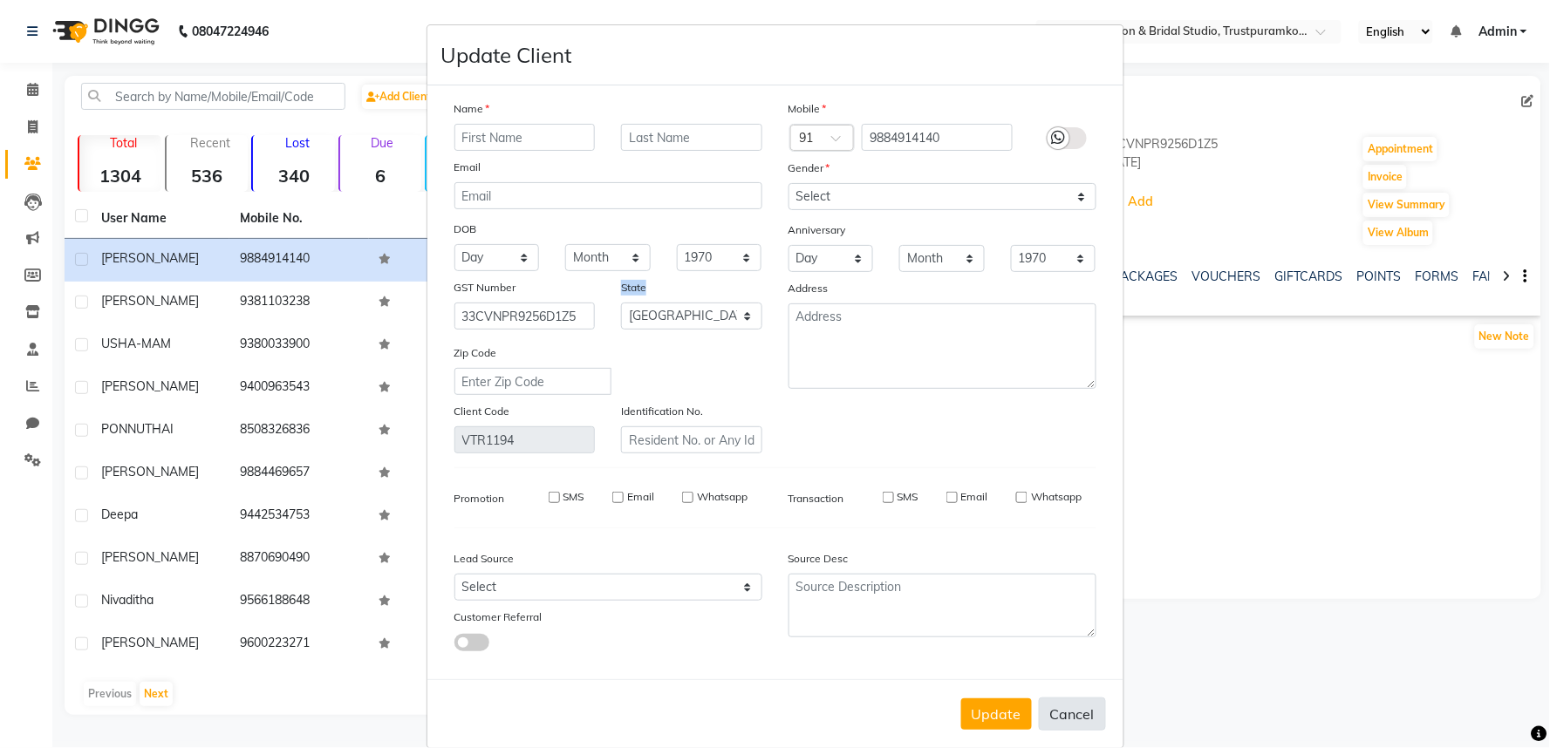
select select
select select "null"
select select
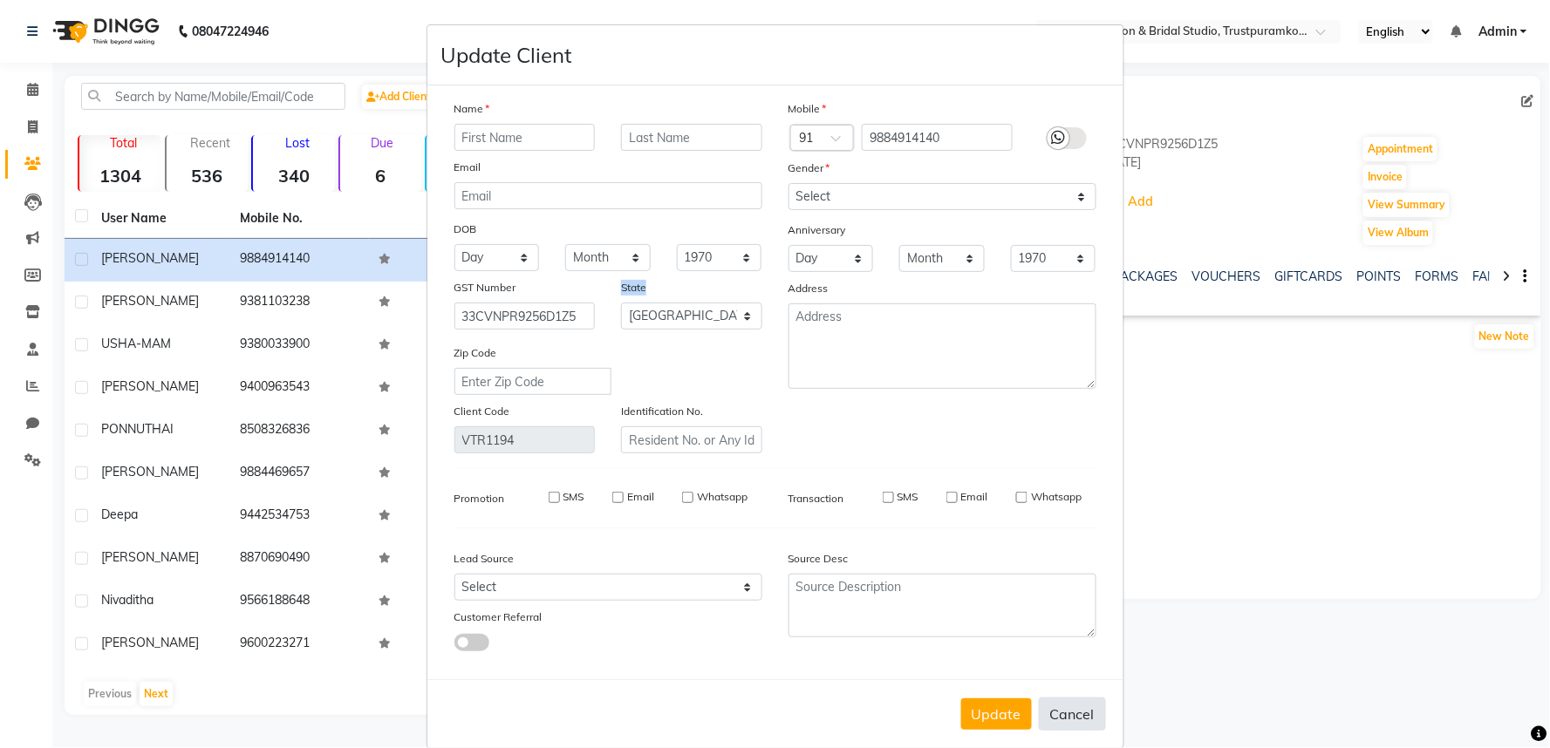
select select
checkbox input "false"
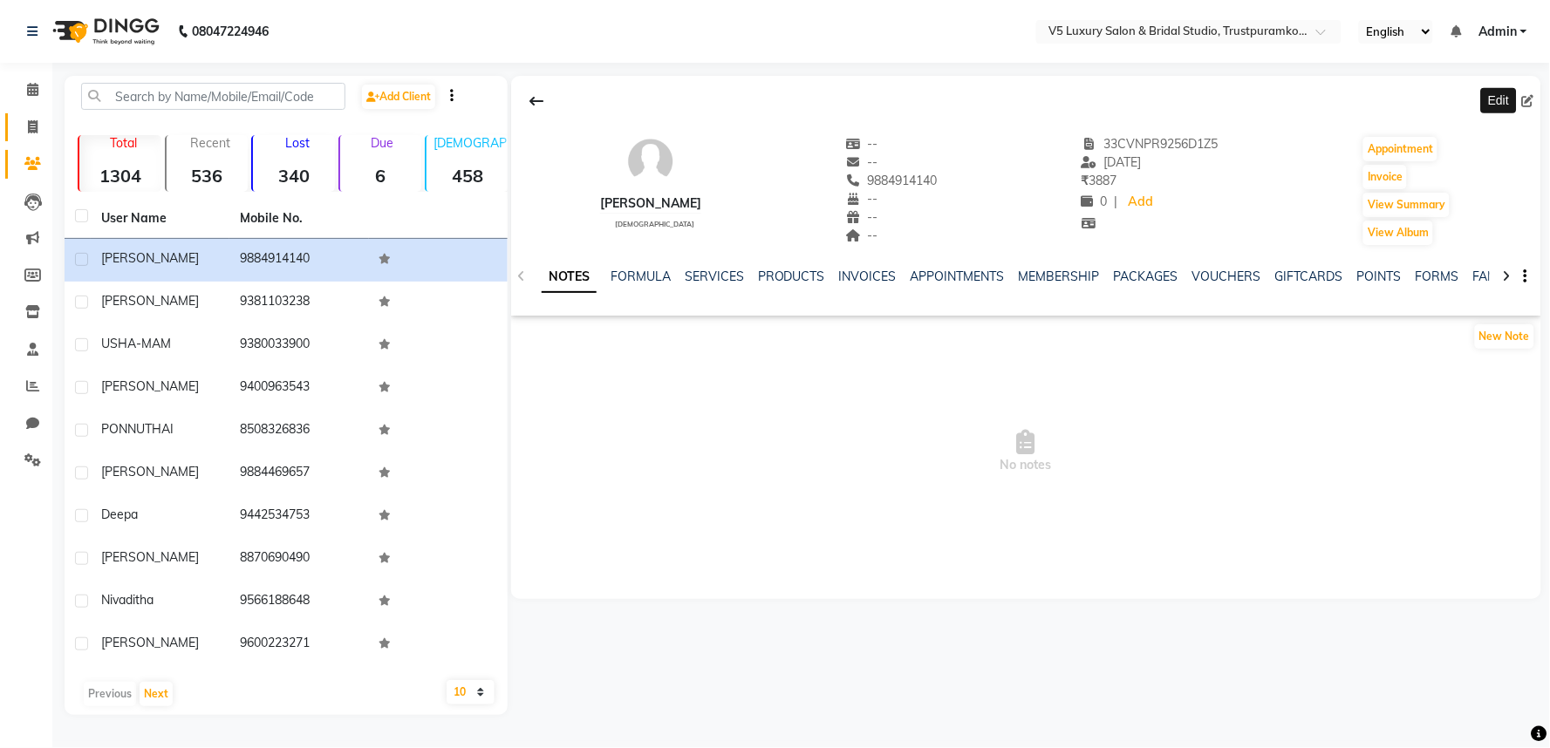
click at [15, 126] on link "Invoice" at bounding box center [26, 127] width 42 height 29
select select "service"
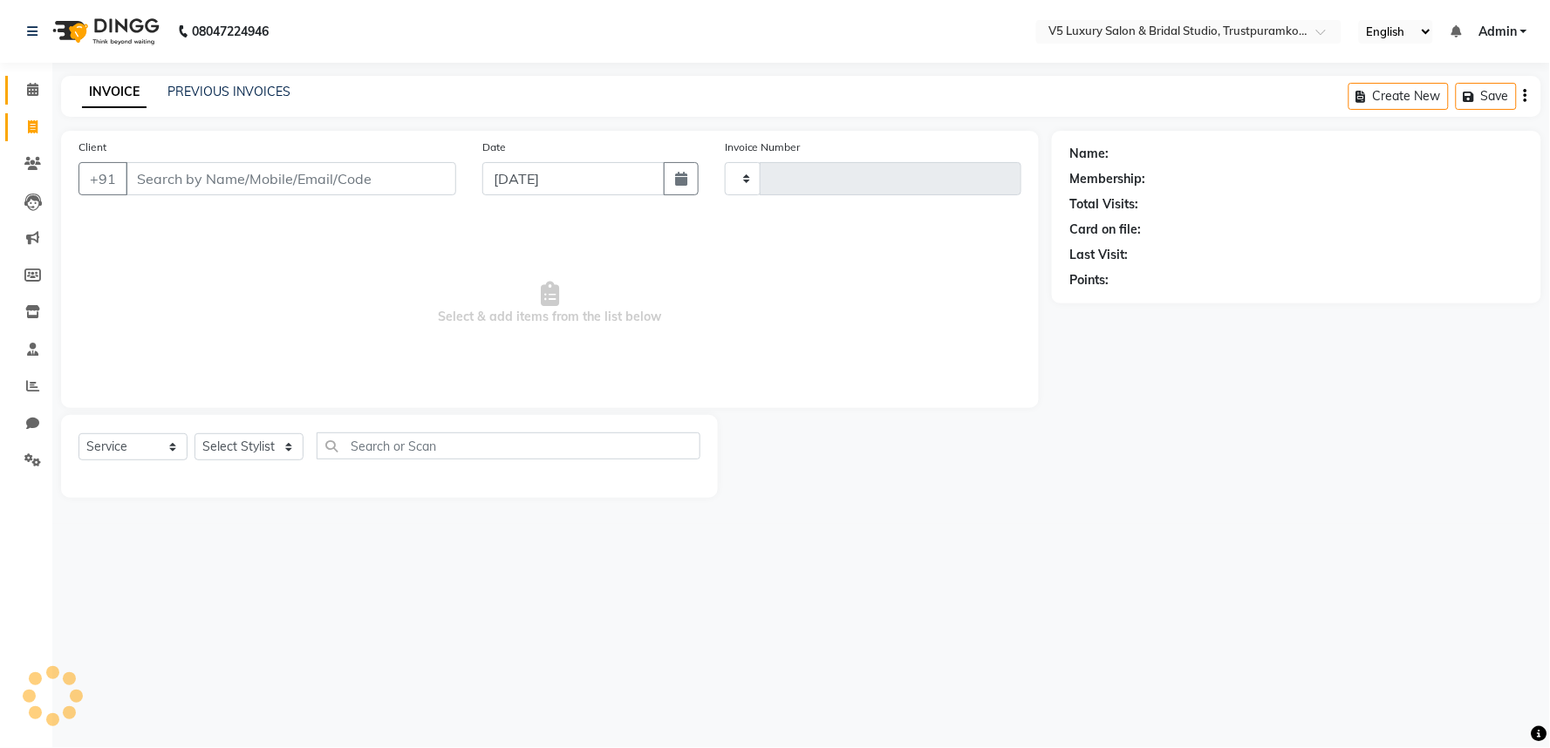
type input "1486"
select select "7993"
click at [29, 162] on icon at bounding box center [32, 163] width 17 height 13
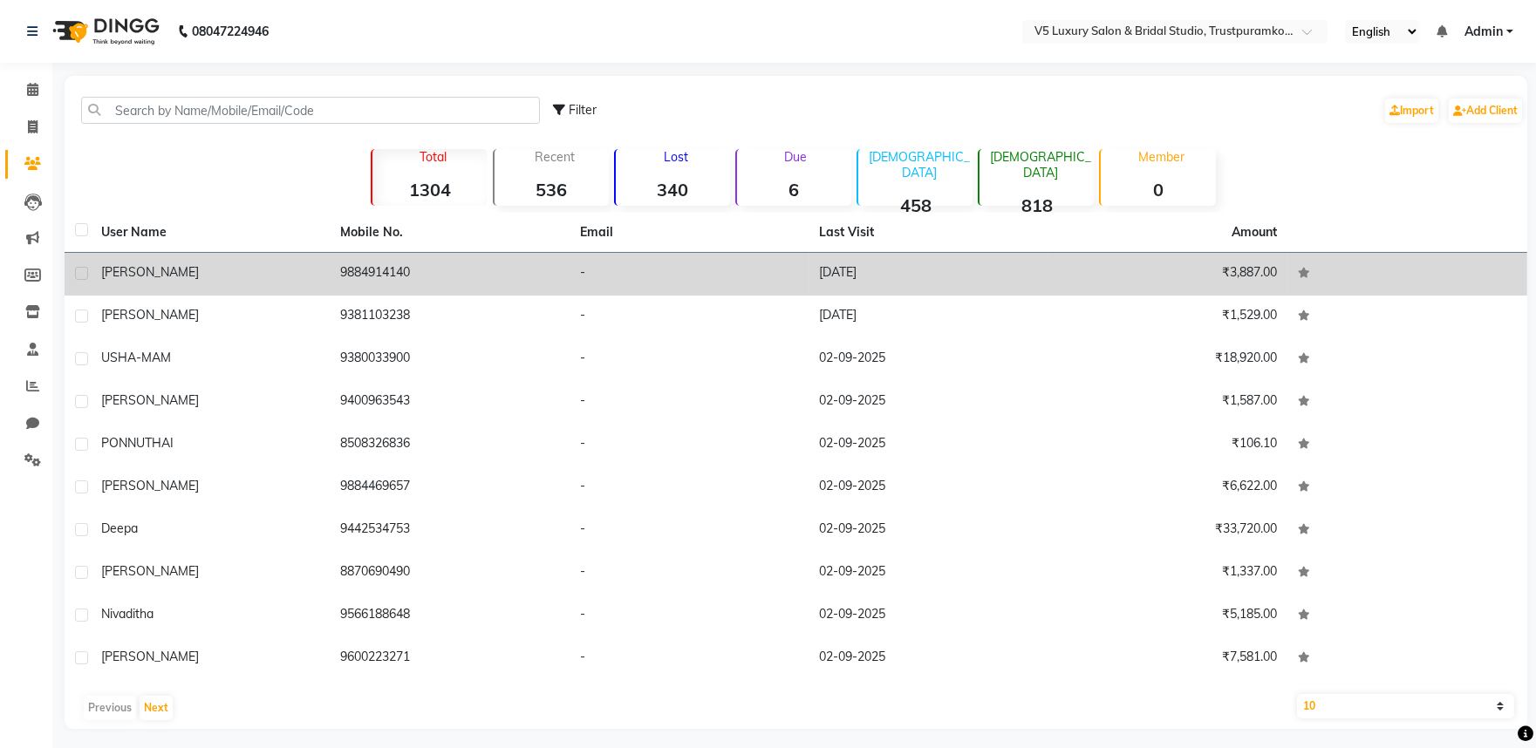
click at [205, 275] on div "[PERSON_NAME]" at bounding box center [210, 272] width 219 height 18
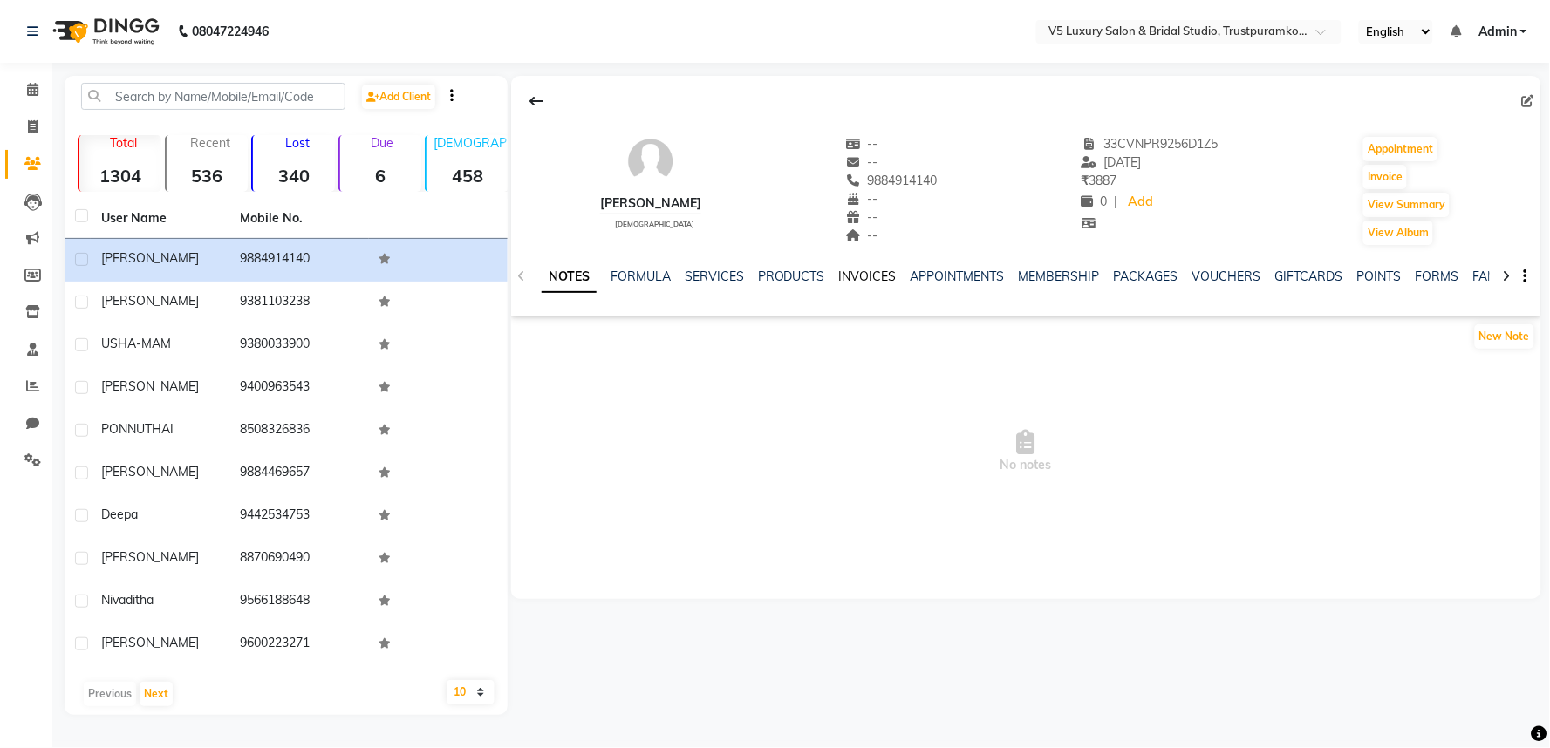
click at [853, 280] on link "INVOICES" at bounding box center [868, 277] width 58 height 16
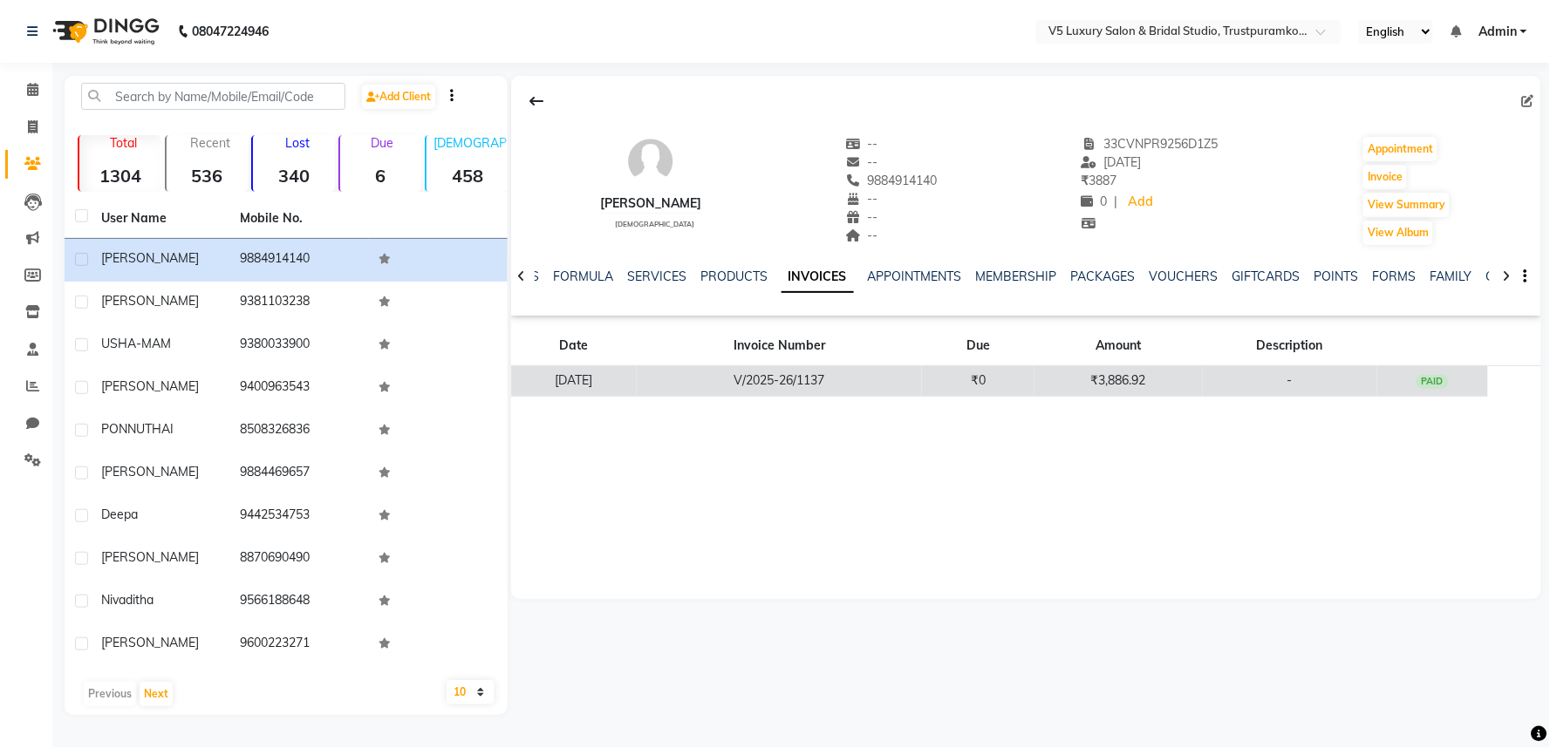
click at [805, 385] on td "V/2025-26/1137" at bounding box center [779, 381] width 285 height 31
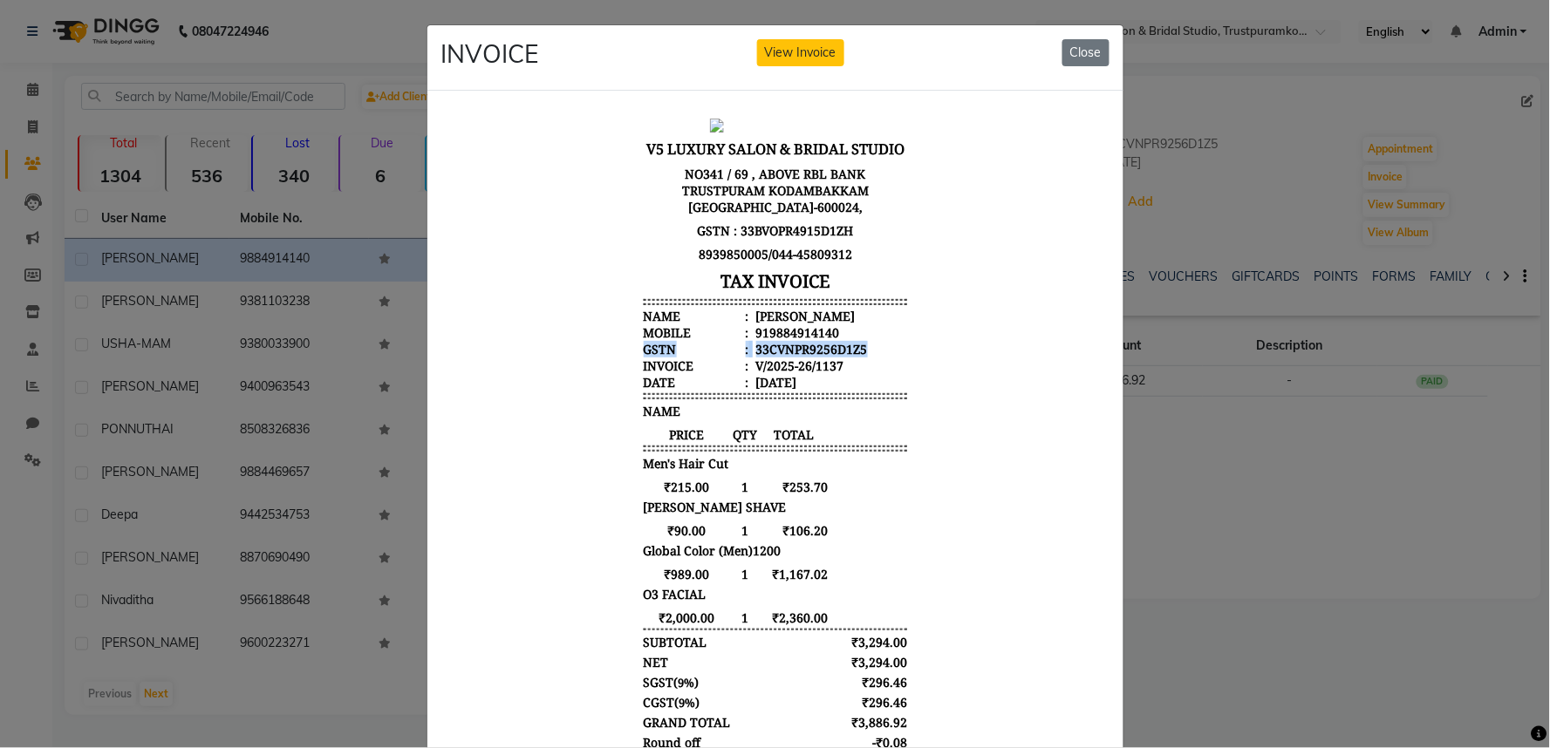
drag, startPoint x: 861, startPoint y: 334, endPoint x: 623, endPoint y: 335, distance: 238.1
click at [636, 335] on div "V5 LUXURY SALON & BRIDAL STUDIO NO341 / 69 , ABOVE RBL BANK TRUSTPURAM KODAMBAK…" at bounding box center [774, 473] width 277 height 725
click at [859, 373] on li "Date : [DATE]" at bounding box center [774, 381] width 263 height 17
drag, startPoint x: 879, startPoint y: 333, endPoint x: 624, endPoint y: 339, distance: 255.6
click at [636, 339] on div "V5 LUXURY SALON & BRIDAL STUDIO NO341 / 69 , ABOVE RBL BANK TRUSTPURAM KODAMBAK…" at bounding box center [774, 473] width 277 height 725
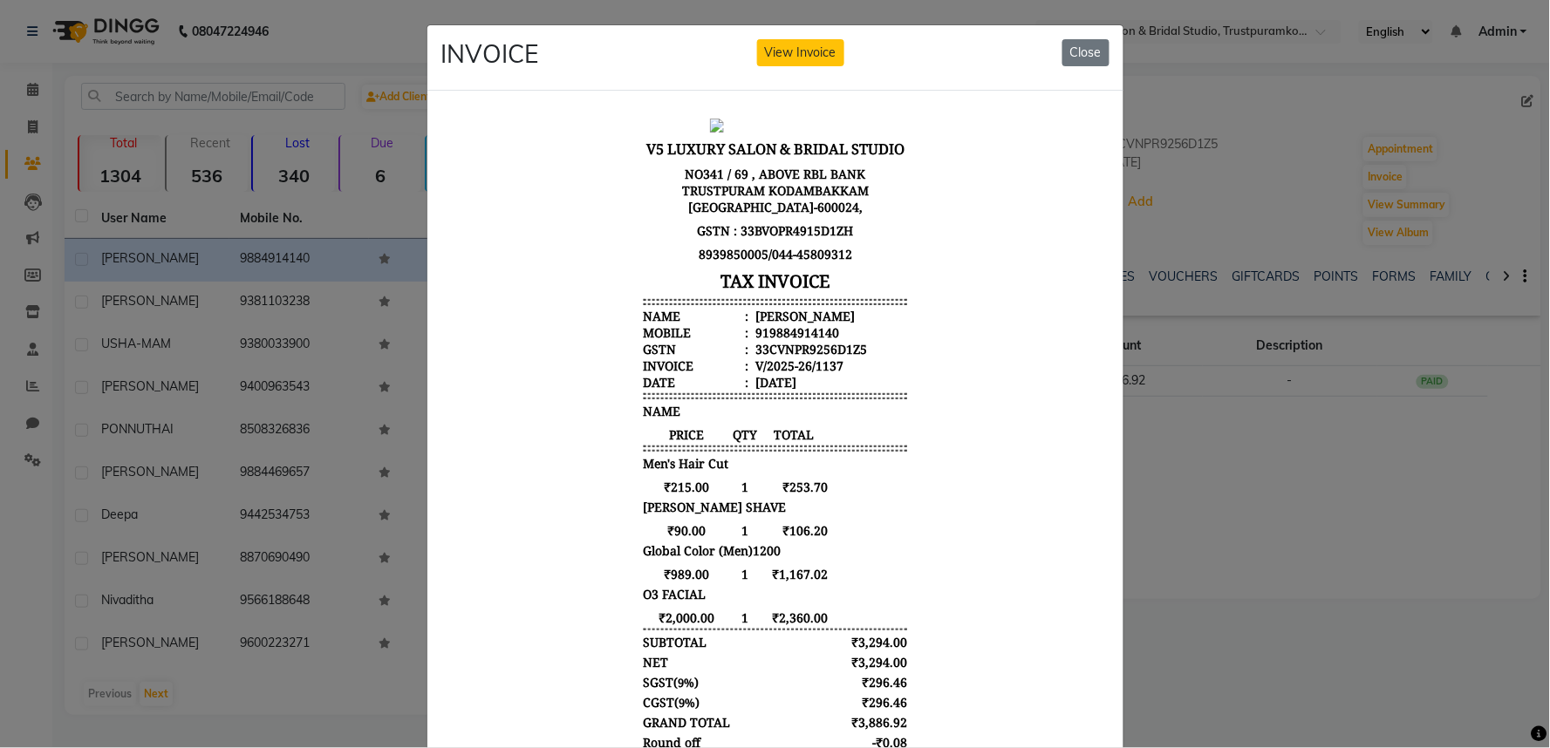
click at [885, 357] on li "Invoice : V/2025-26/1137" at bounding box center [774, 365] width 263 height 17
click at [1078, 45] on button "Close" at bounding box center [1085, 52] width 47 height 27
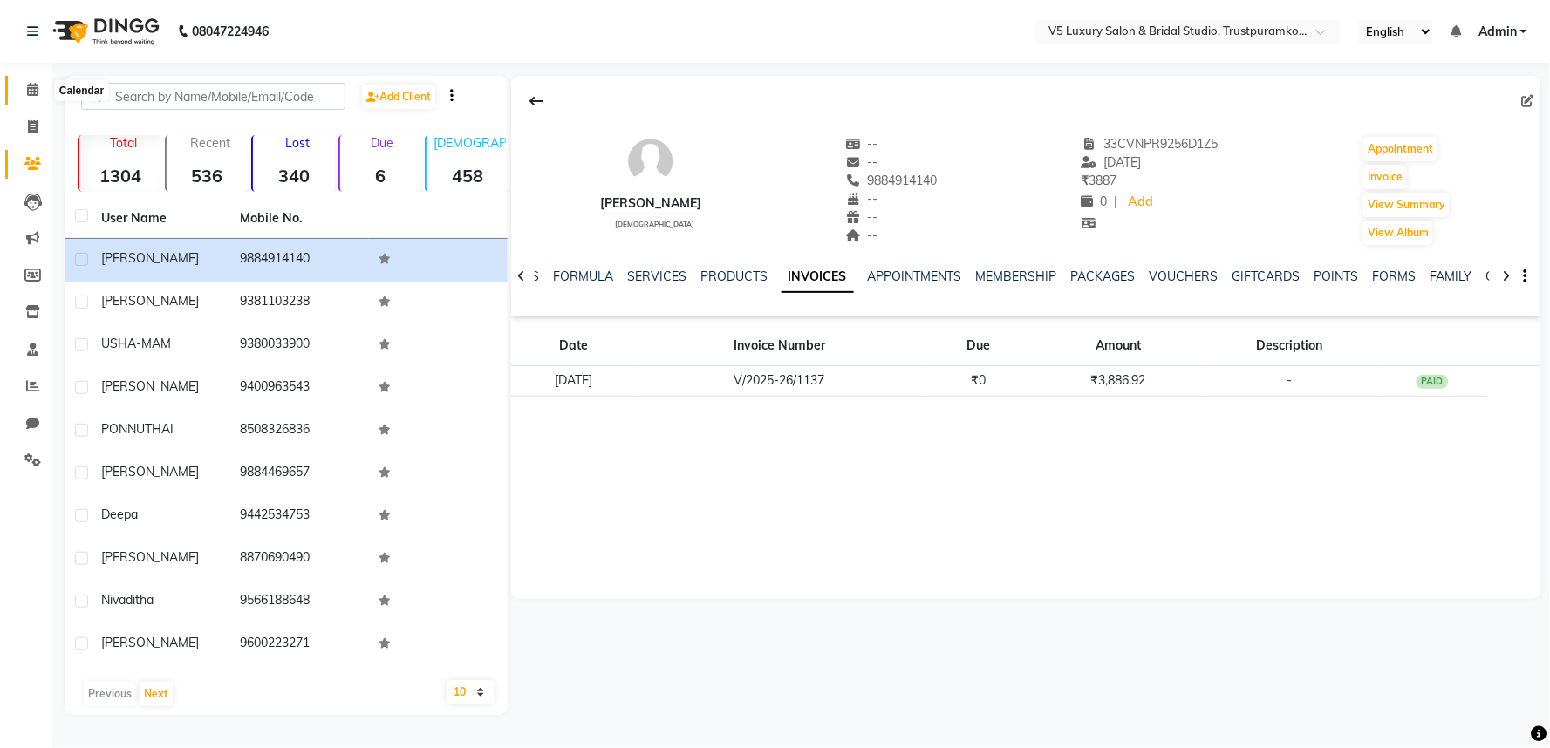
click at [24, 85] on span at bounding box center [32, 90] width 31 height 20
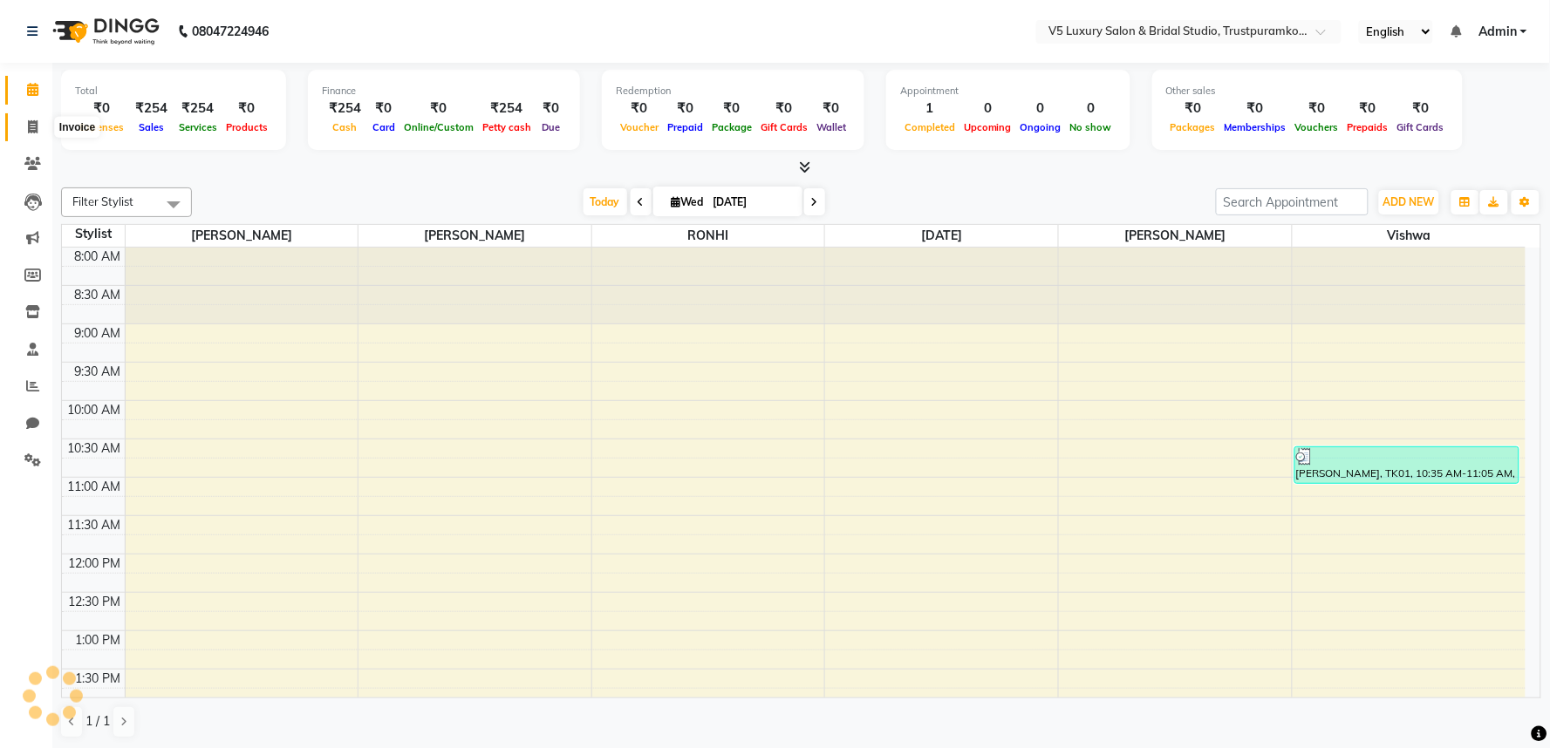
click at [31, 133] on icon at bounding box center [33, 126] width 10 height 13
select select "service"
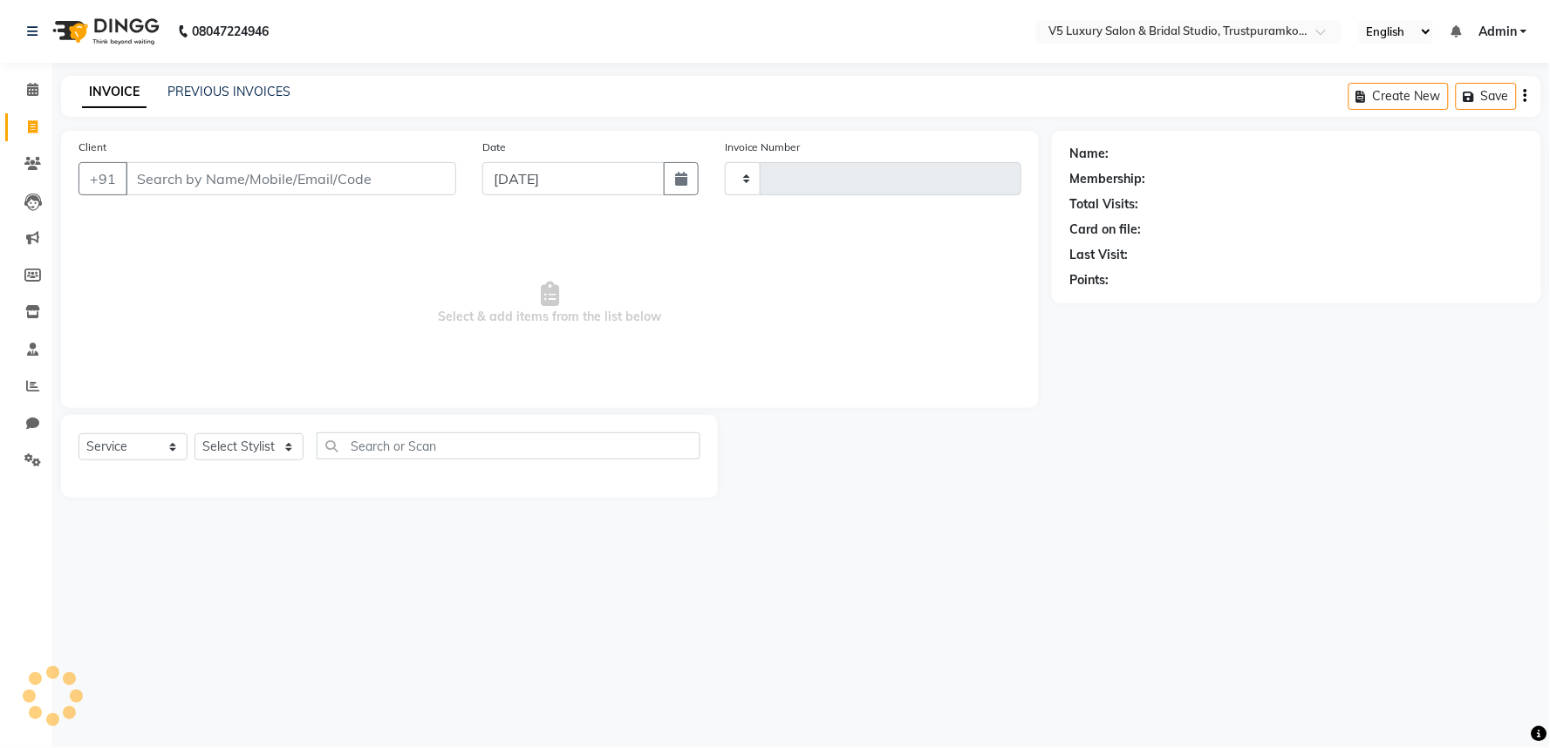
type input "1486"
select select "7993"
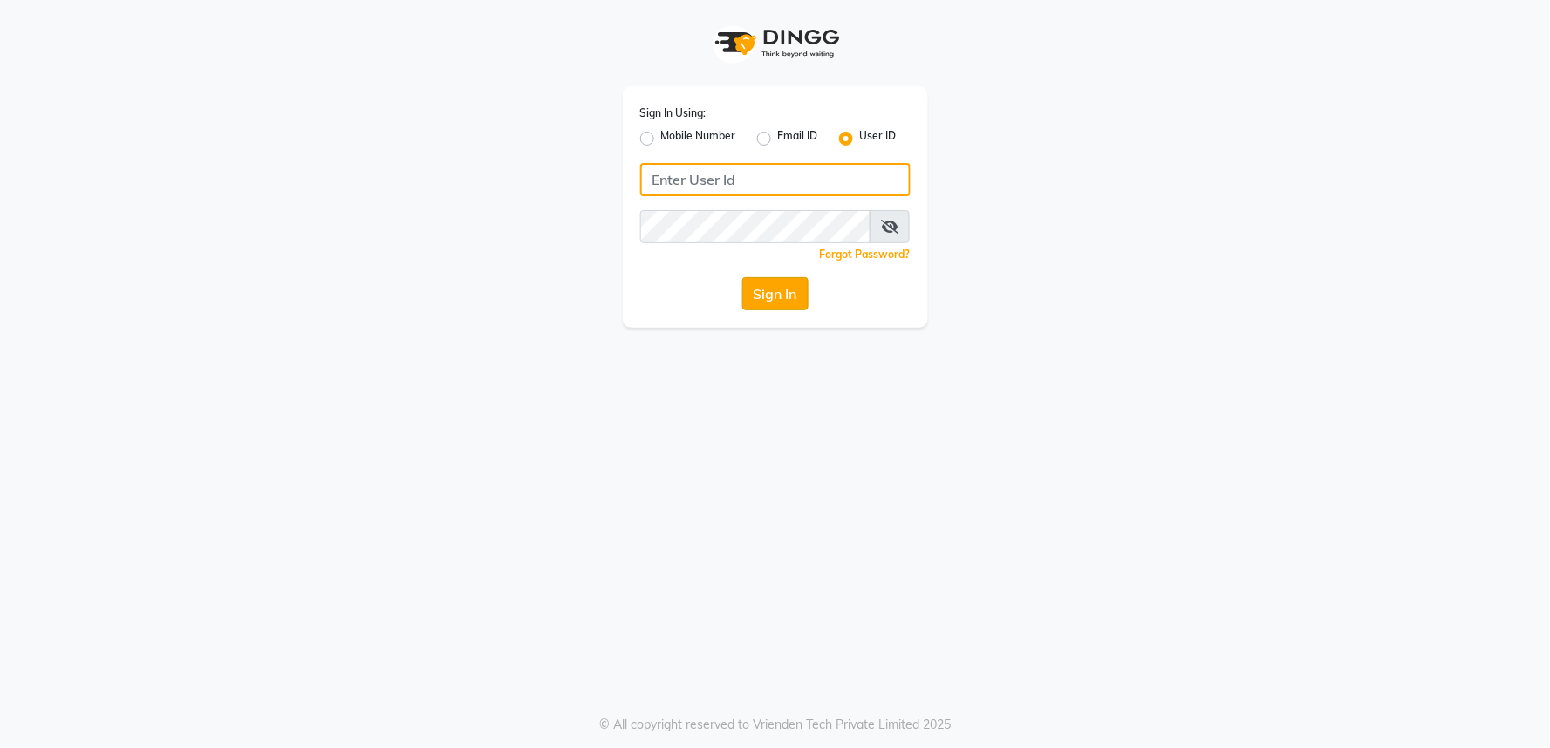
type input "v5123"
click at [790, 301] on button "Sign In" at bounding box center [775, 293] width 66 height 33
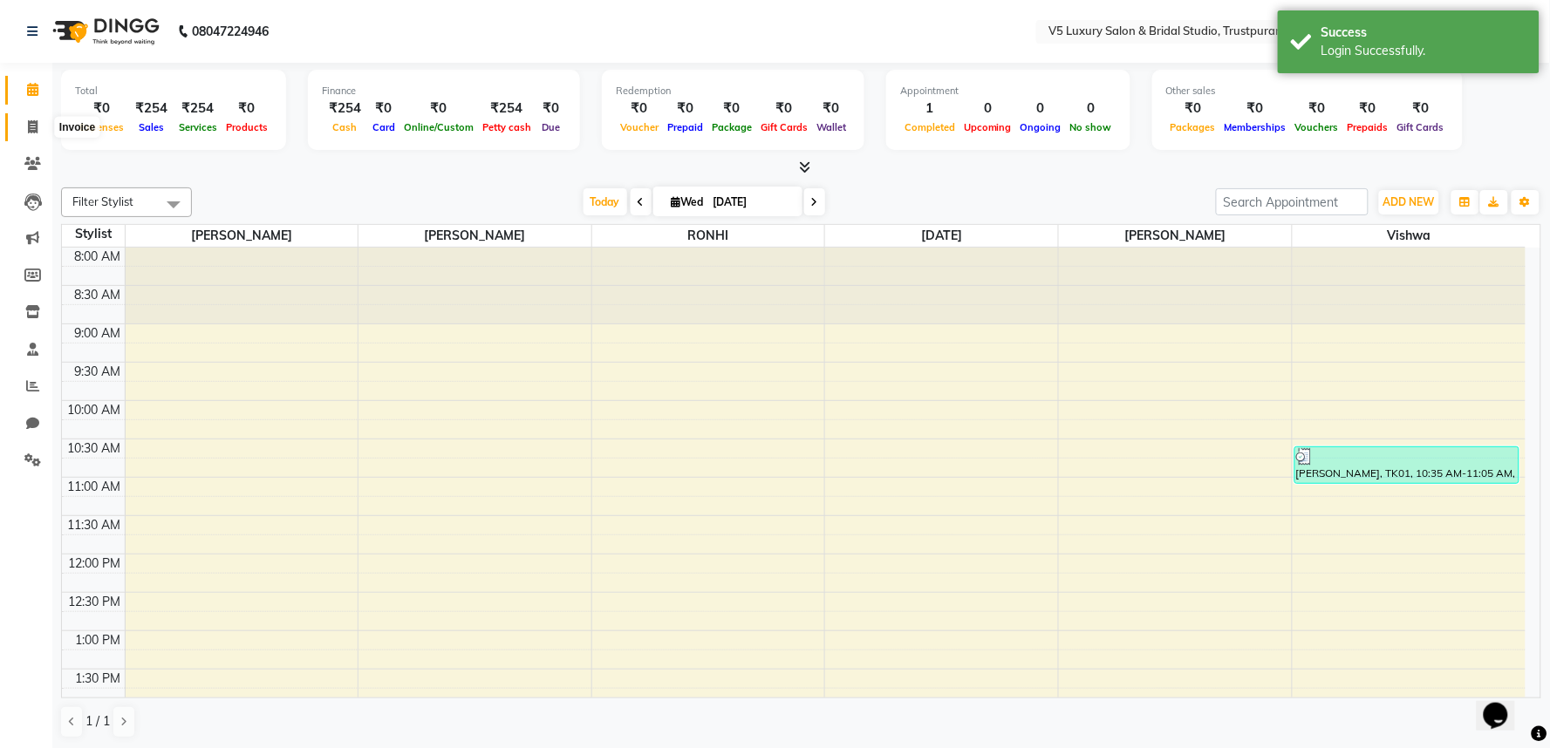
click at [35, 120] on icon at bounding box center [33, 126] width 10 height 13
select select "service"
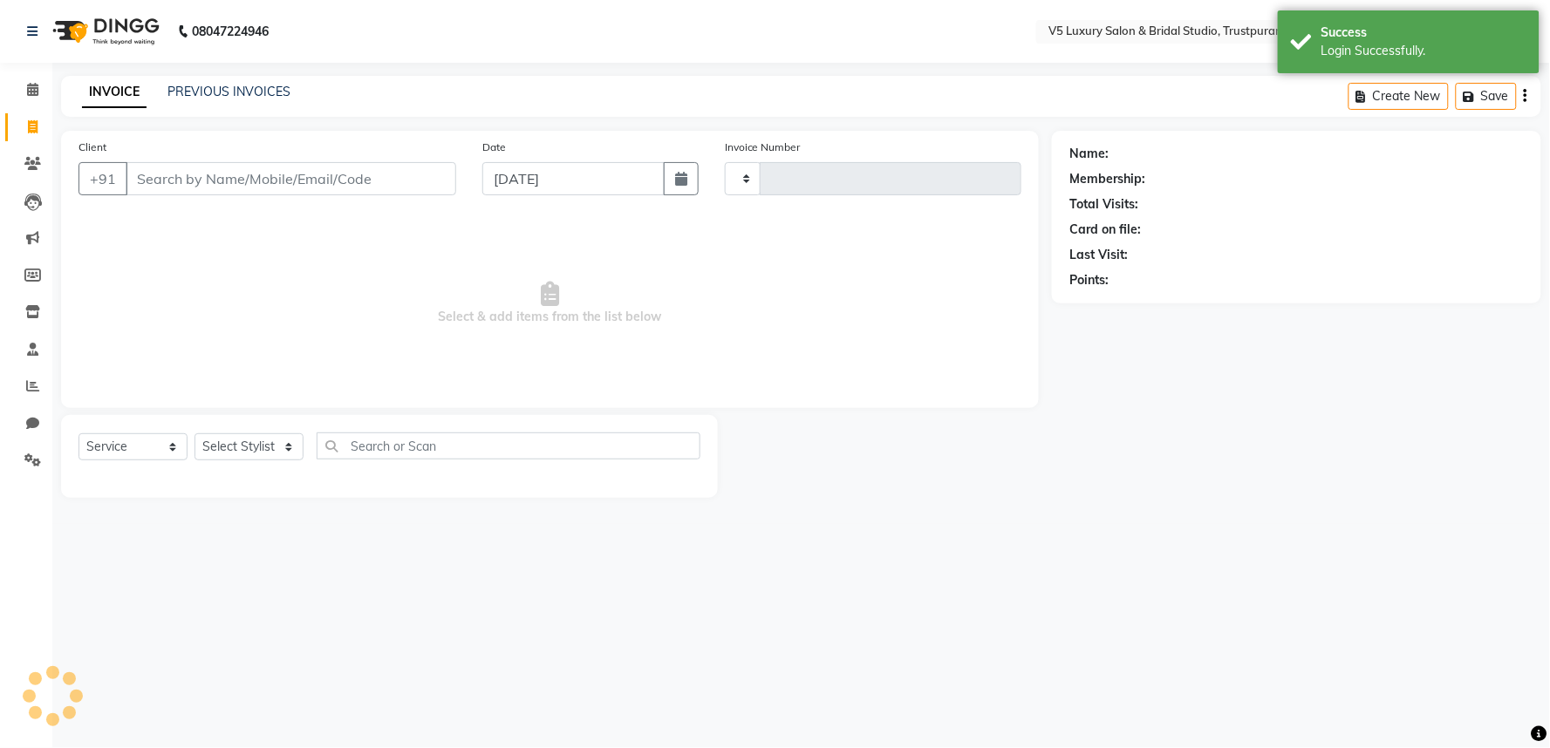
type input "1486"
select select "7993"
click at [174, 179] on input "Client" at bounding box center [291, 178] width 331 height 33
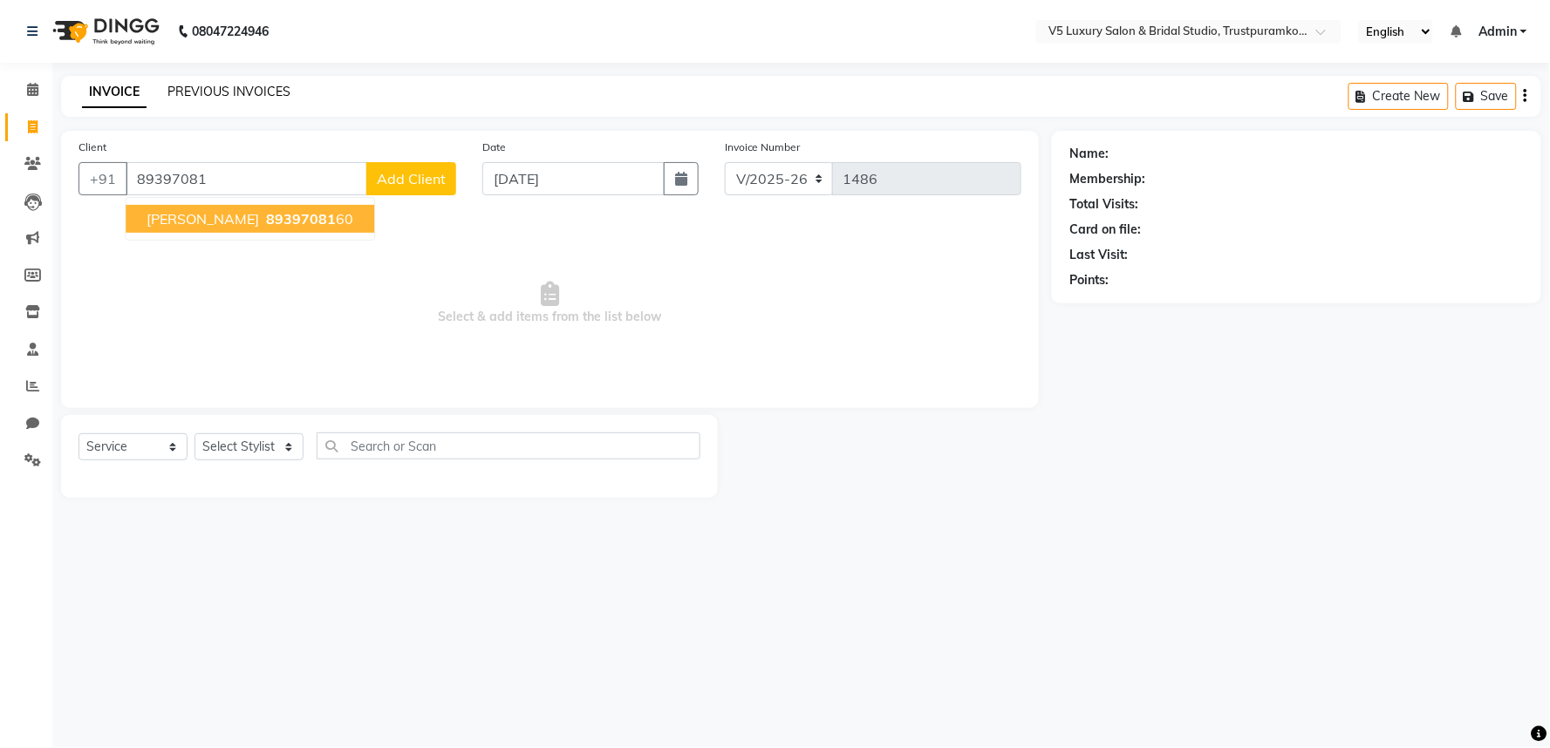
type input "89397081"
click at [245, 85] on link "PREVIOUS INVOICES" at bounding box center [228, 92] width 123 height 16
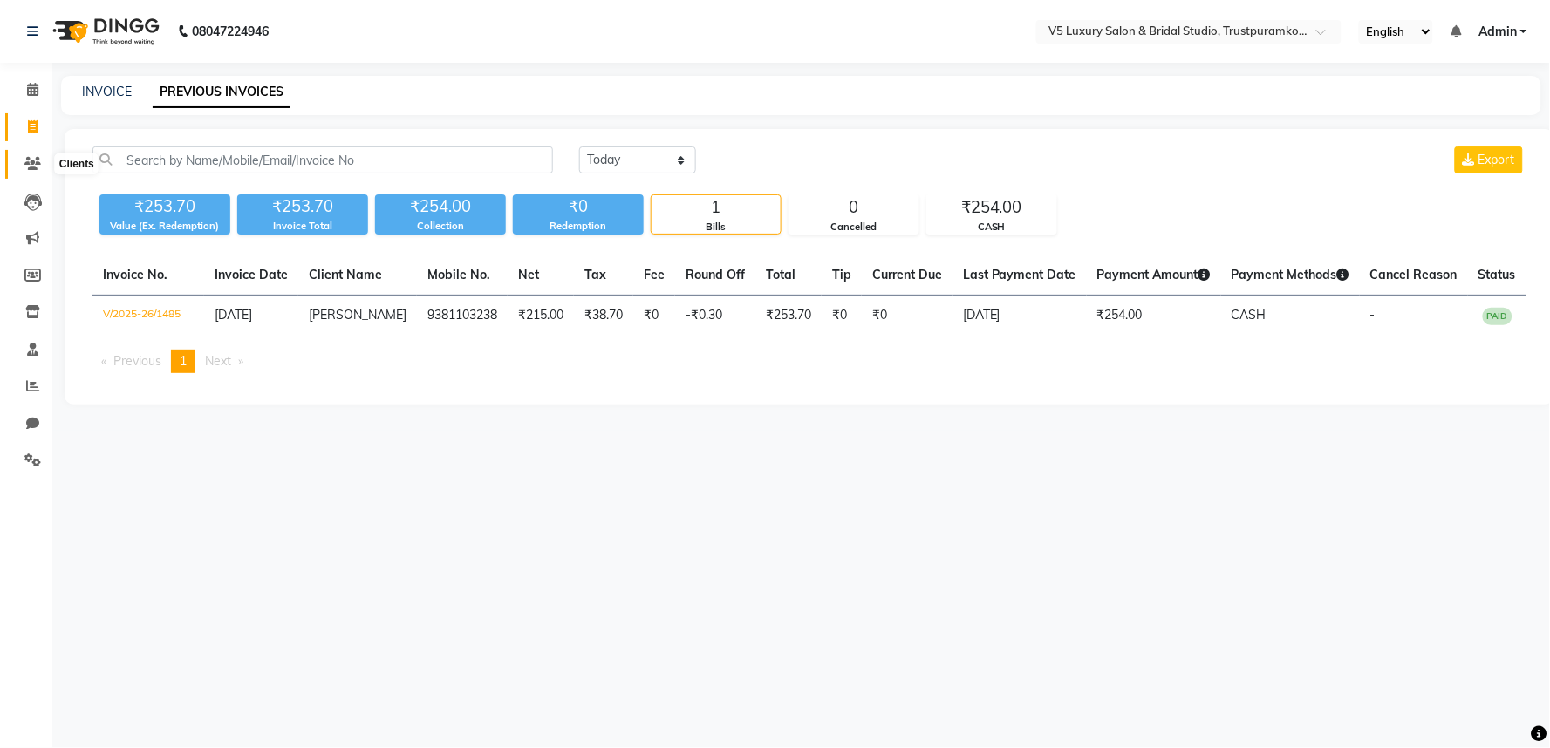
click at [28, 160] on icon at bounding box center [32, 163] width 17 height 13
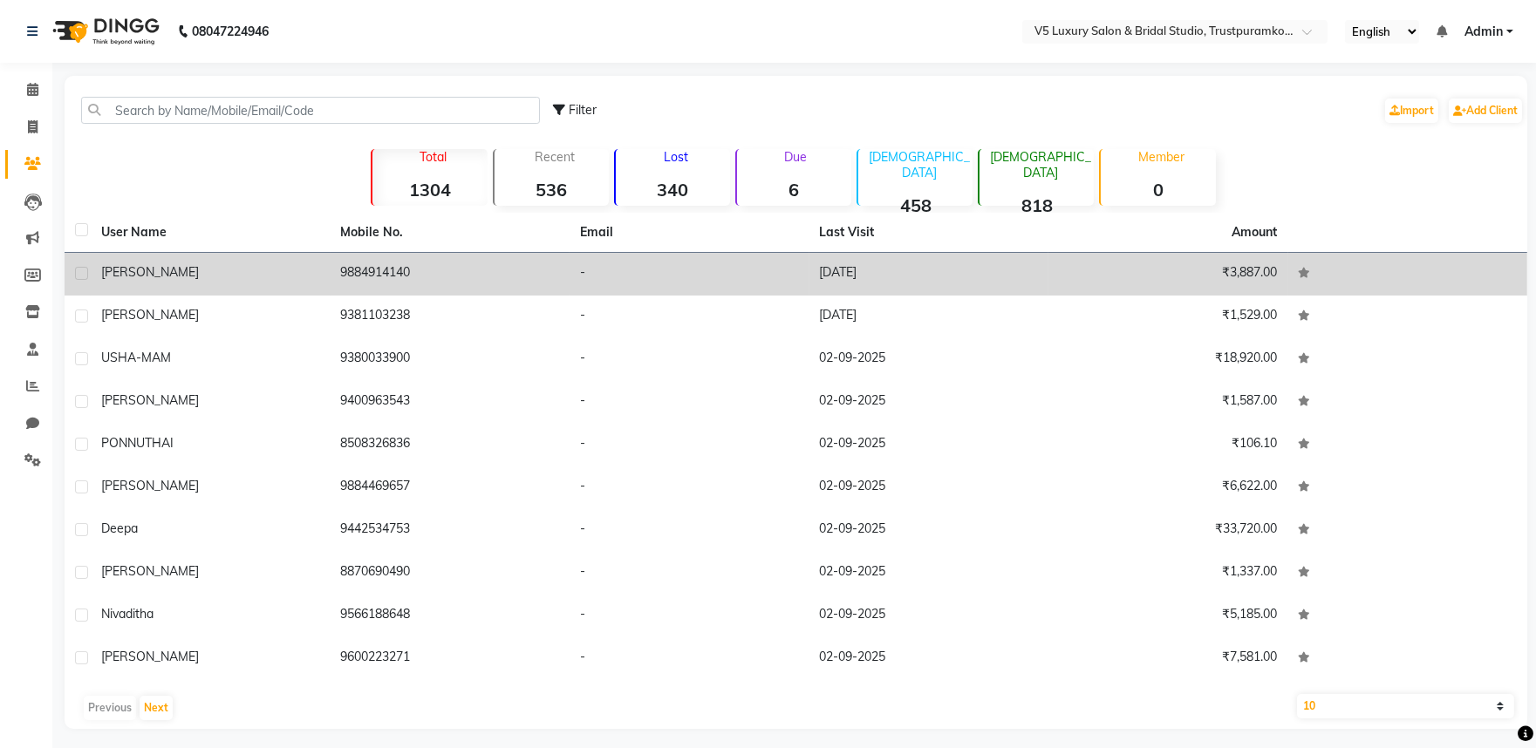
click at [170, 269] on div "[PERSON_NAME]" at bounding box center [210, 272] width 219 height 18
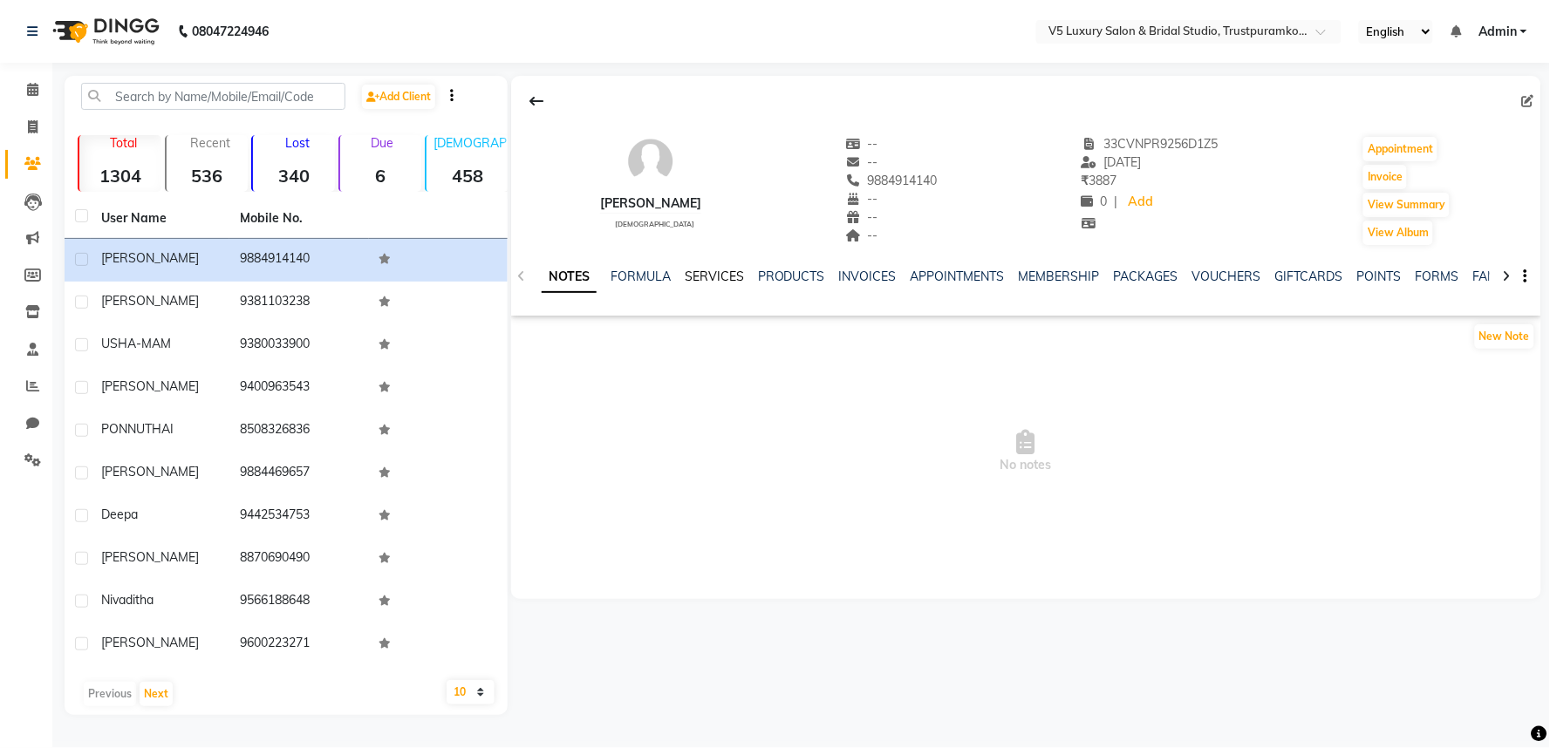
click at [733, 275] on link "SERVICES" at bounding box center [714, 277] width 59 height 16
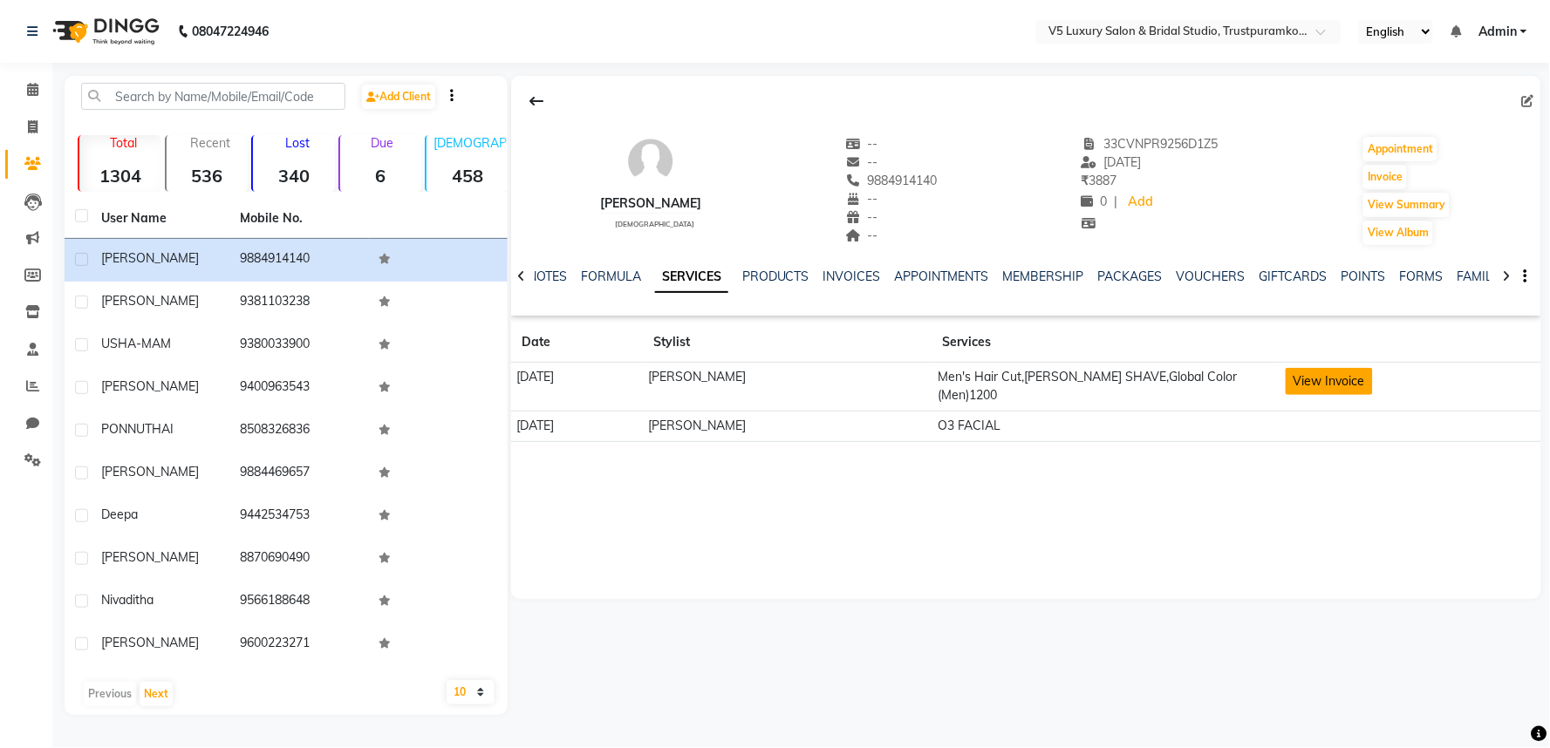
click at [1324, 387] on button "View Invoice" at bounding box center [1328, 381] width 87 height 27
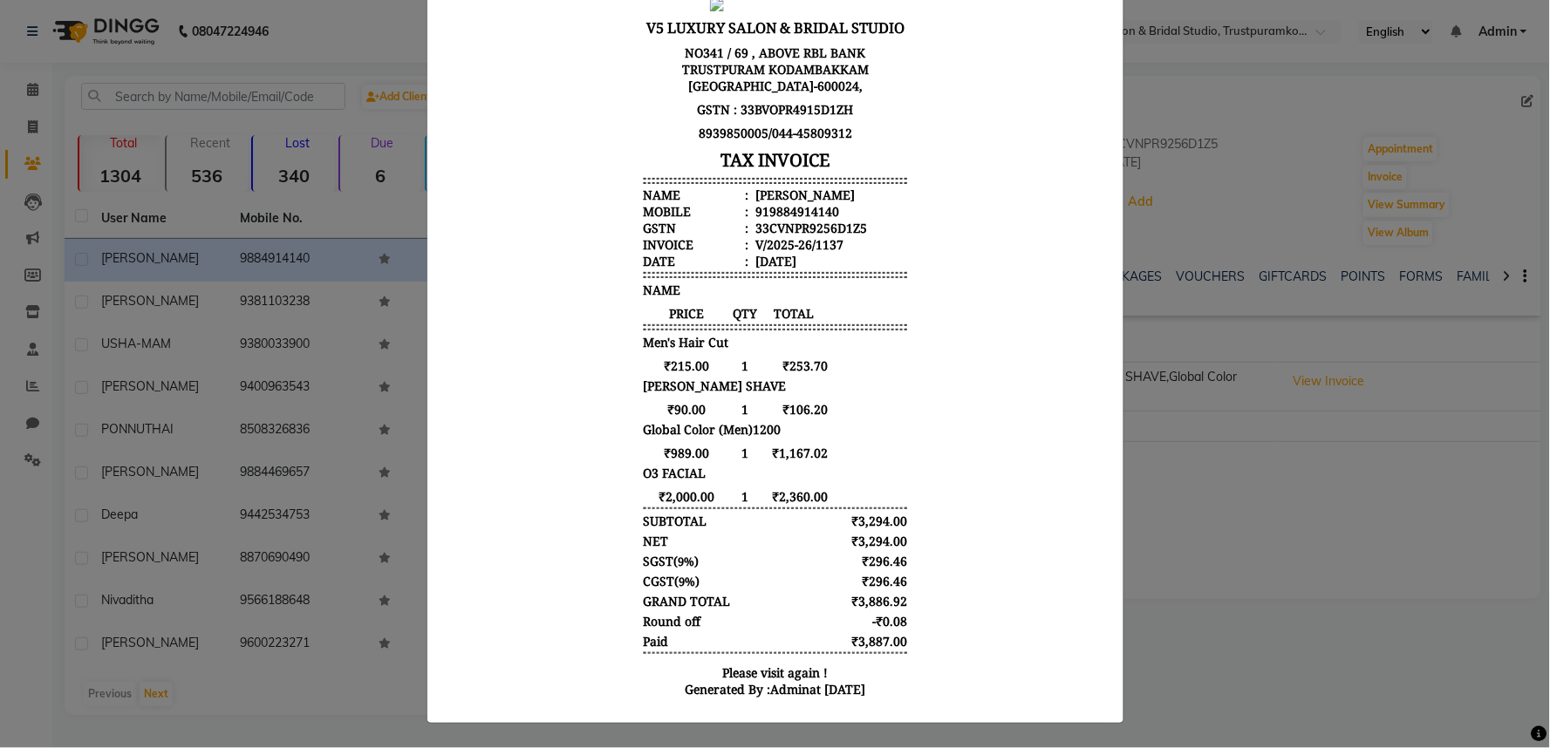
scroll to position [120, 0]
click at [1463, 558] on ngb-modal-window "INVOICE View Invoice Close" at bounding box center [775, 374] width 1550 height 748
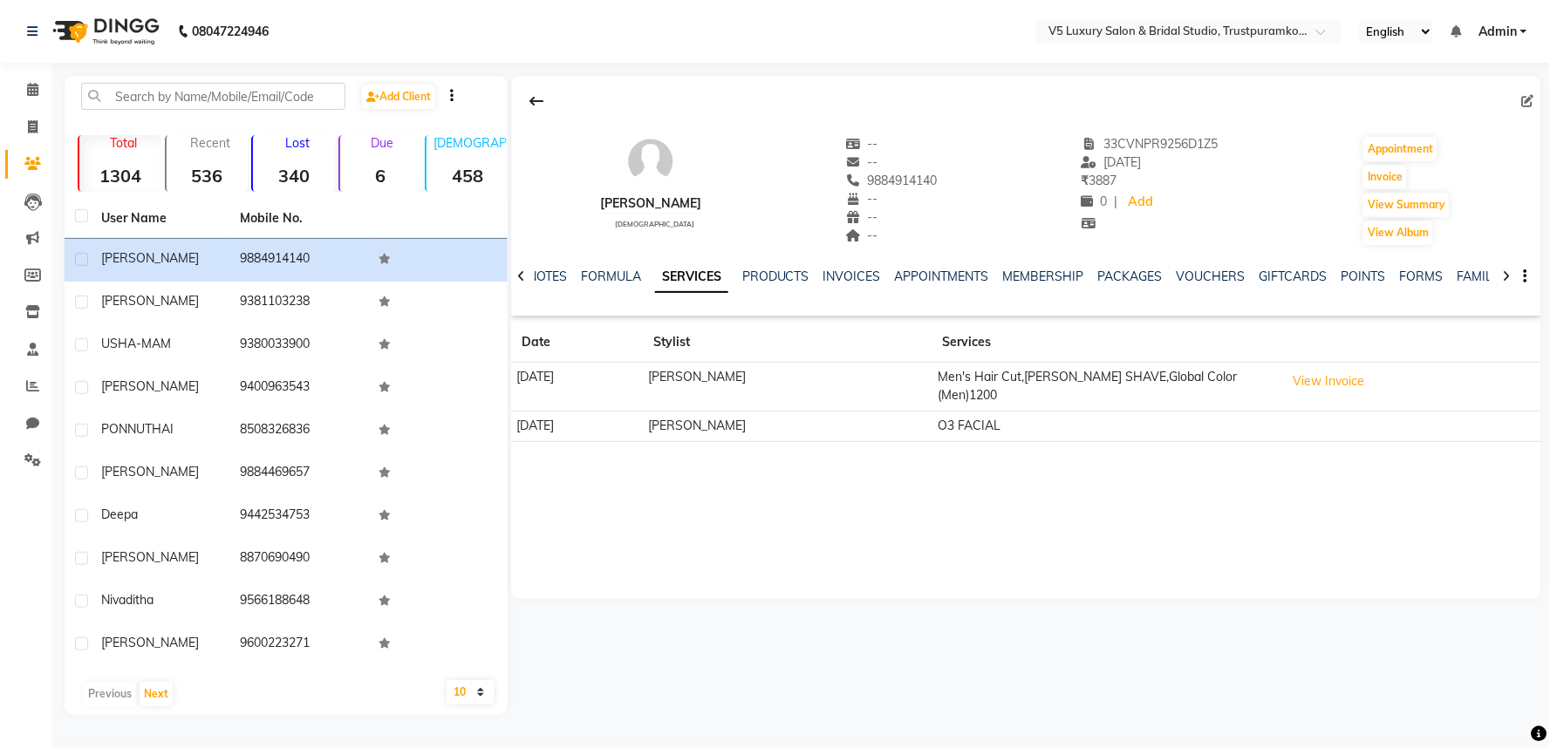
click at [985, 423] on td "O3 FACIAL" at bounding box center [1106, 426] width 348 height 31
click at [1009, 419] on td "O3 FACIAL" at bounding box center [1106, 426] width 348 height 31
click at [1117, 378] on td "Men's Hair Cut,BEARD SHAVE,Global Color (Men)1200" at bounding box center [1106, 387] width 348 height 49
click at [1317, 378] on button "View Invoice" at bounding box center [1328, 381] width 87 height 27
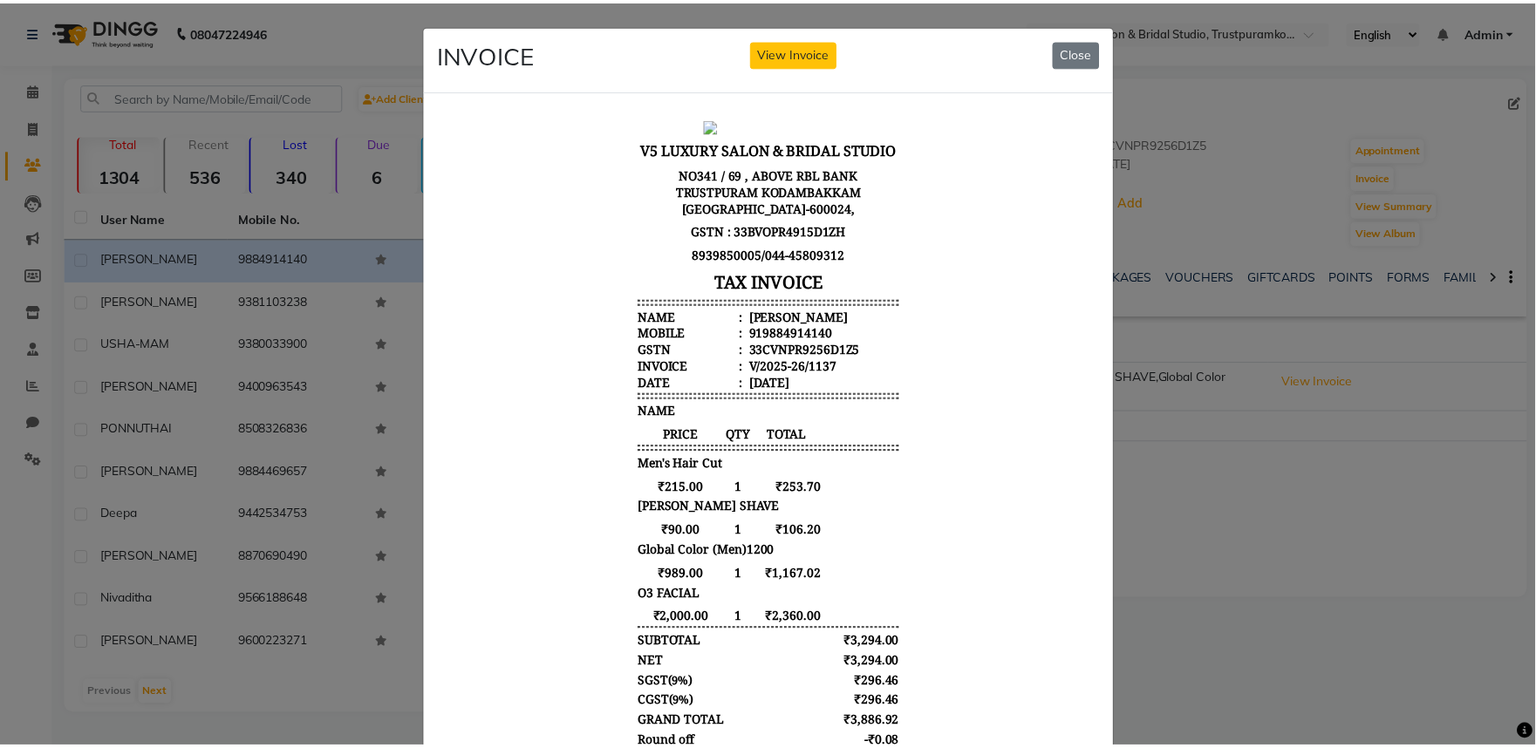
scroll to position [0, 0]
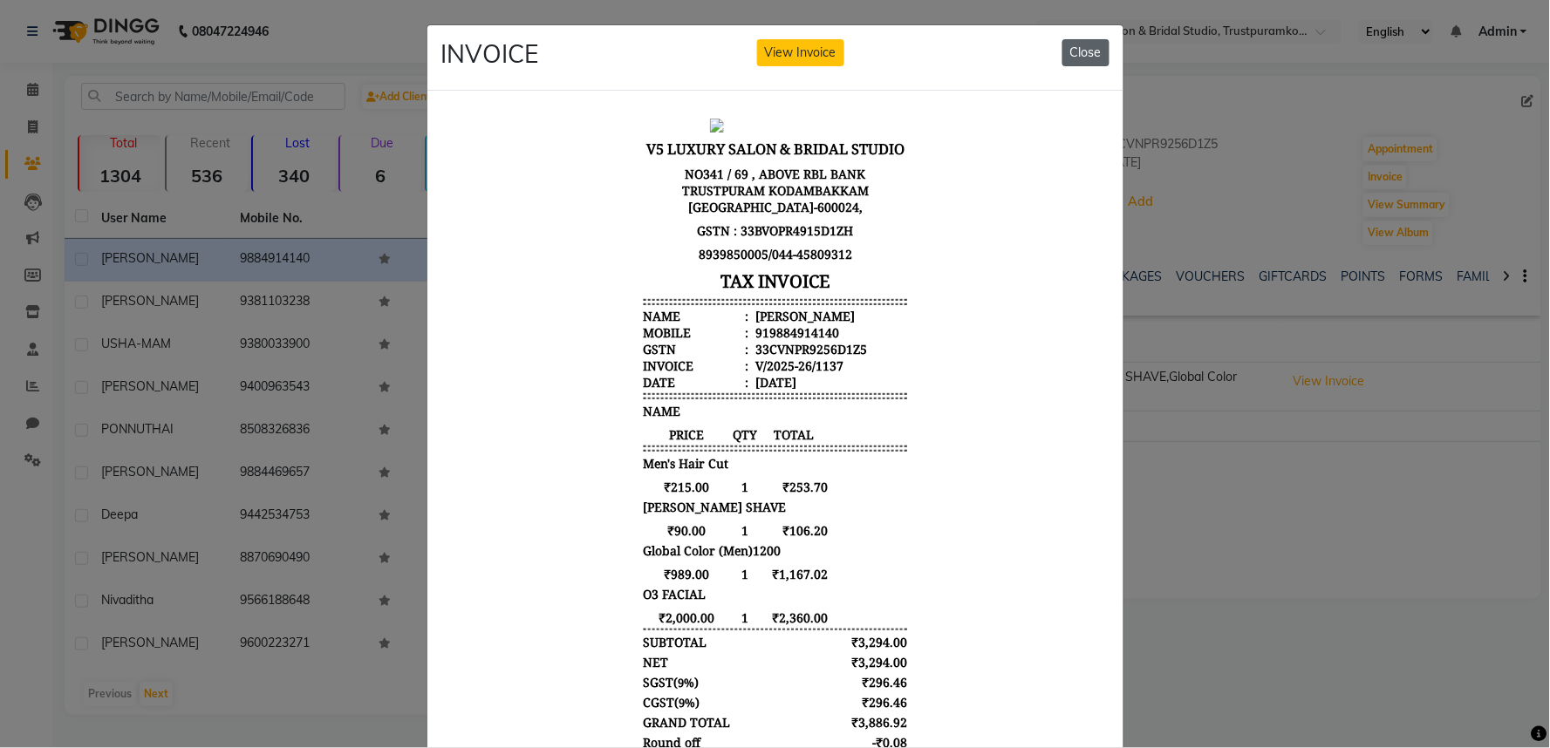
click at [1096, 46] on button "Close" at bounding box center [1085, 52] width 47 height 27
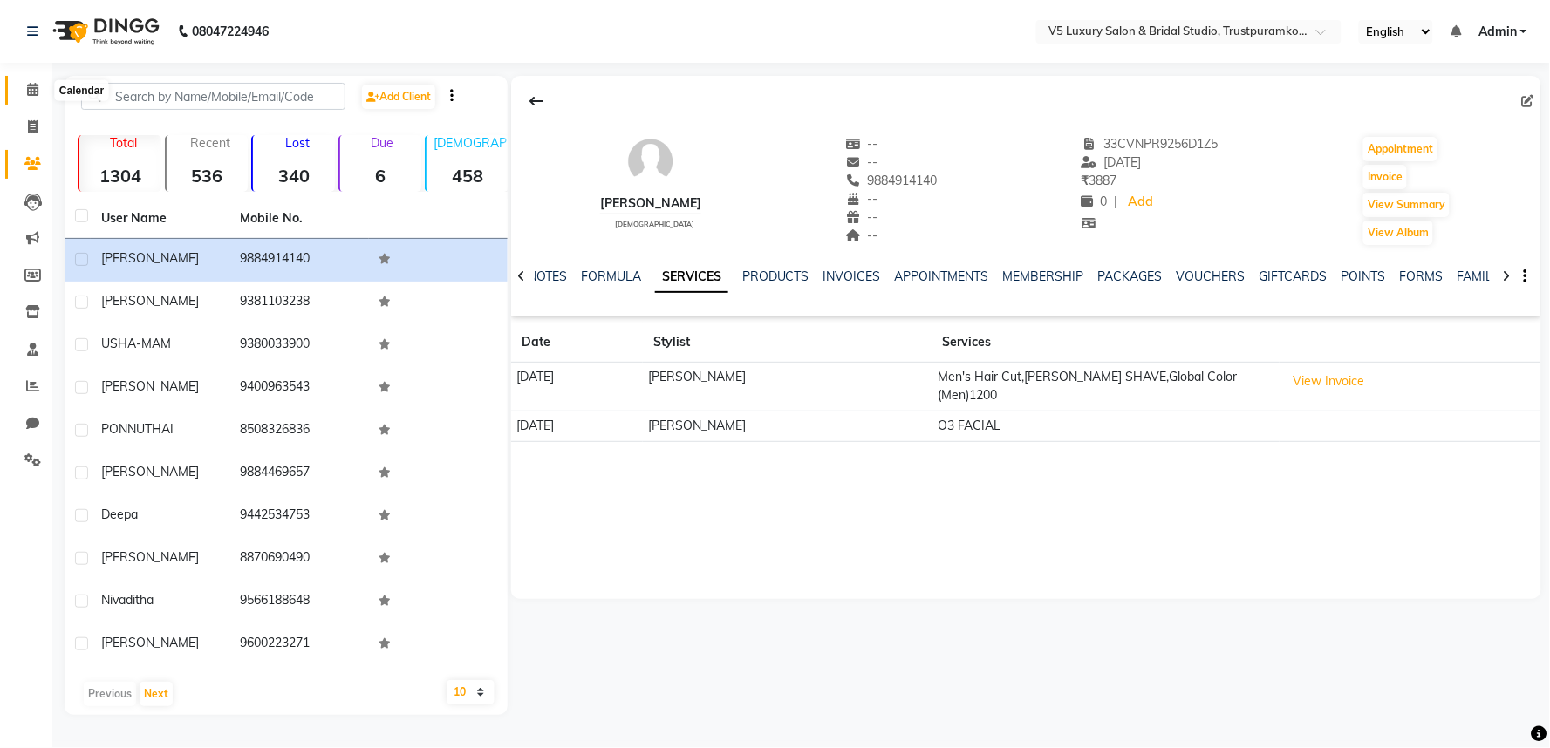
click at [33, 90] on icon at bounding box center [32, 89] width 11 height 13
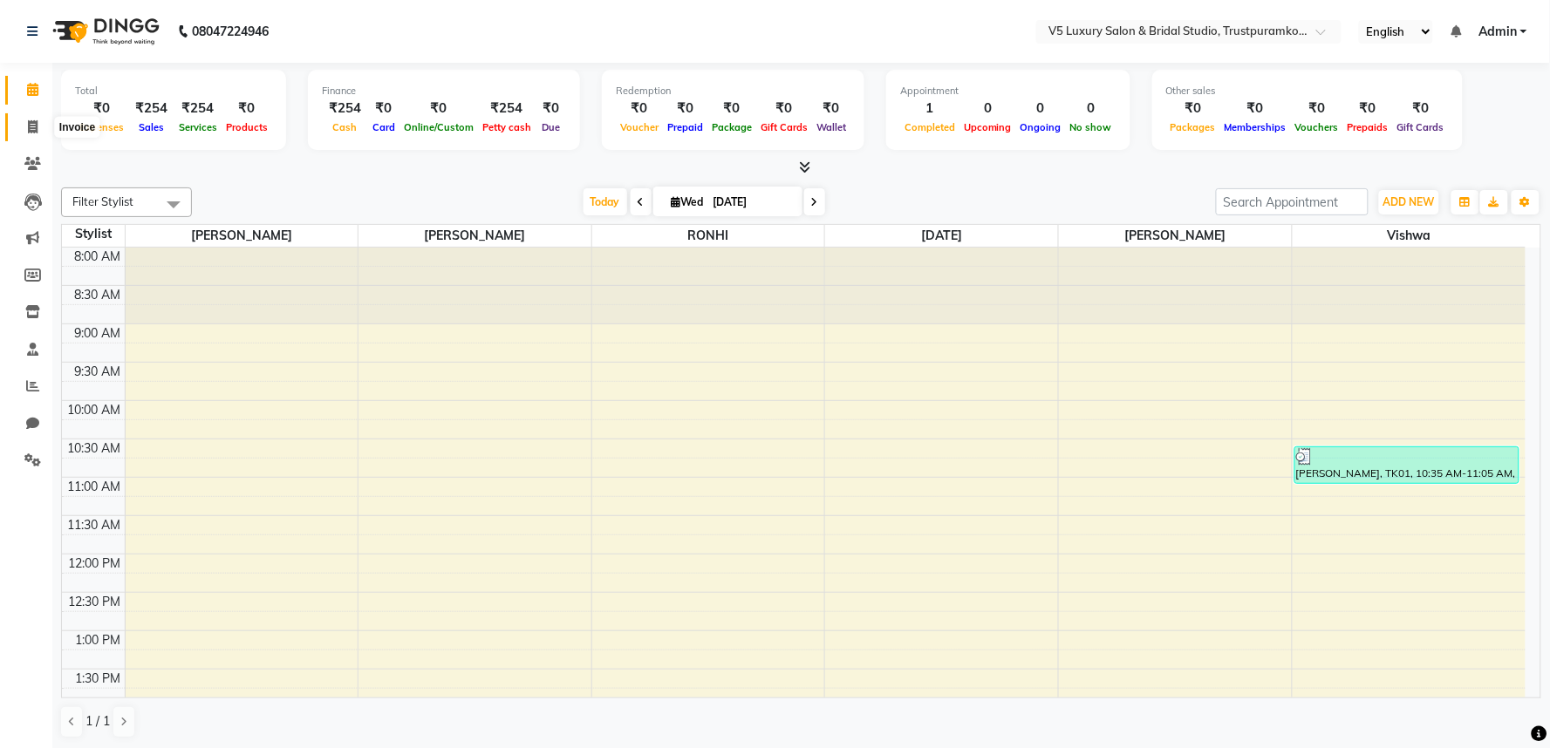
click at [24, 122] on span at bounding box center [32, 128] width 31 height 20
select select "service"
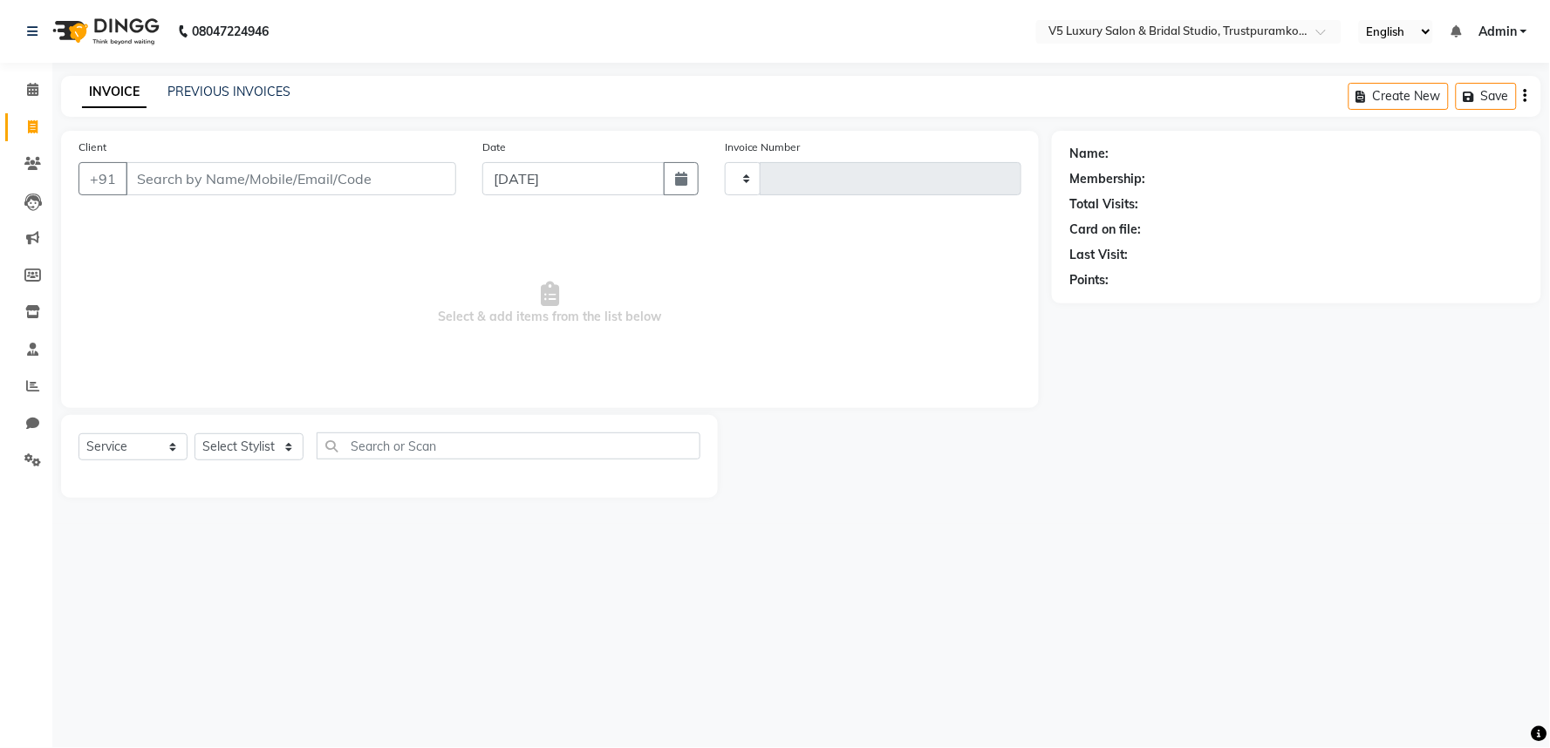
type input "1486"
select select "7993"
click at [311, 179] on input "Client" at bounding box center [291, 178] width 331 height 33
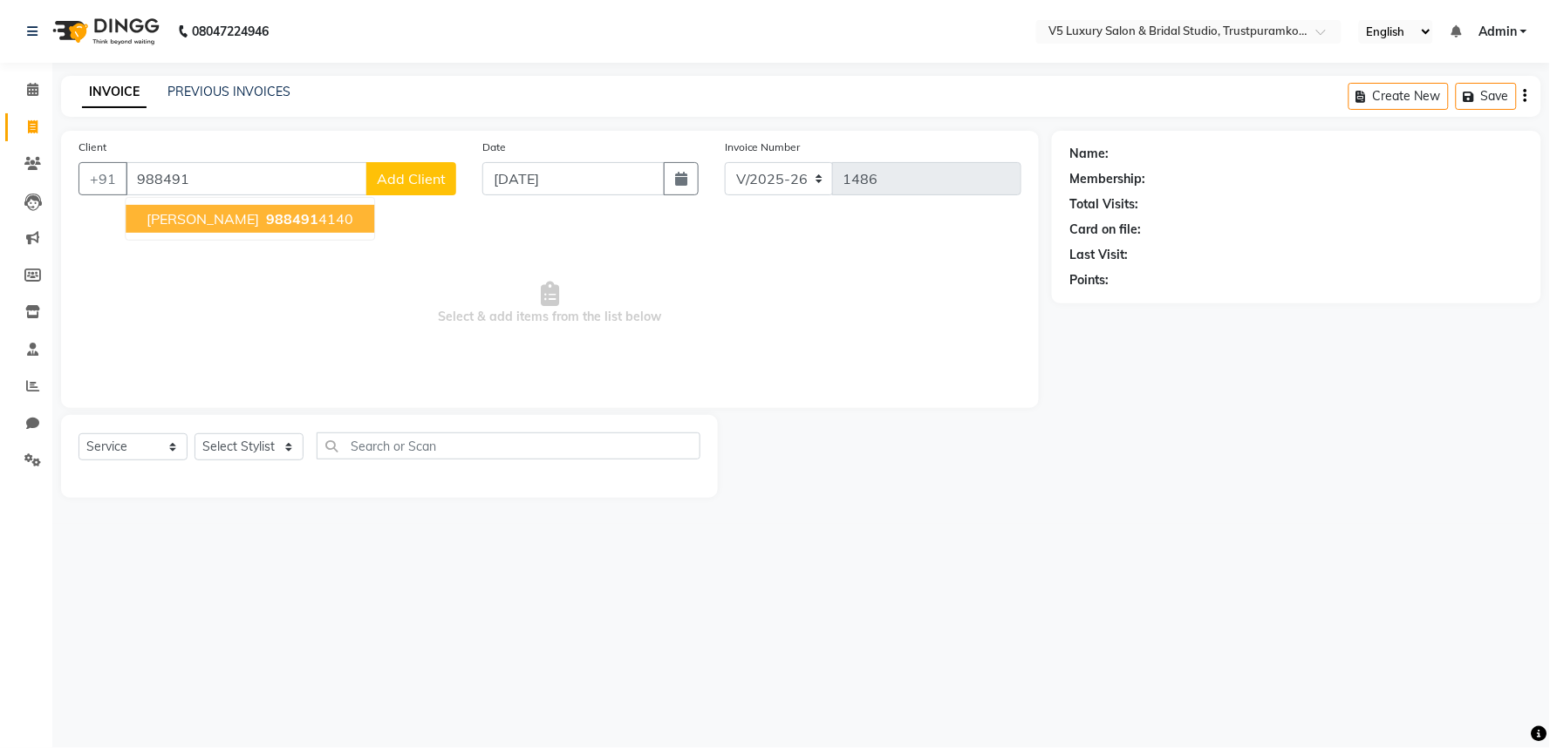
click at [276, 222] on ngb-highlight "988491 4140" at bounding box center [308, 218] width 91 height 17
type input "9884914140"
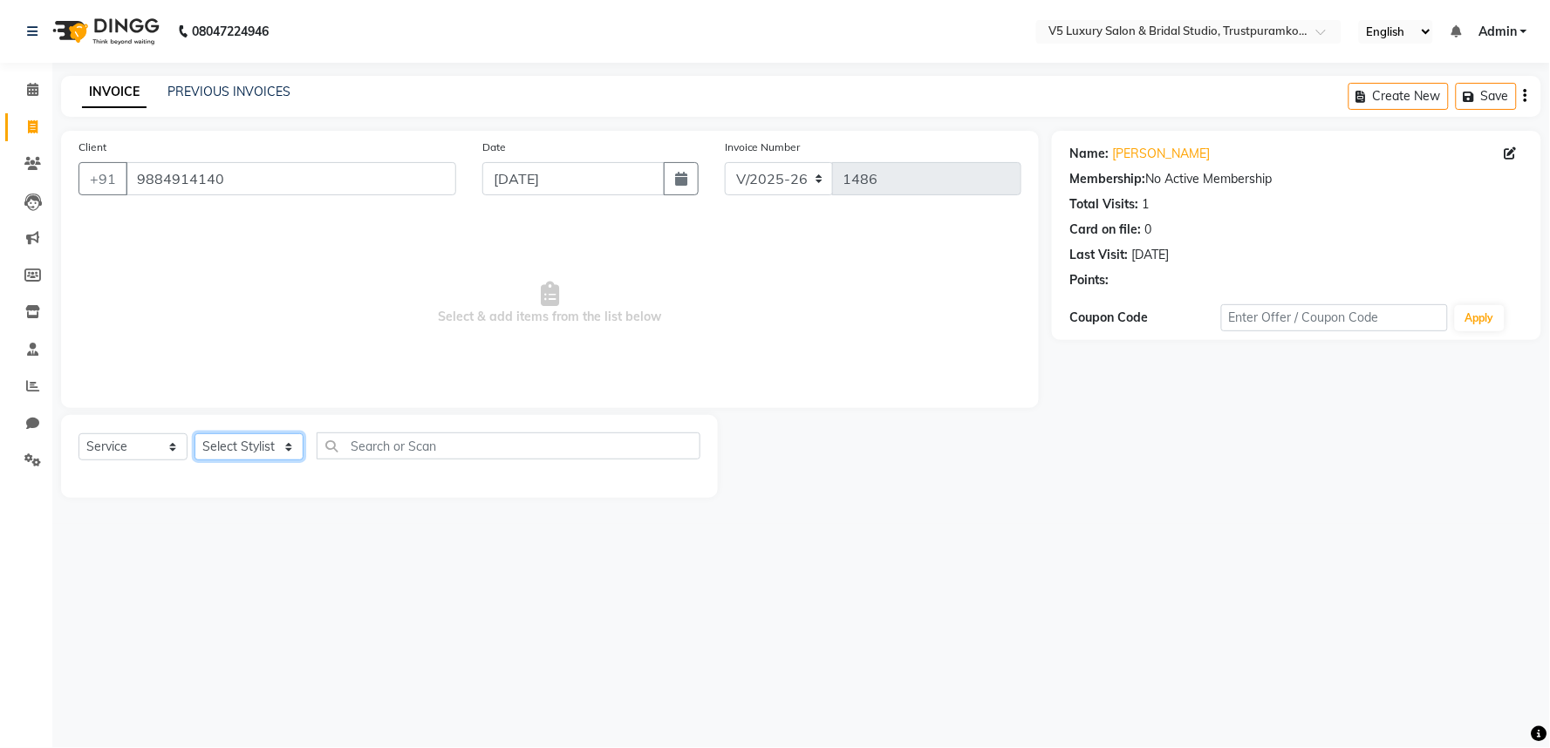
click at [279, 450] on select "Select Stylist [PERSON_NAME] [PERSON_NAME] [DATE] [PERSON_NAME]" at bounding box center [248, 446] width 109 height 27
select select "72640"
click at [194, 434] on select "Select Stylist [PERSON_NAME] [PERSON_NAME] [DATE] [PERSON_NAME]" at bounding box center [248, 446] width 109 height 27
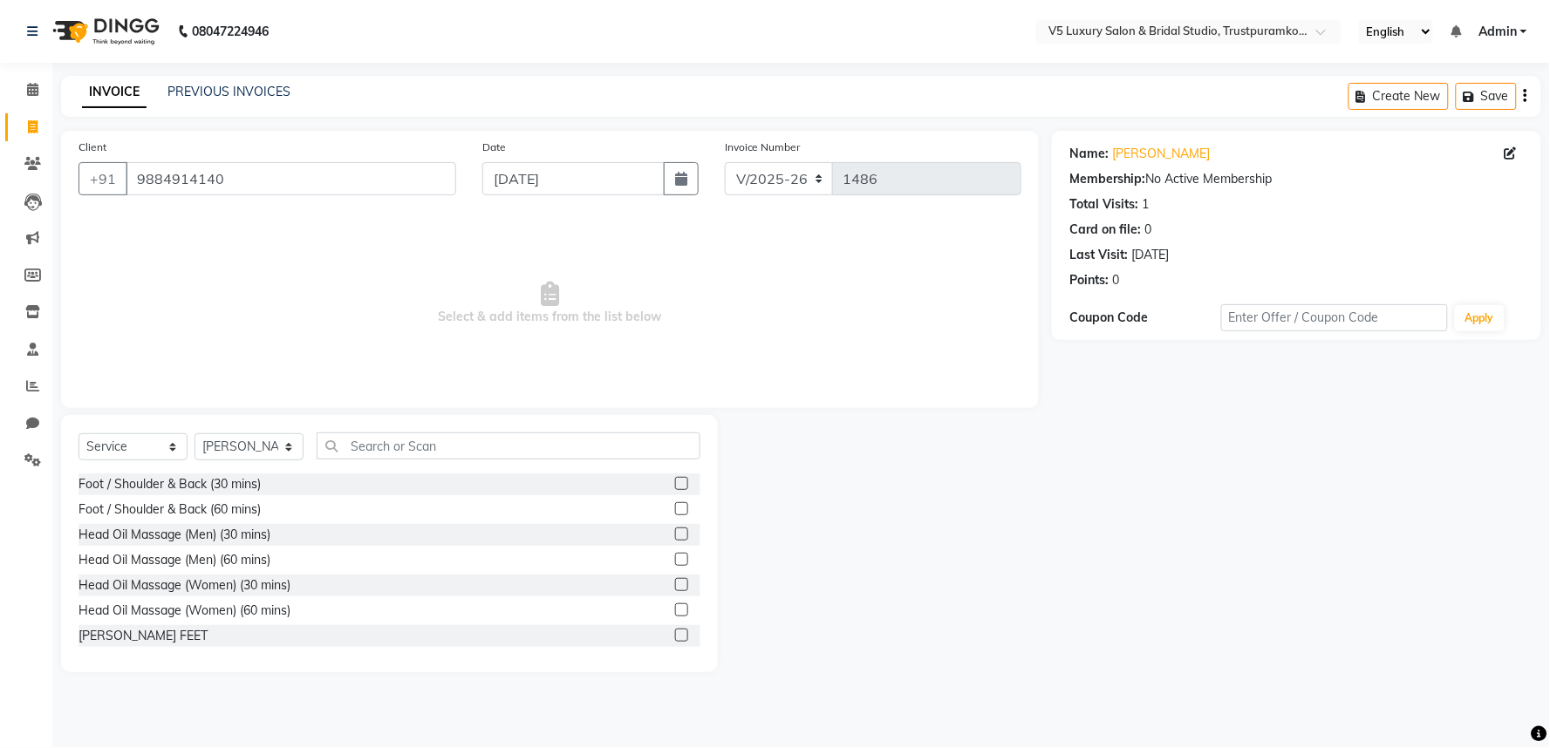
click at [103, 433] on div "Select Service Product Membership Package Voucher Prepaid Gift Card Select Styl…" at bounding box center [389, 453] width 622 height 41
click at [127, 447] on select "Select Service Product Membership Package Voucher Prepaid Gift Card" at bounding box center [132, 446] width 109 height 27
click at [153, 450] on select "Select Service Product Membership Package Voucher Prepaid Gift Card" at bounding box center [132, 446] width 109 height 27
click at [78, 434] on select "Select Service Product Membership Package Voucher Prepaid Gift Card" at bounding box center [132, 446] width 109 height 27
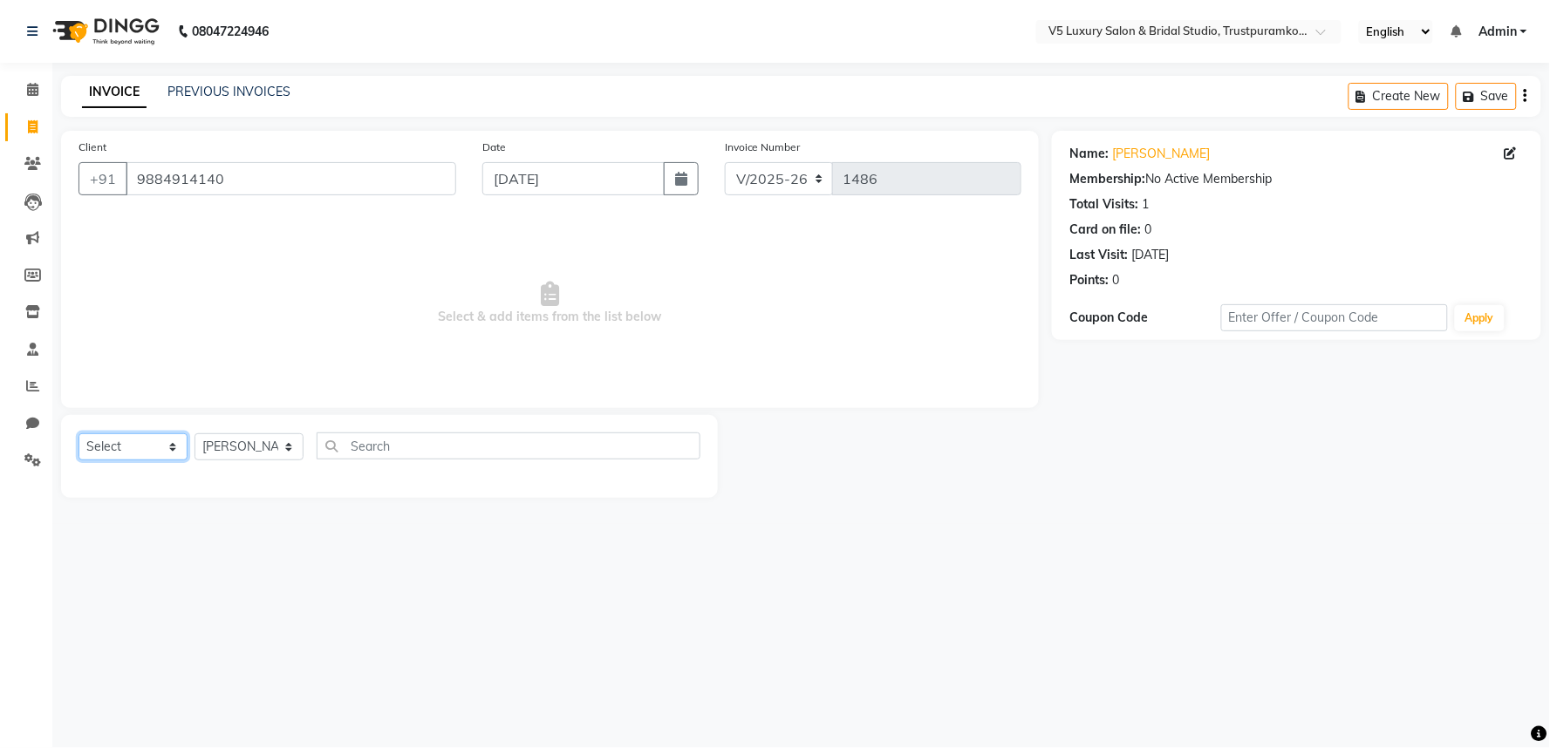
click at [133, 452] on select "Select Service Product Membership Package Voucher Prepaid Gift Card" at bounding box center [132, 446] width 109 height 27
select select "service"
click at [78, 434] on select "Select Service Product Membership Package Voucher Prepaid Gift Card" at bounding box center [132, 446] width 109 height 27
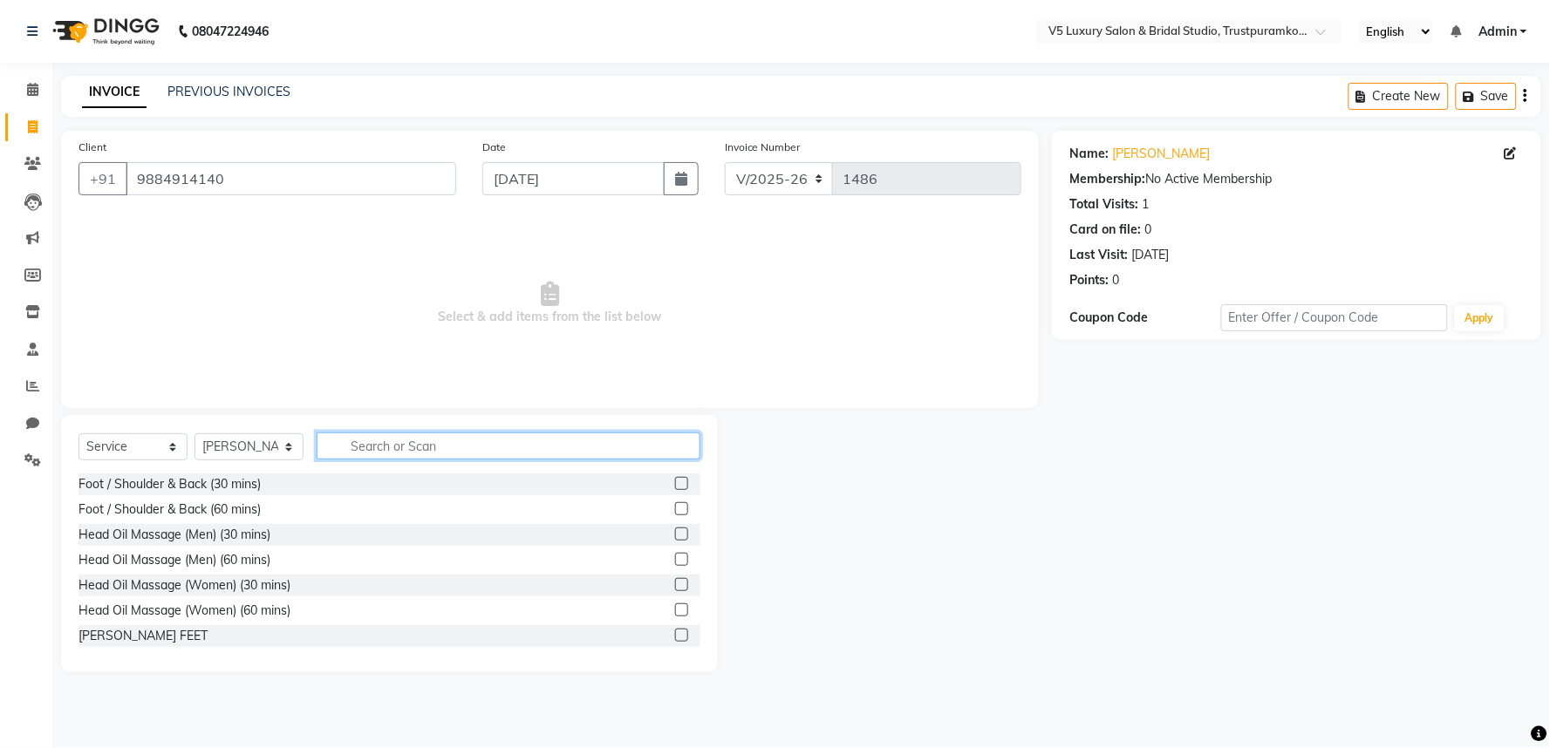
click at [425, 440] on input "text" at bounding box center [509, 446] width 384 height 27
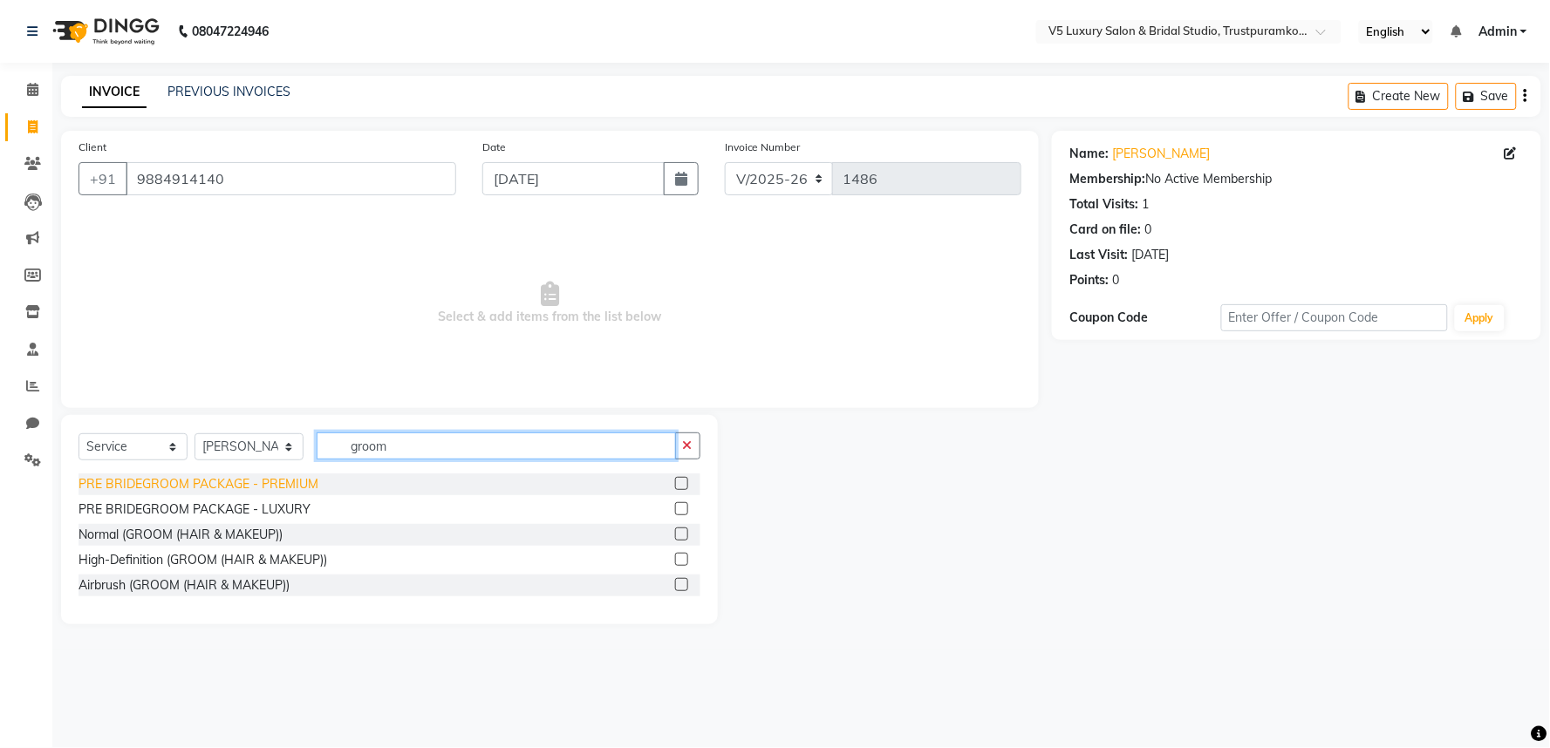
type input "groom"
click at [239, 486] on div "PRE BRIDEGROOM PACKAGE - PREMIUM" at bounding box center [198, 484] width 240 height 18
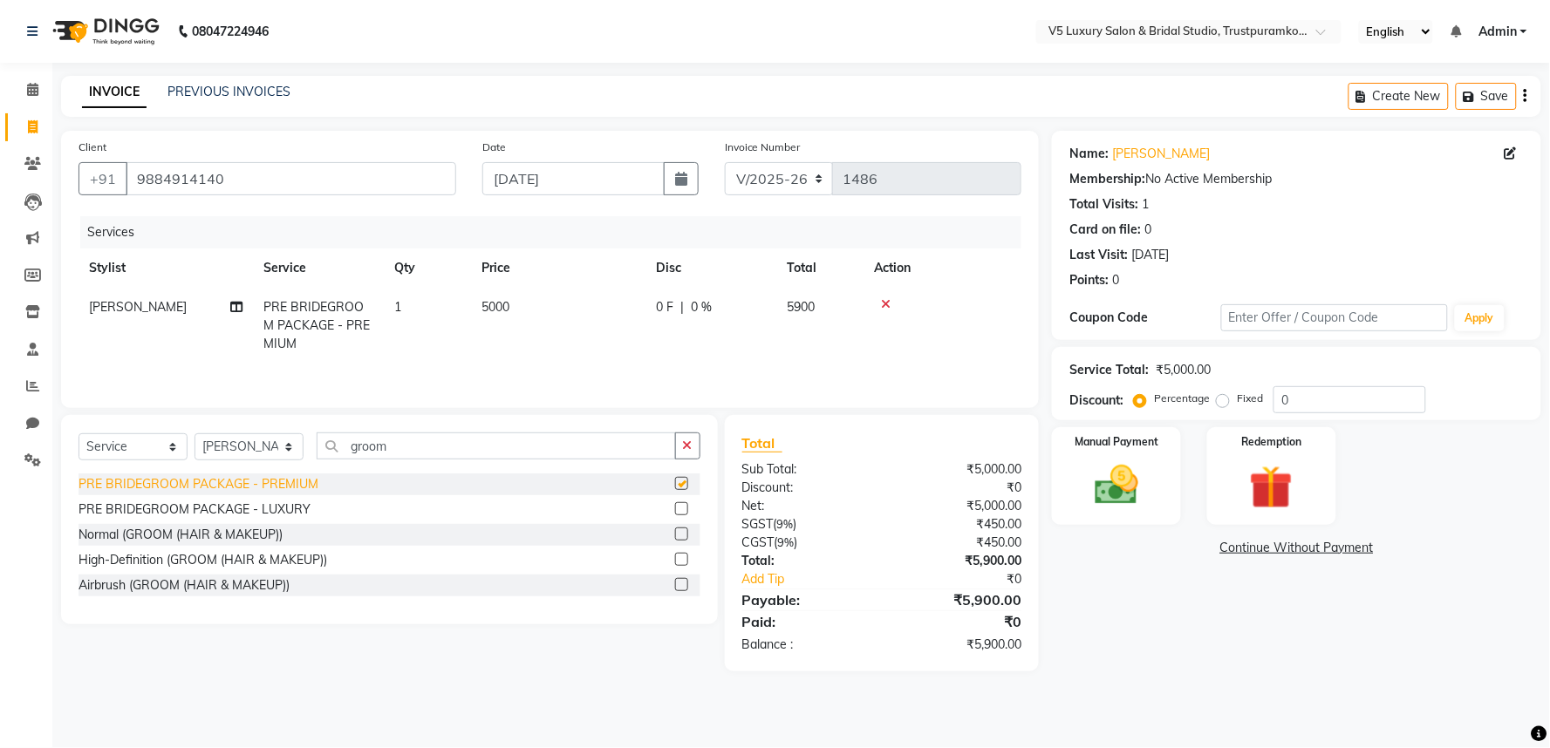
checkbox input "false"
click at [520, 301] on td "5000" at bounding box center [558, 326] width 174 height 76
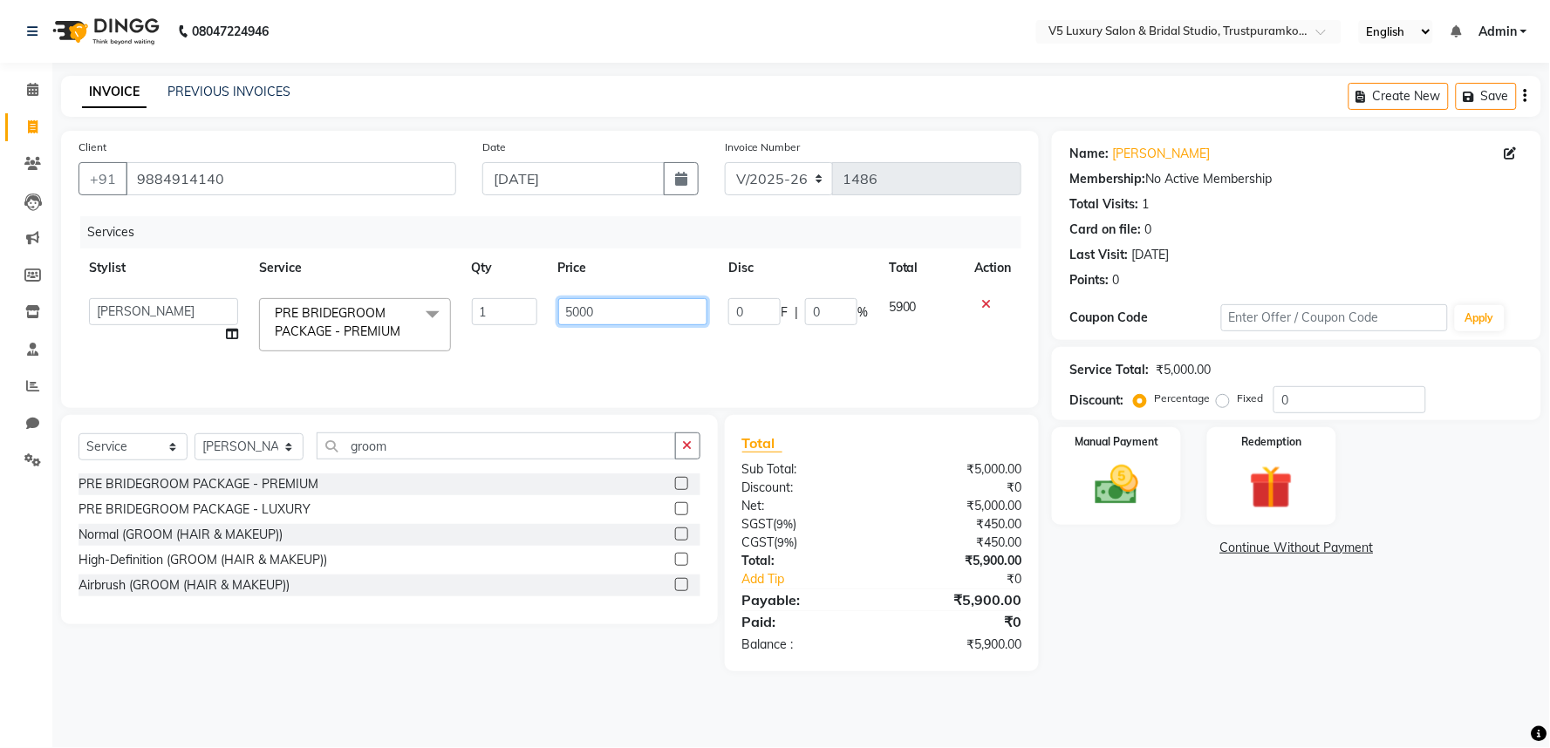
click at [604, 307] on input "5000" at bounding box center [632, 311] width 149 height 27
type input "5"
type input "4999"
click at [597, 341] on td "4999" at bounding box center [633, 325] width 170 height 74
click at [553, 176] on input "[DATE]" at bounding box center [573, 178] width 182 height 33
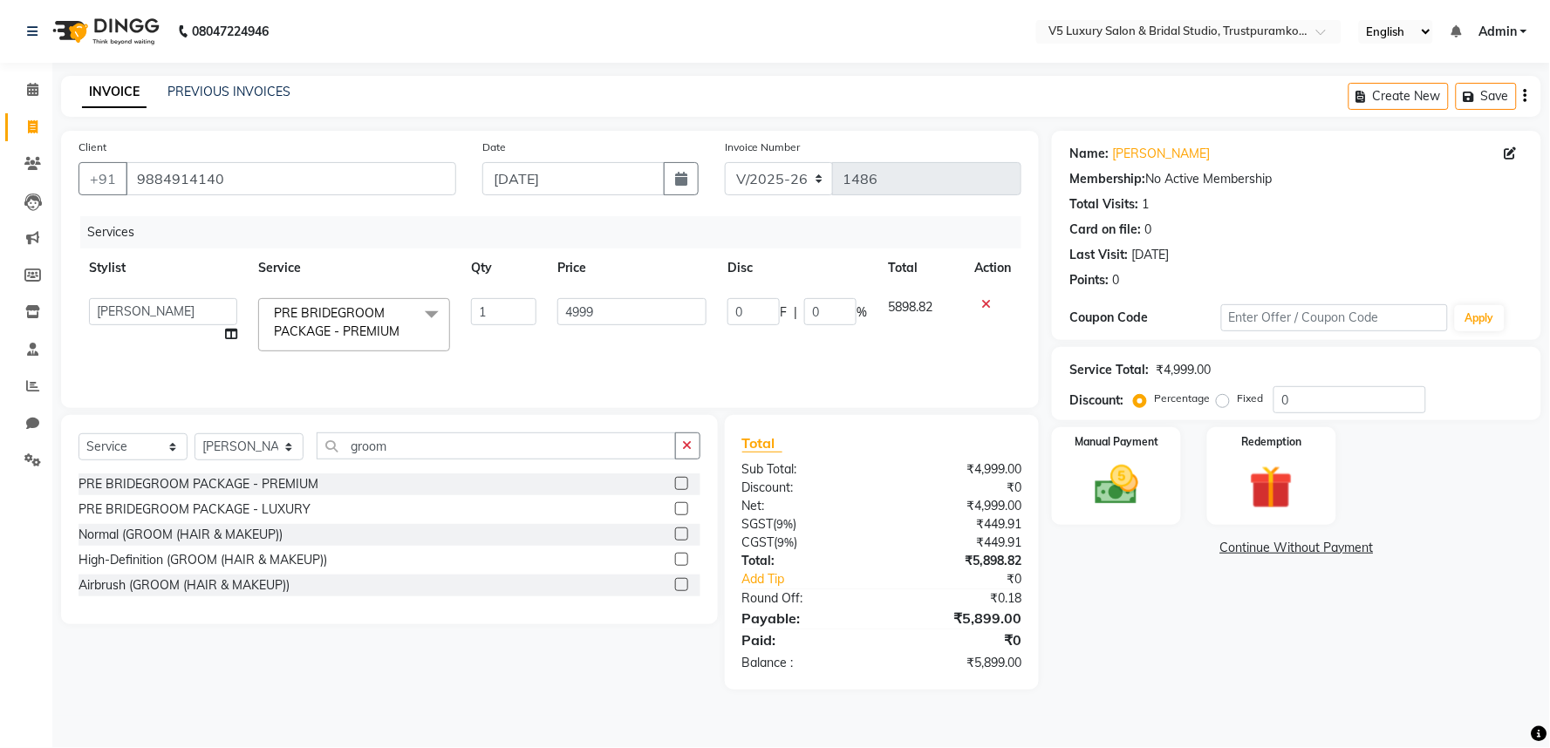
select select "9"
select select "2025"
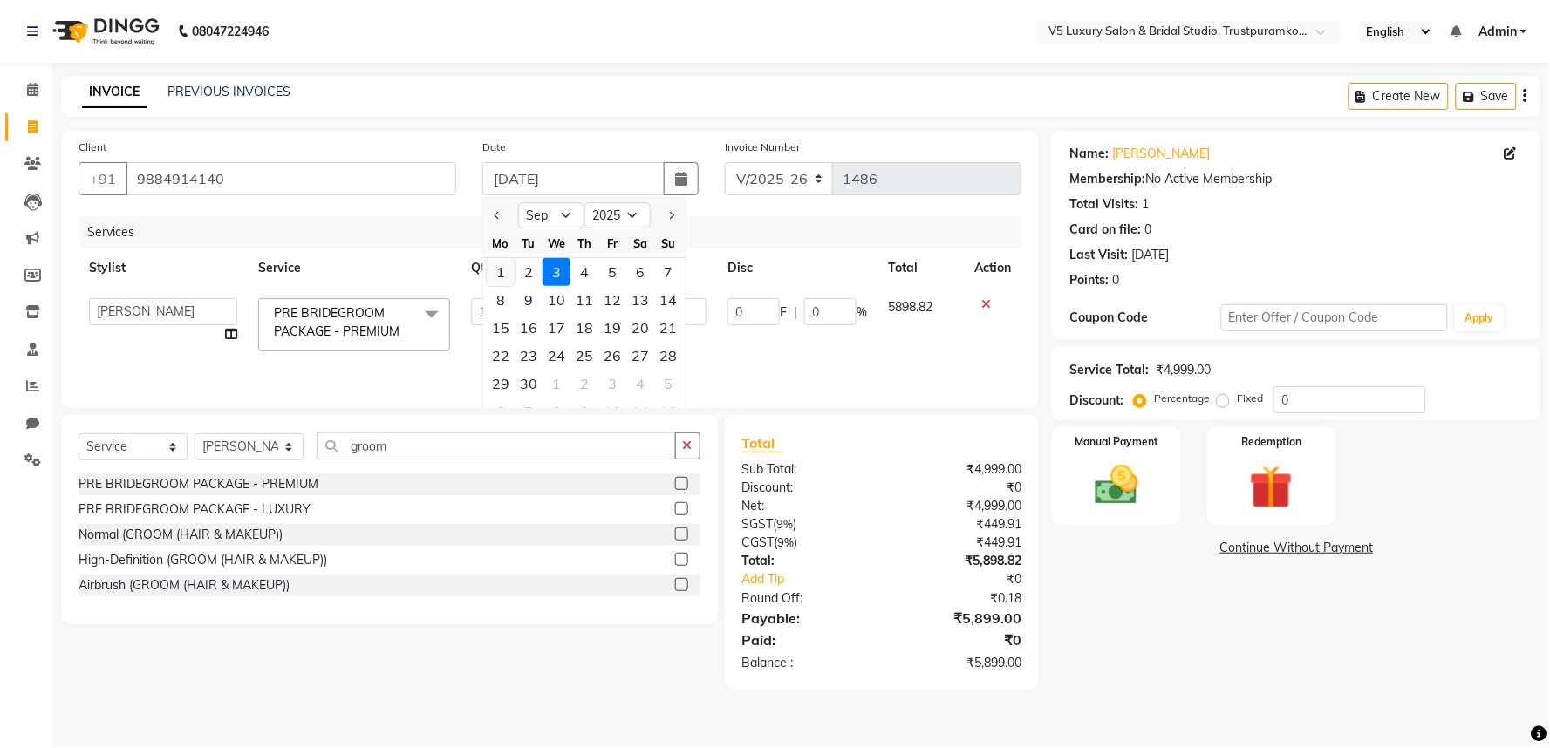
click at [508, 274] on div "1" at bounding box center [501, 272] width 28 height 28
type input "[DATE]"
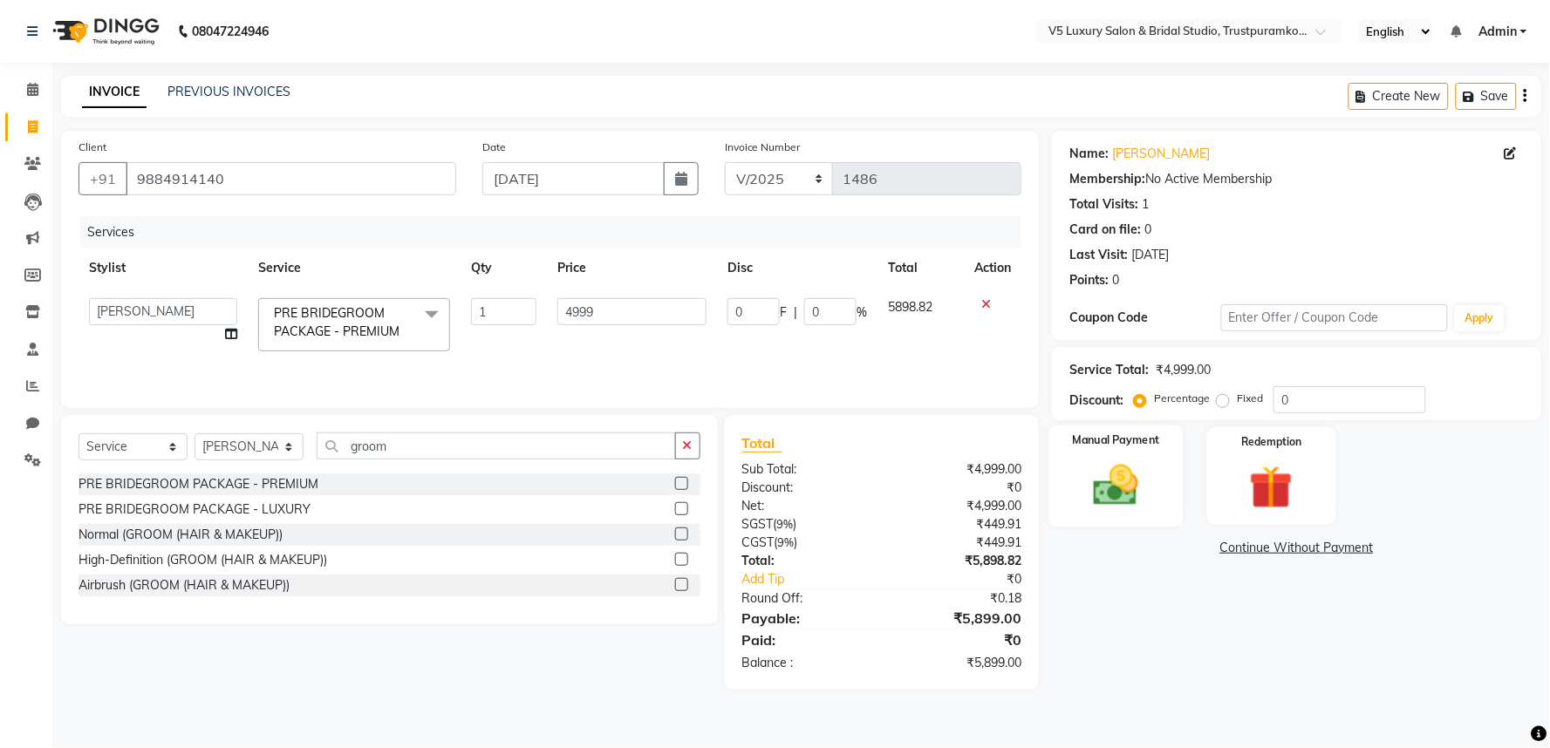
click at [1125, 491] on img at bounding box center [1116, 486] width 73 height 52
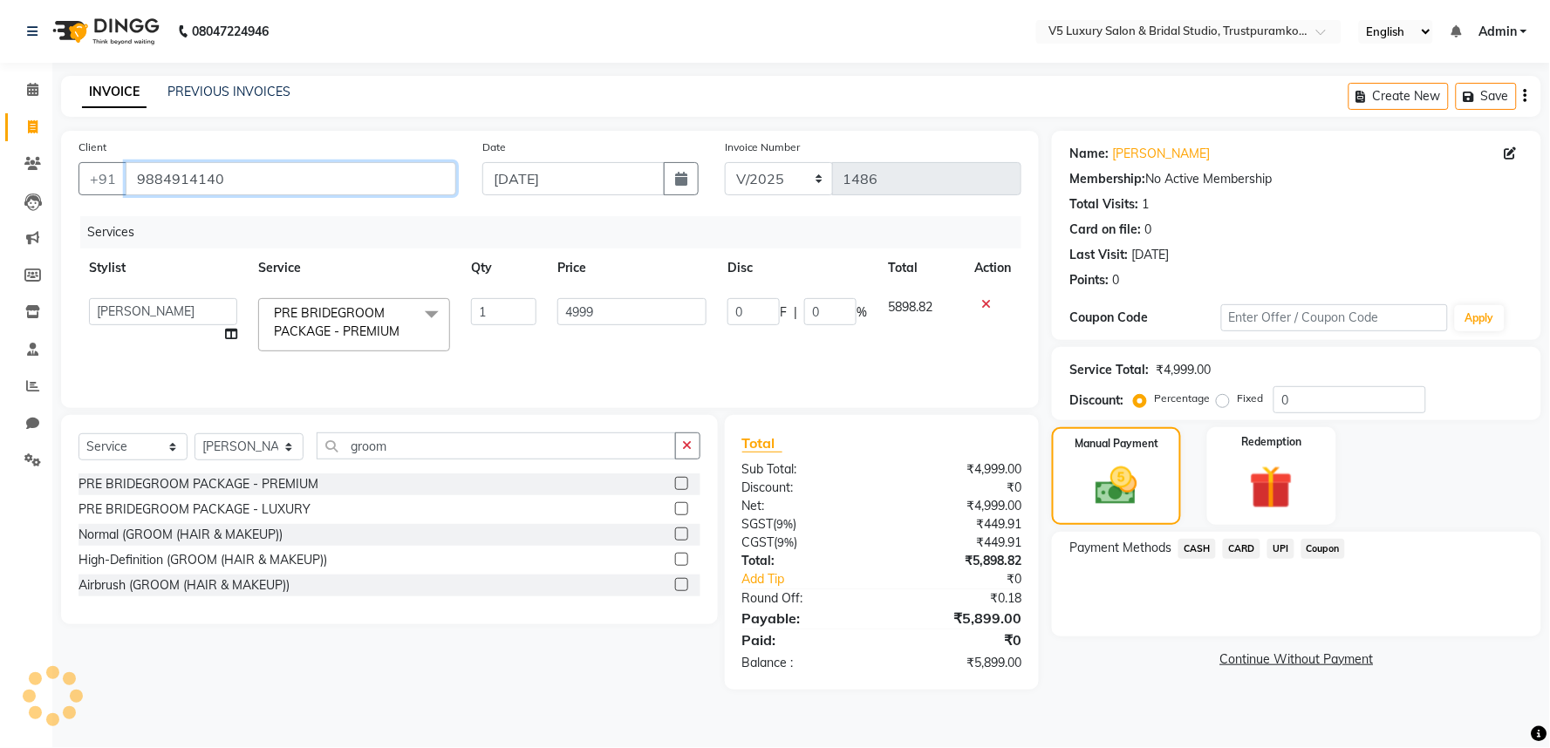
click at [244, 188] on input "9884914140" at bounding box center [291, 178] width 331 height 33
click at [1197, 548] on span "CASH" at bounding box center [1197, 549] width 38 height 20
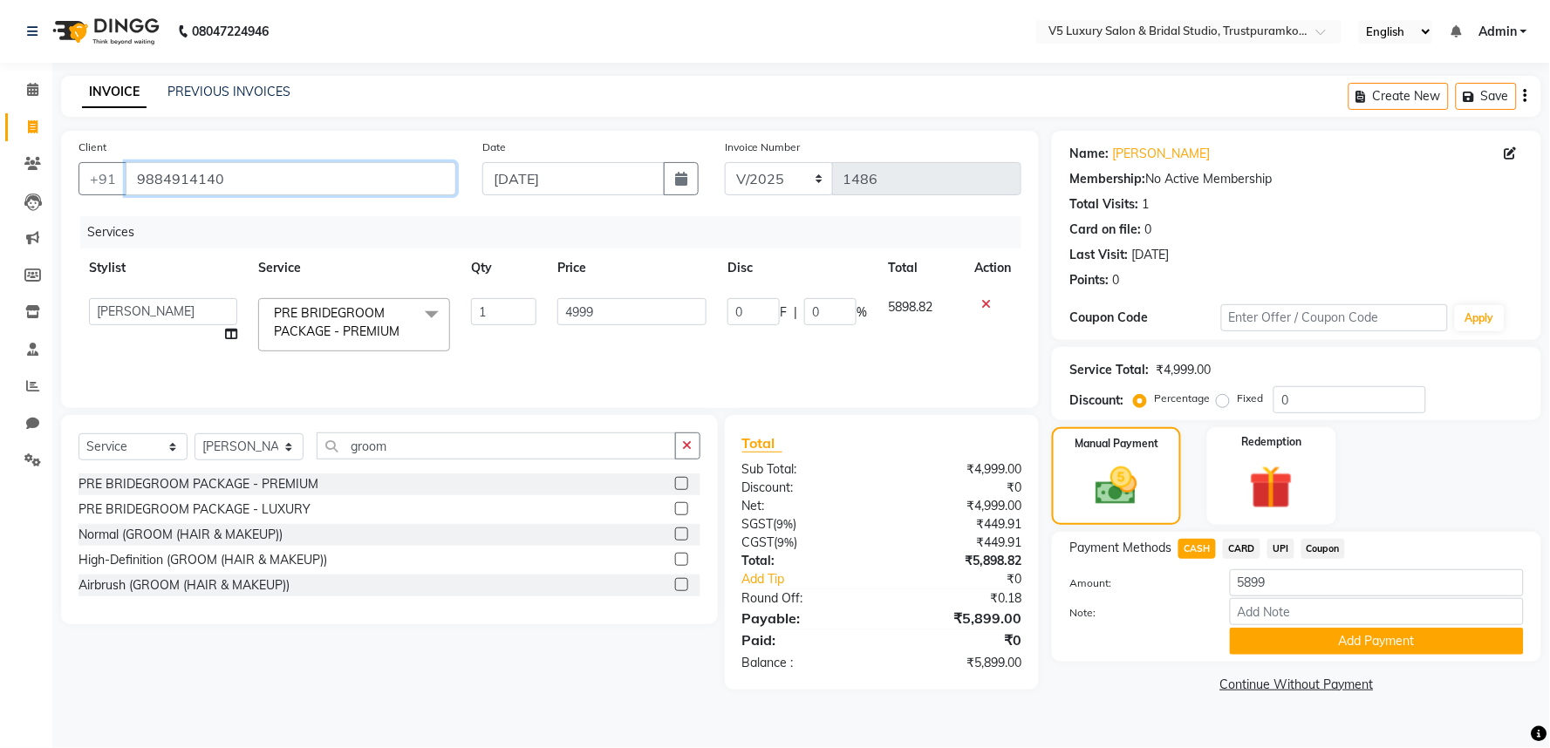
click at [242, 180] on input "9884914140" at bounding box center [291, 178] width 331 height 33
click at [676, 177] on icon "button" at bounding box center [681, 179] width 12 height 14
select select "9"
select select "2025"
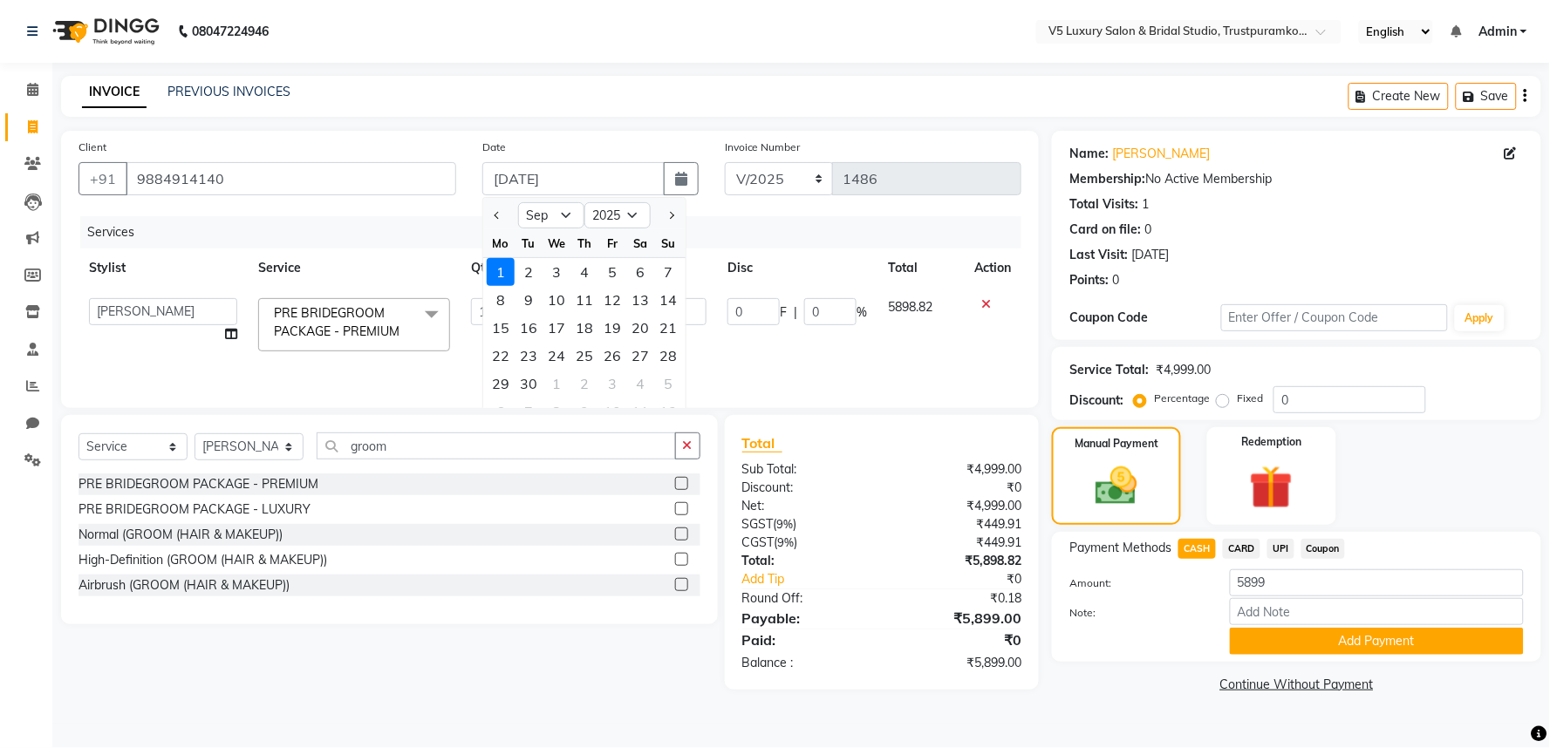
click at [590, 520] on div "PRE BRIDEGROOM PACKAGE - LUXURY" at bounding box center [389, 510] width 622 height 22
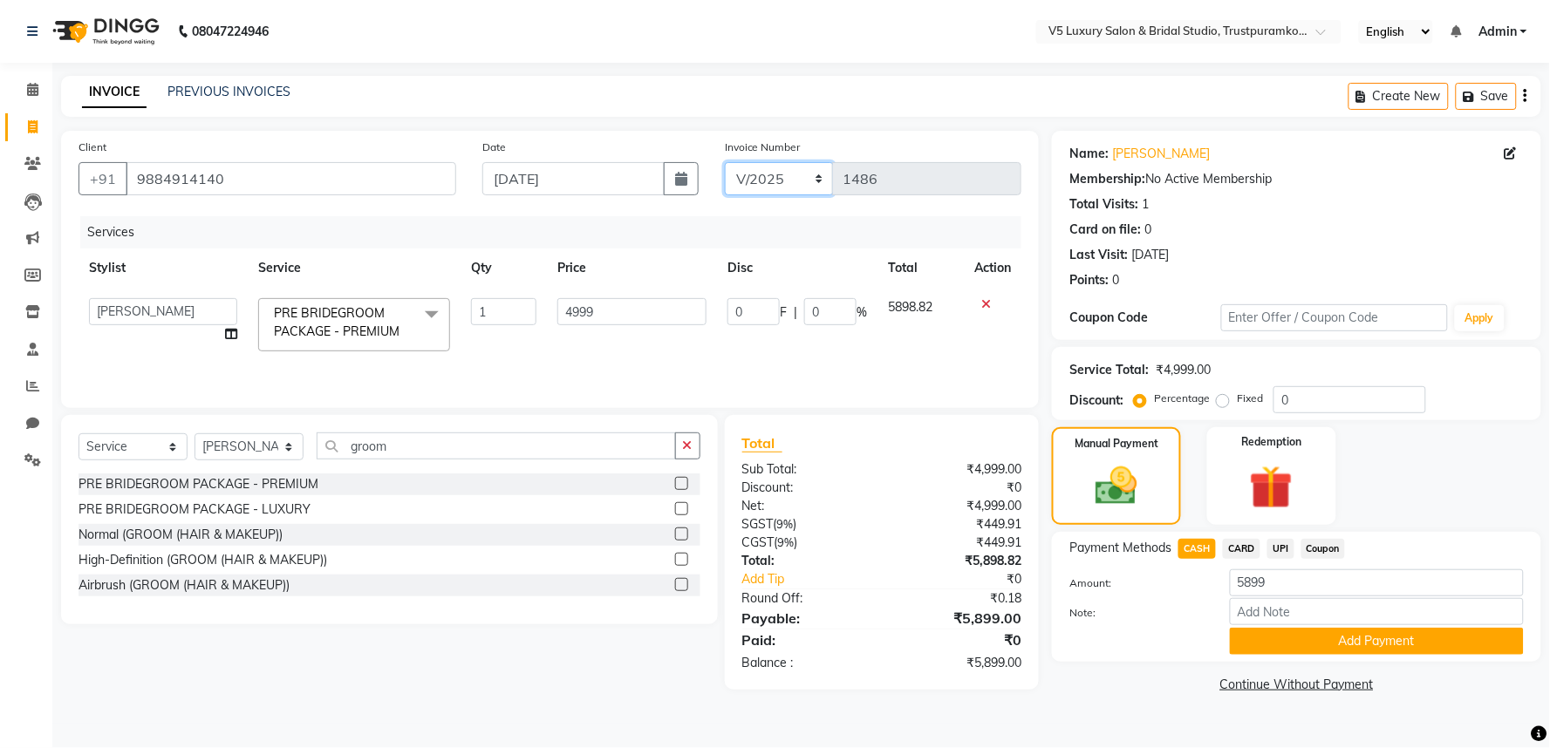
click at [824, 178] on select "V/2025 V/2025-26" at bounding box center [779, 178] width 109 height 33
click at [1509, 142] on div "Name: Rajesh Membership: No Active Membership Total Visits: 1 Card on file: 0 L…" at bounding box center [1296, 214] width 454 height 152
click at [1511, 153] on icon at bounding box center [1510, 153] width 12 height 12
select select "35"
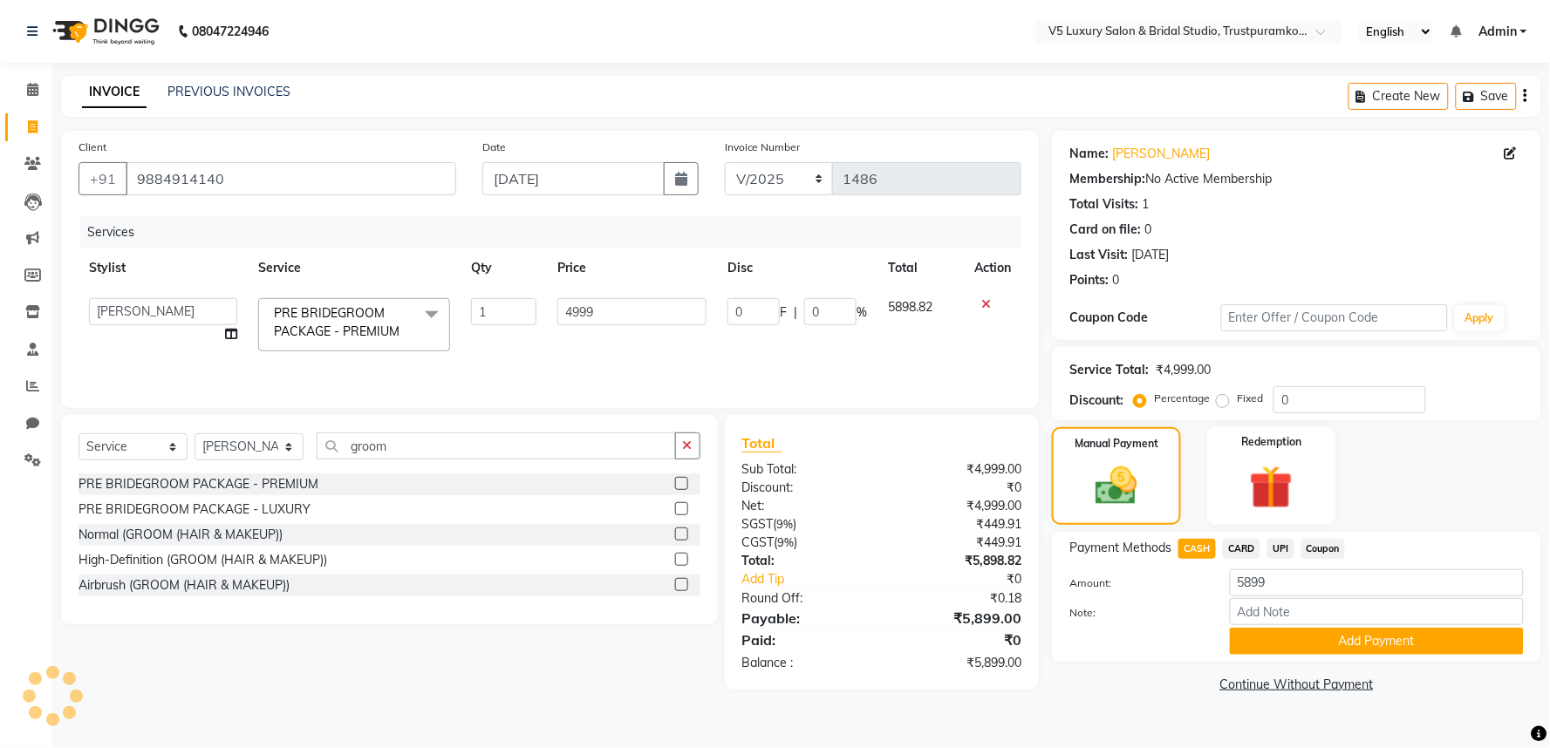
select select "[DEMOGRAPHIC_DATA]"
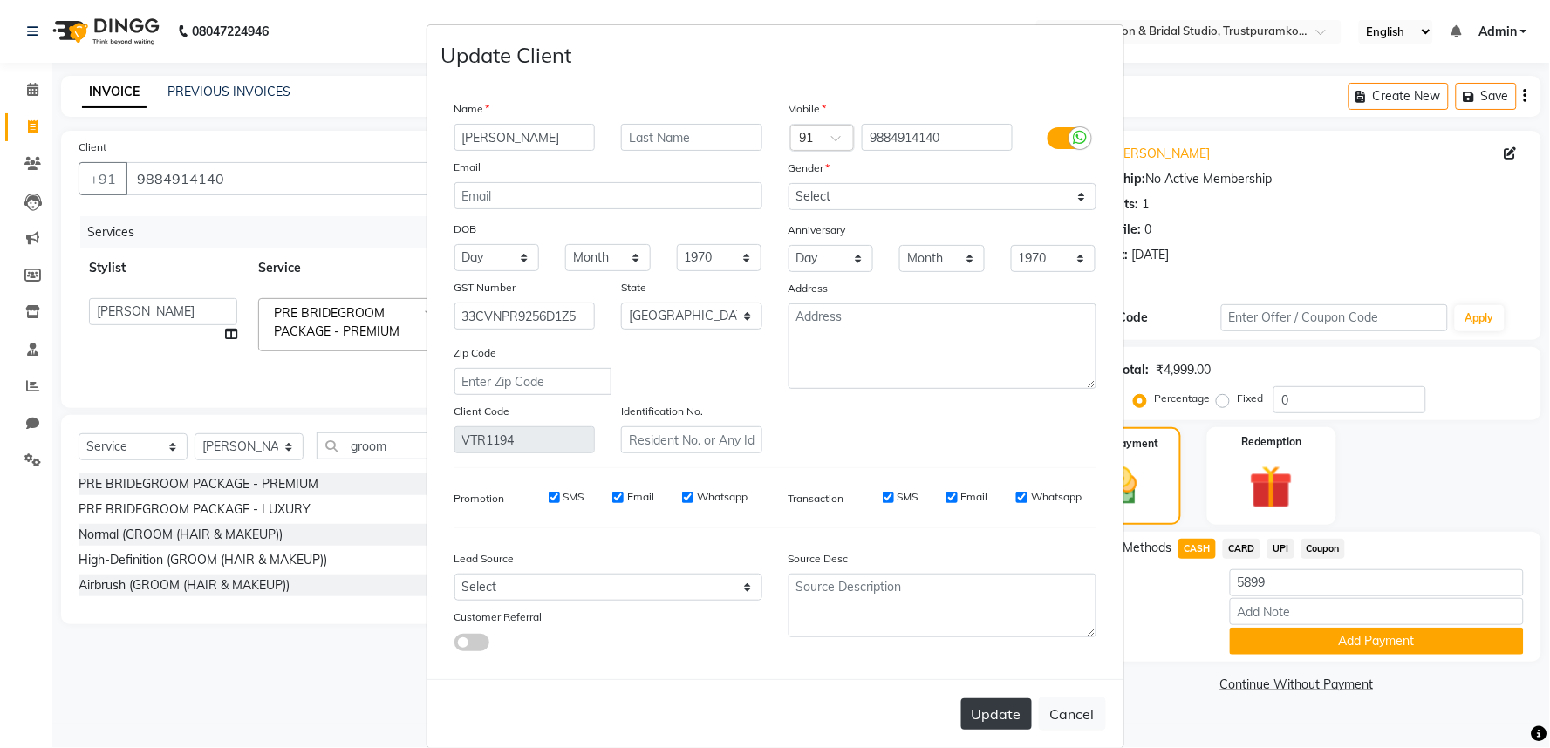
click at [977, 713] on button "Update" at bounding box center [996, 714] width 71 height 31
select select
select select "null"
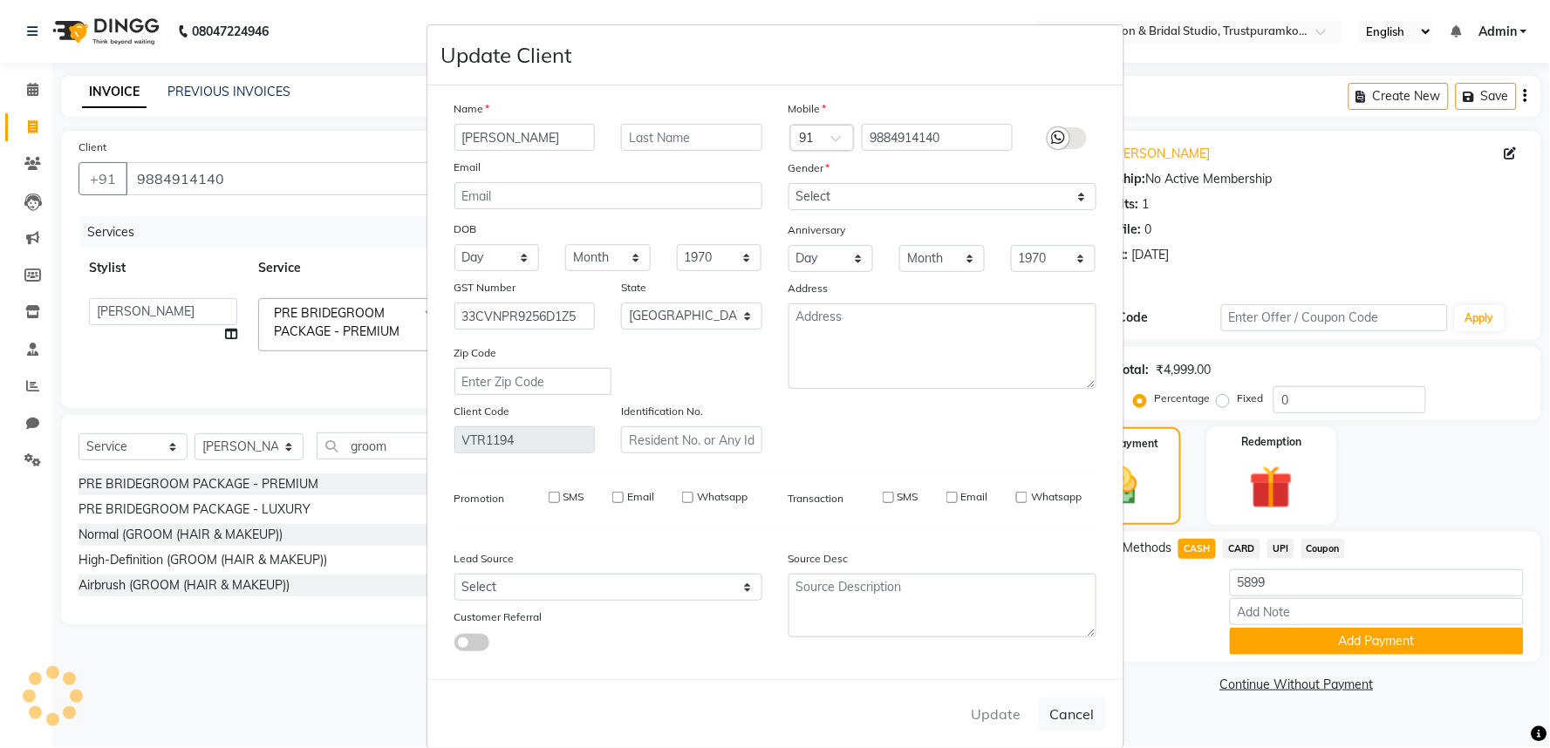
select select
checkbox input "false"
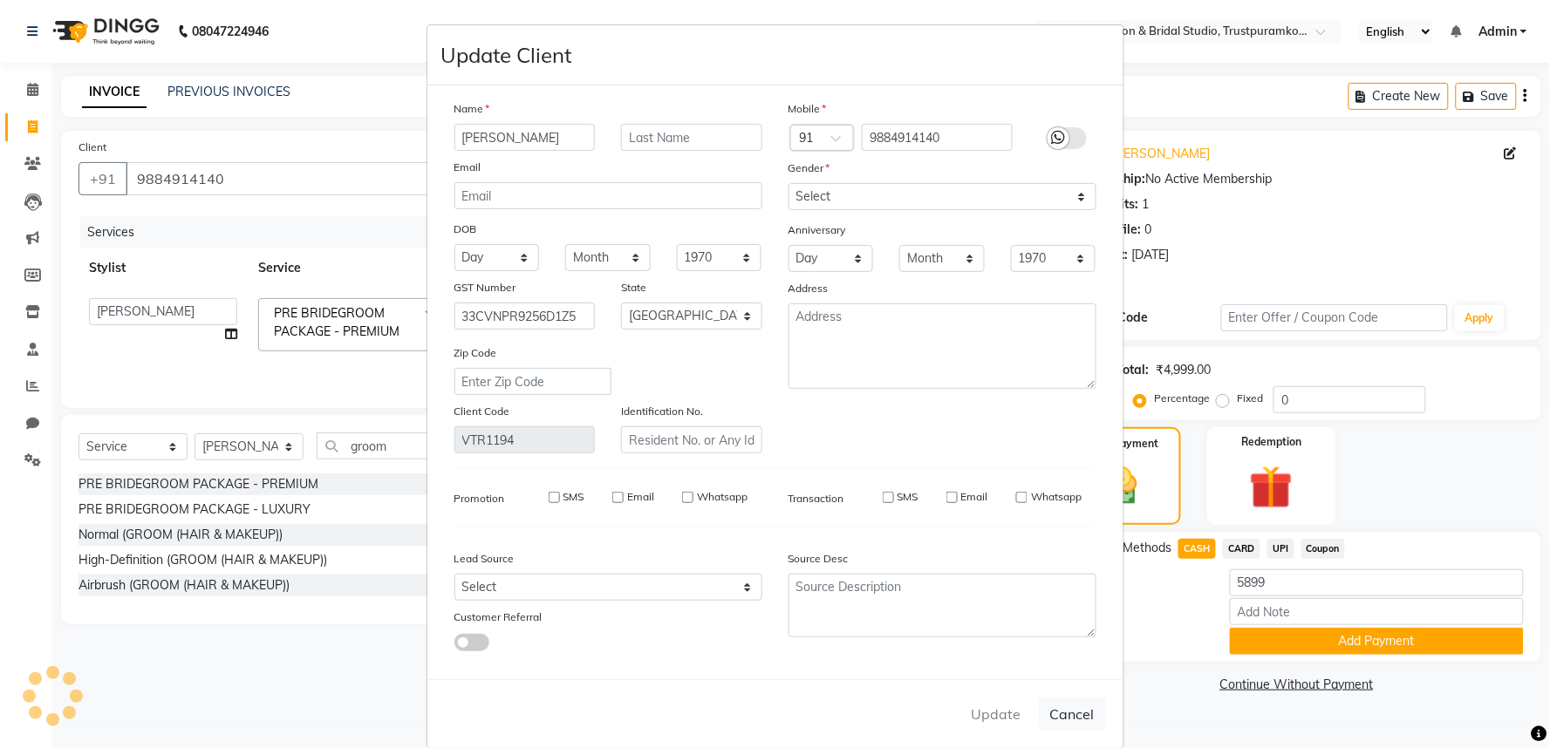
checkbox input "false"
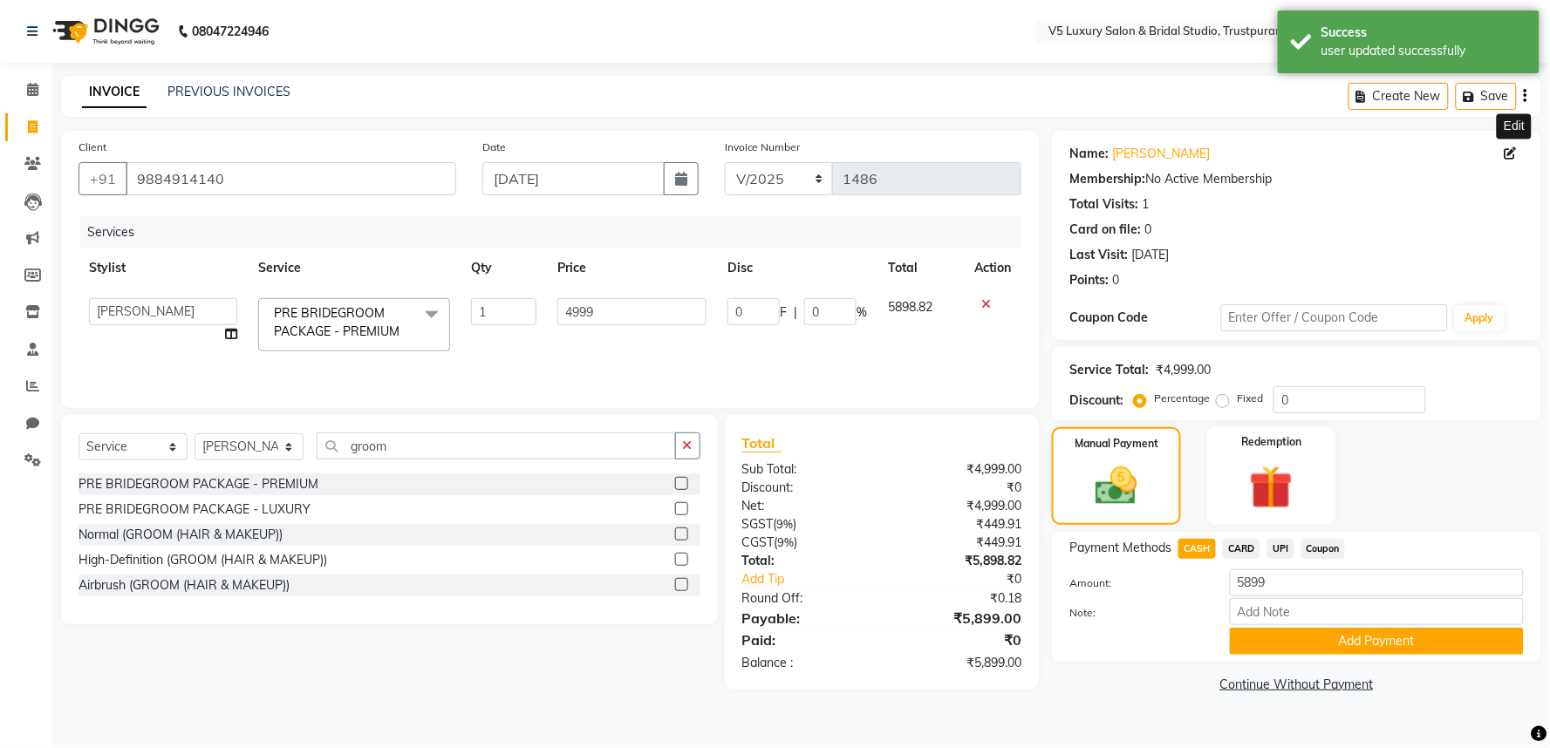
click at [1514, 149] on icon at bounding box center [1510, 153] width 12 height 12
select select "35"
select select "[DEMOGRAPHIC_DATA]"
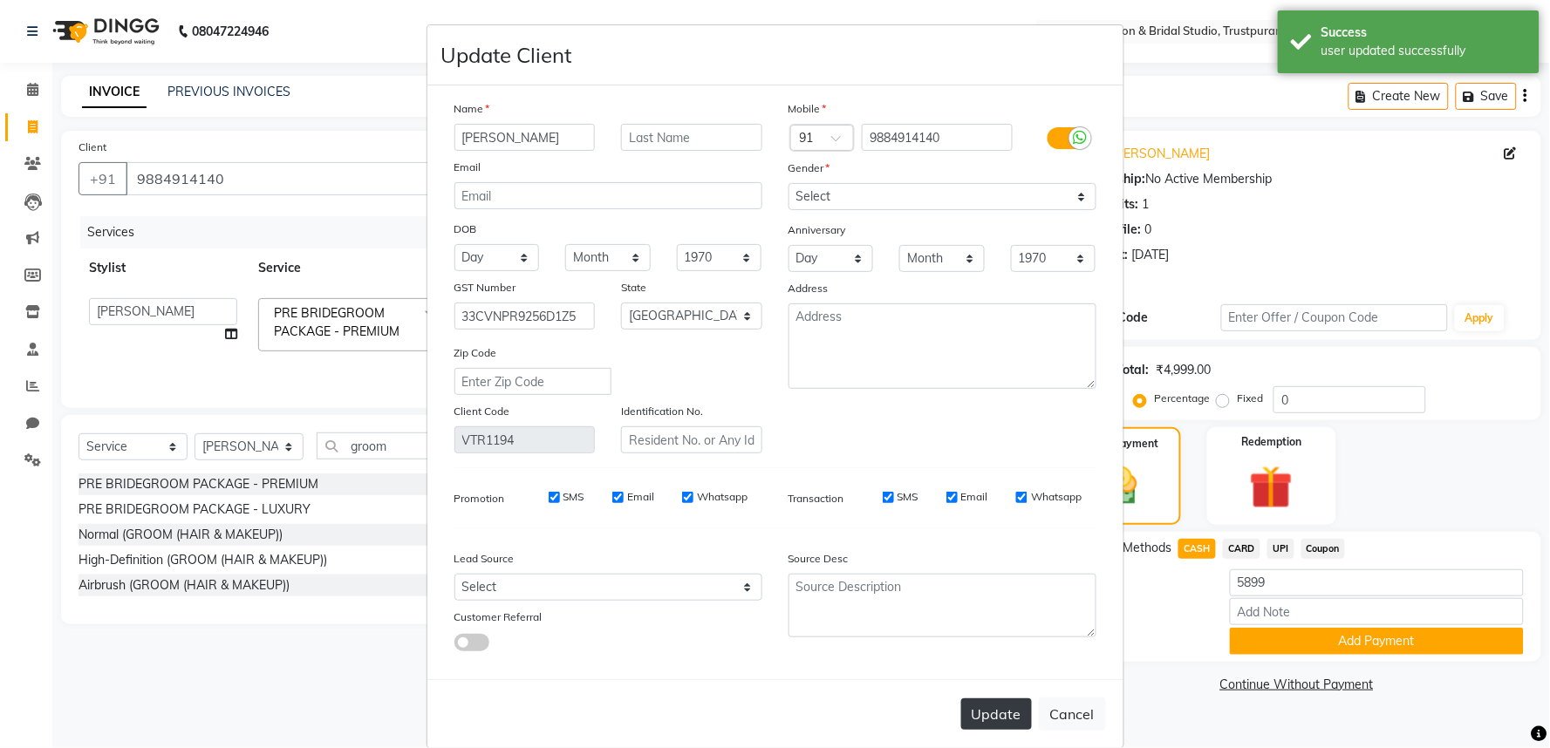
click at [1006, 719] on button "Update" at bounding box center [996, 714] width 71 height 31
select select
select select "null"
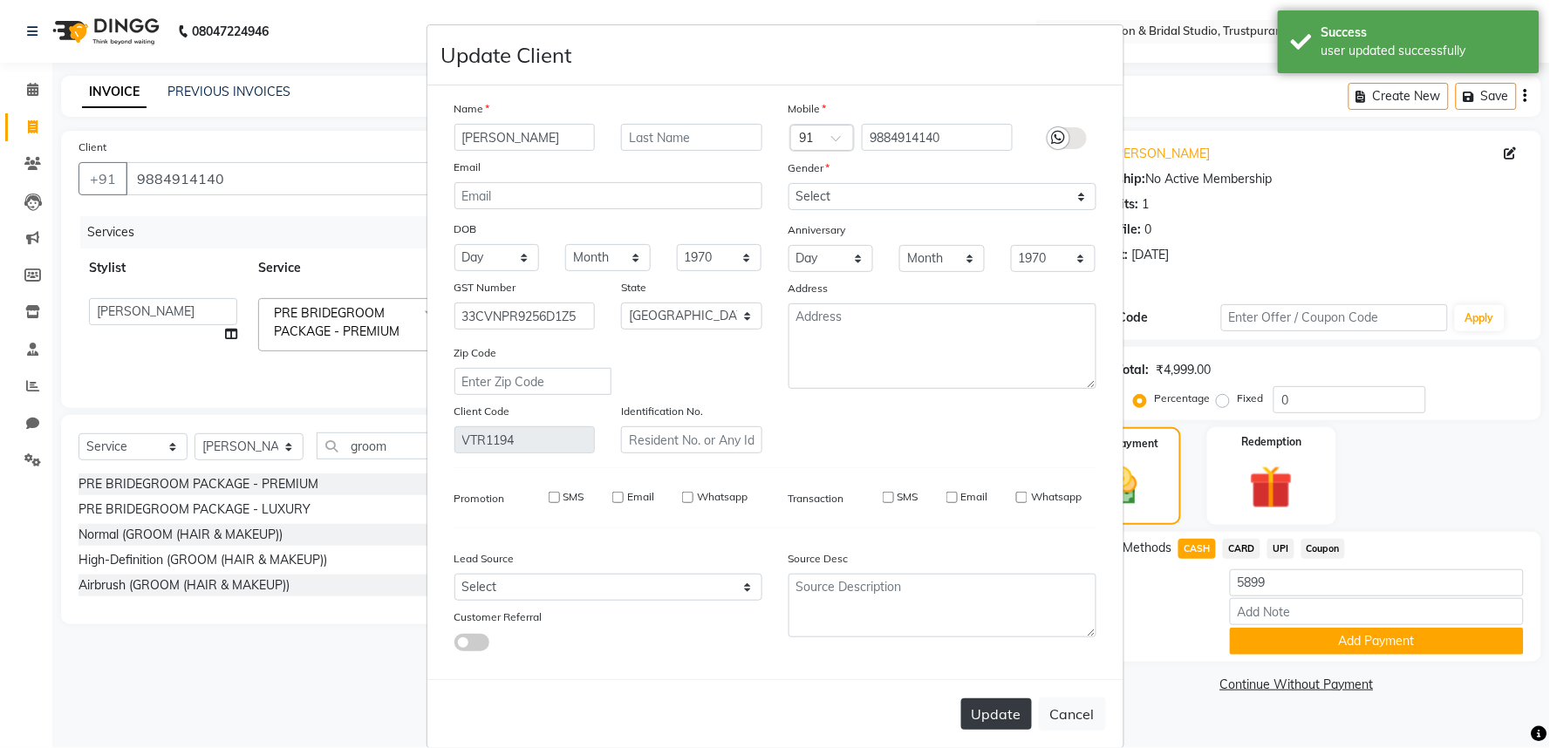
select select
checkbox input "false"
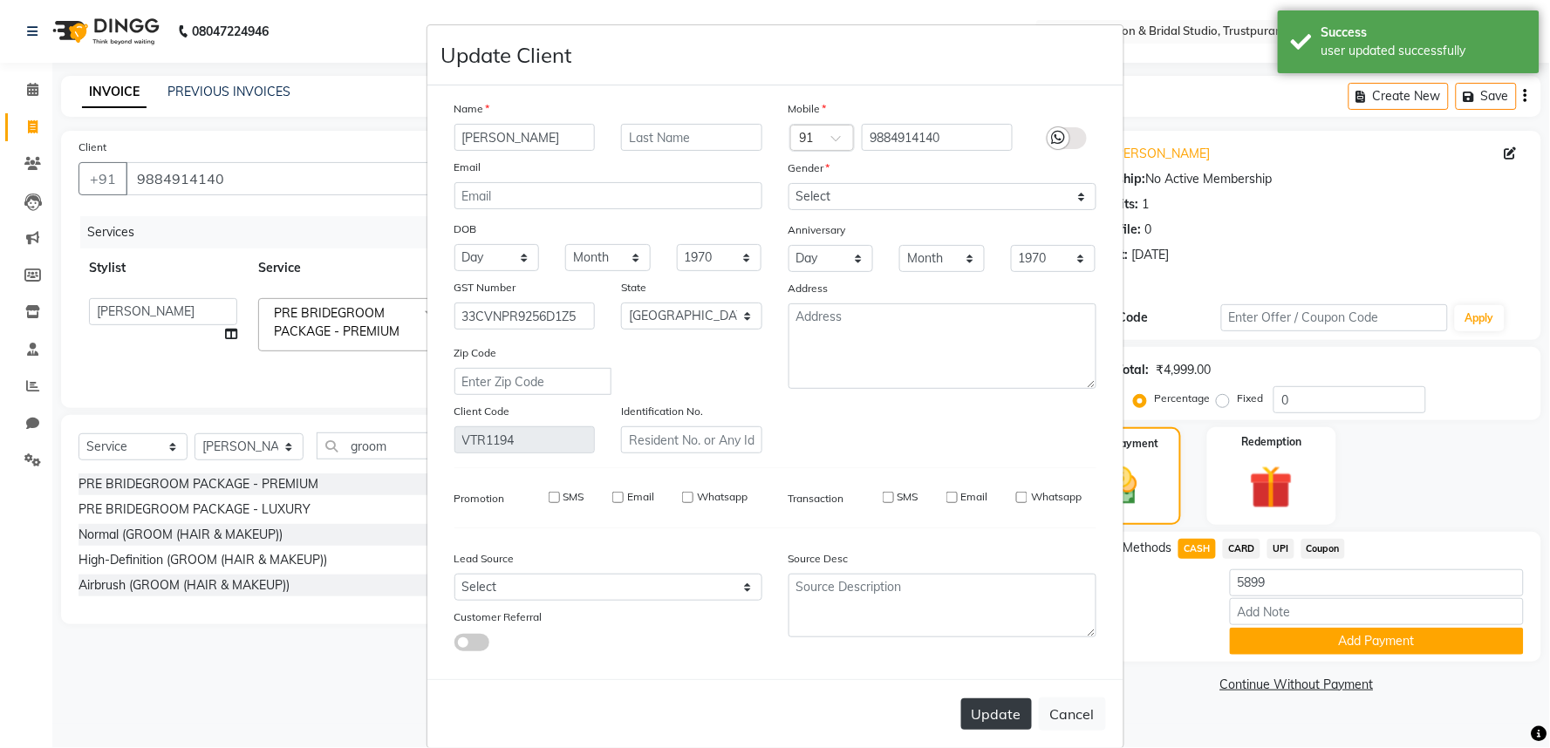
checkbox input "false"
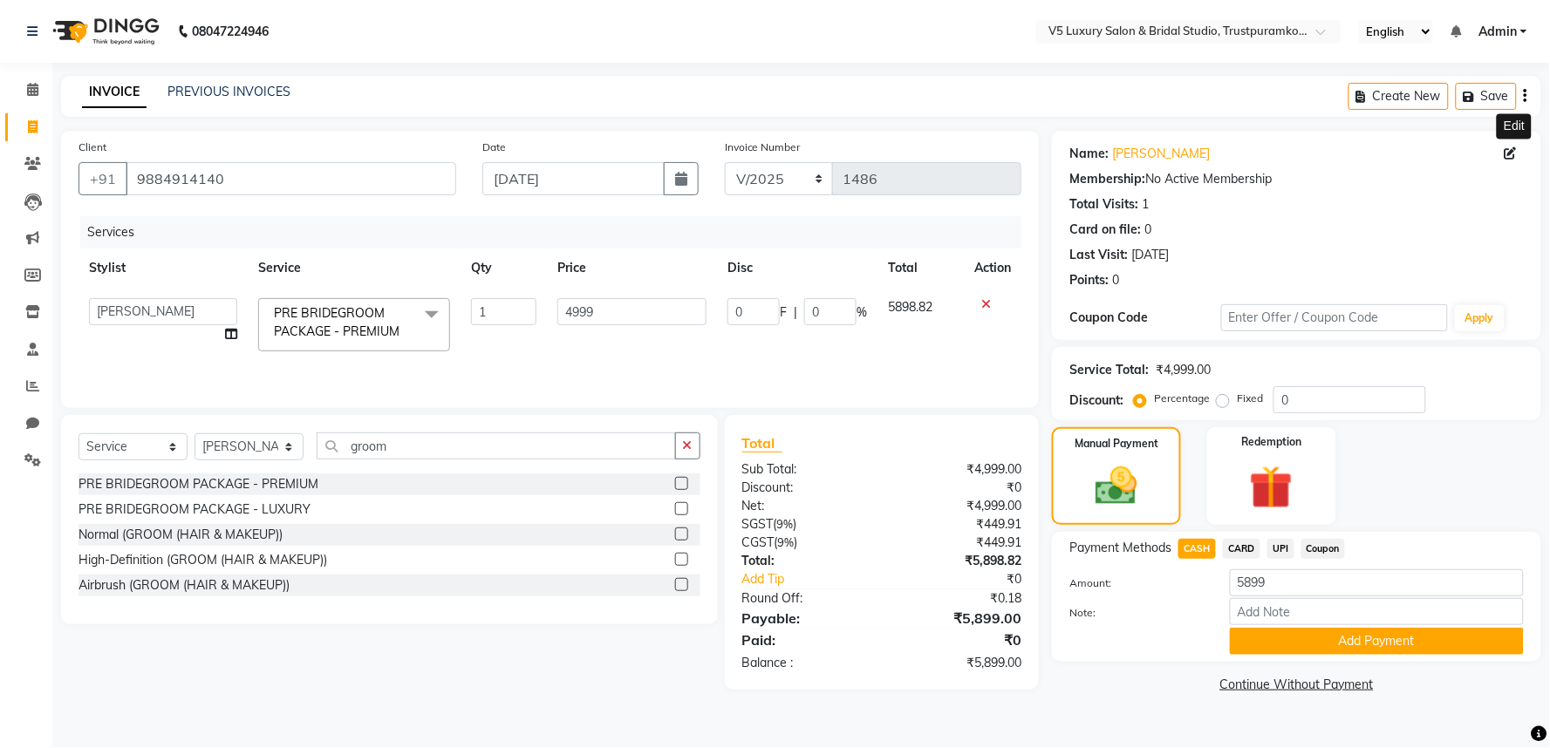
click at [1279, 550] on span "UPI" at bounding box center [1280, 549] width 27 height 20
click at [1381, 645] on button "Add Payment" at bounding box center [1377, 641] width 294 height 27
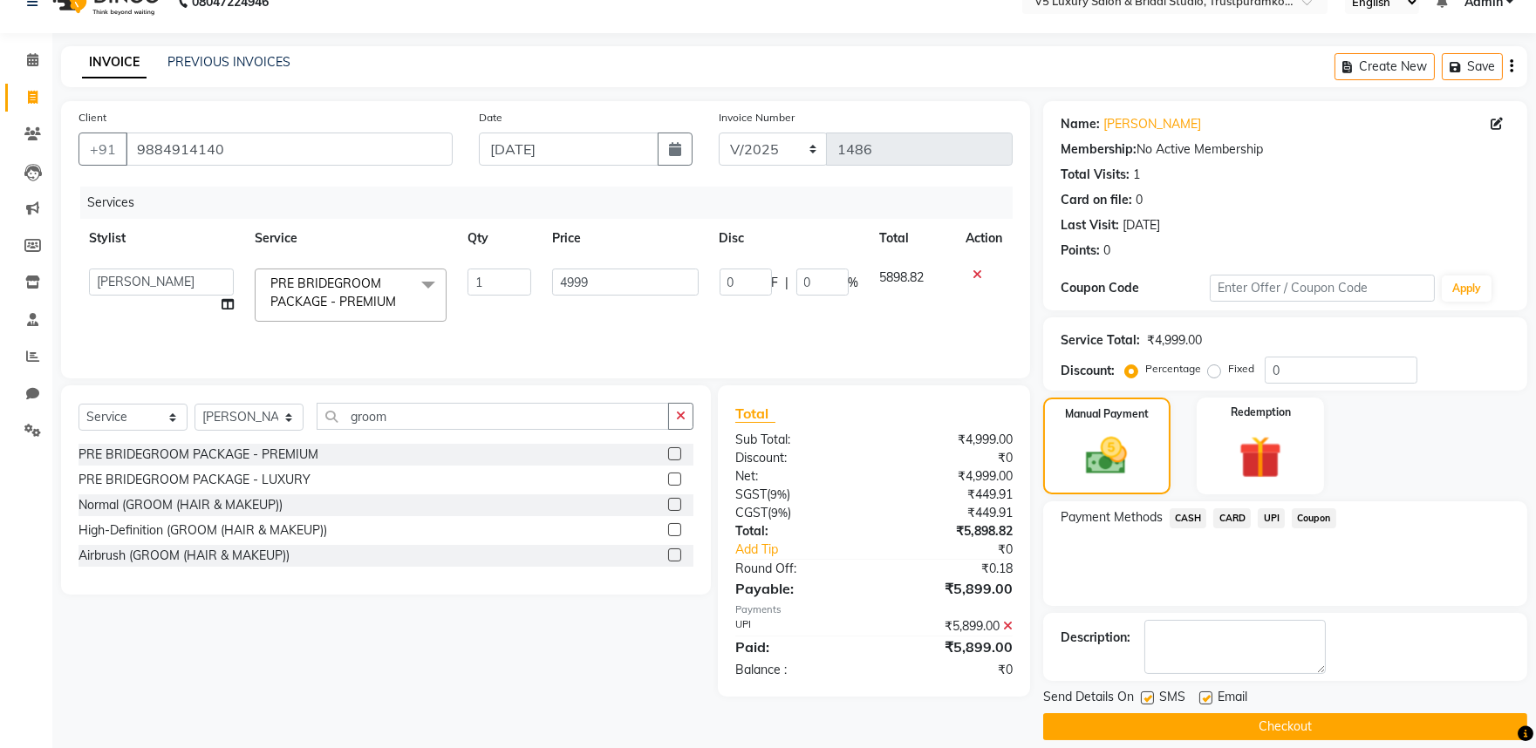
scroll to position [47, 0]
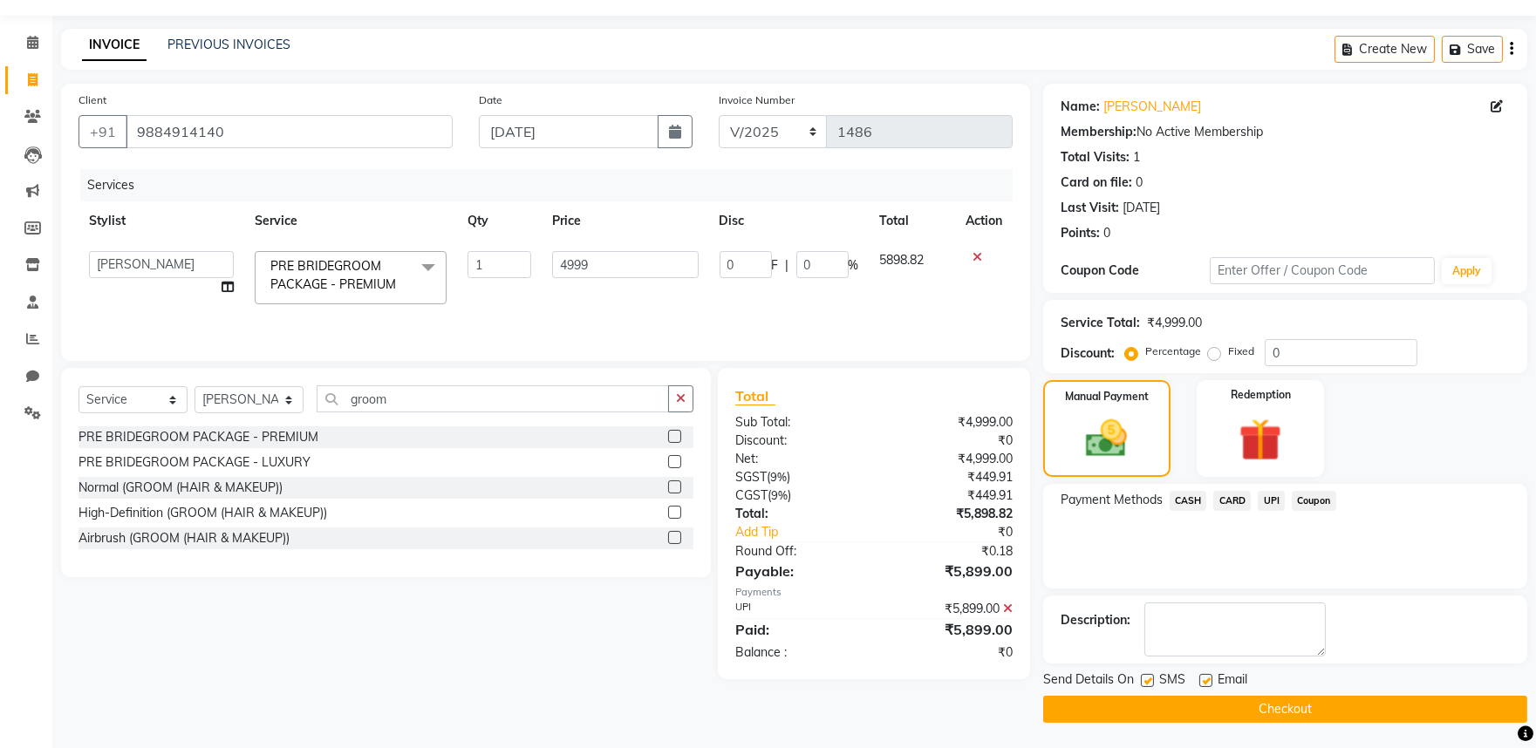
click at [1209, 682] on label at bounding box center [1205, 680] width 13 height 13
click at [1209, 682] on input "checkbox" at bounding box center [1204, 681] width 11 height 11
checkbox input "false"
click at [1258, 713] on button "Checkout" at bounding box center [1285, 709] width 484 height 27
